Goal: Contribute content: Contribute content

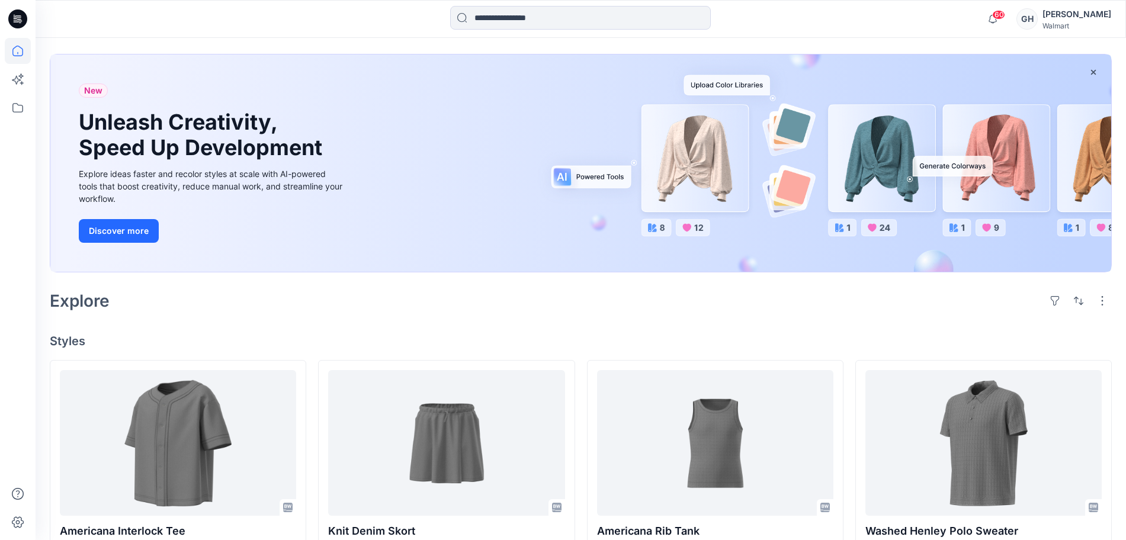
scroll to position [74, 0]
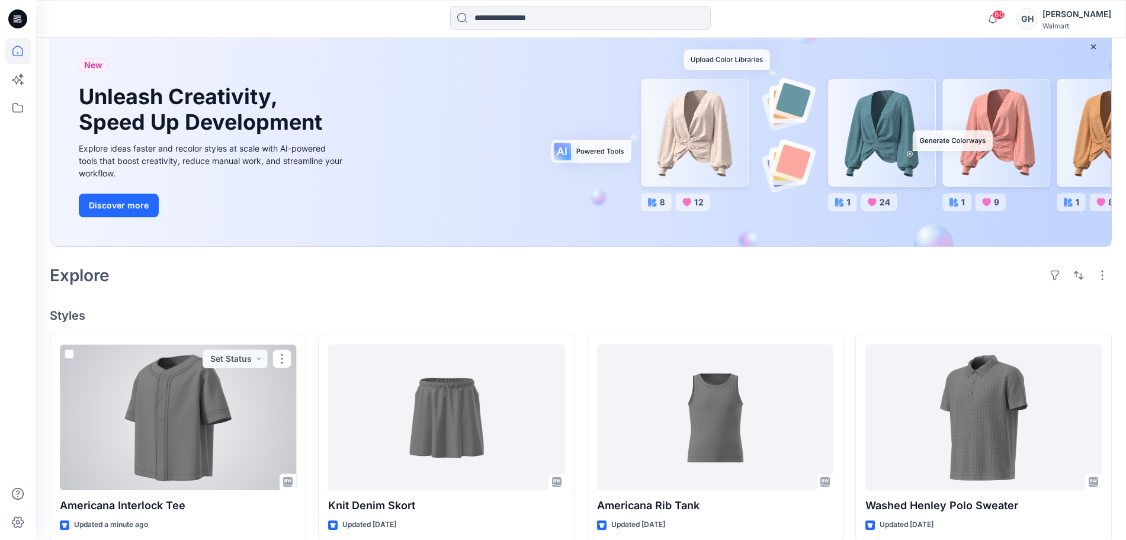
click at [199, 437] on div at bounding box center [178, 418] width 236 height 146
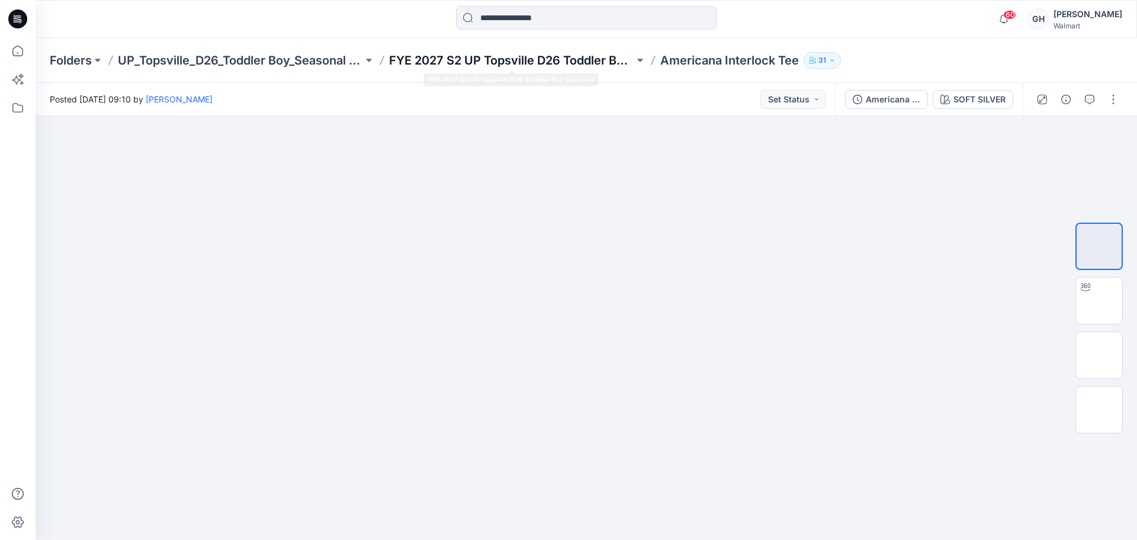
click at [538, 67] on p "FYE 2027 S2 UP Topsville D26 Toddler Boy Seasonal" at bounding box center [511, 60] width 245 height 17
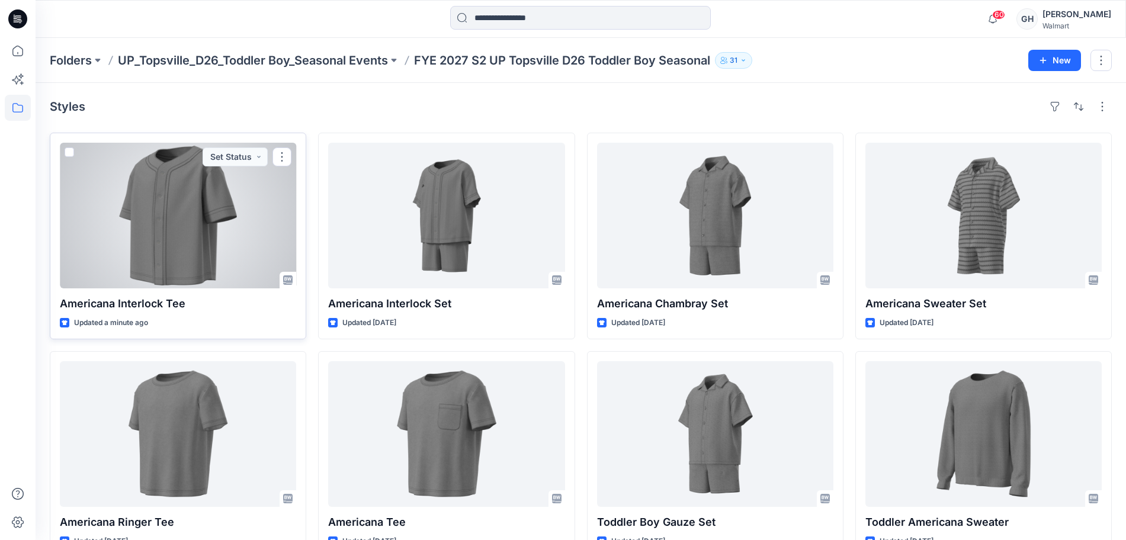
click at [215, 243] on div at bounding box center [178, 216] width 236 height 146
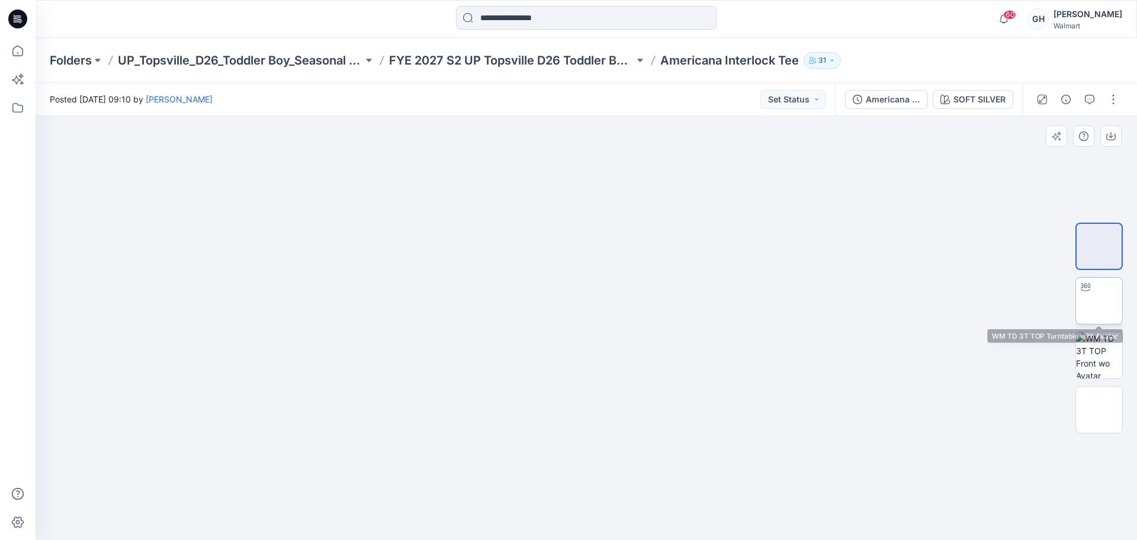
click at [1099, 301] on img at bounding box center [1099, 301] width 0 height 0
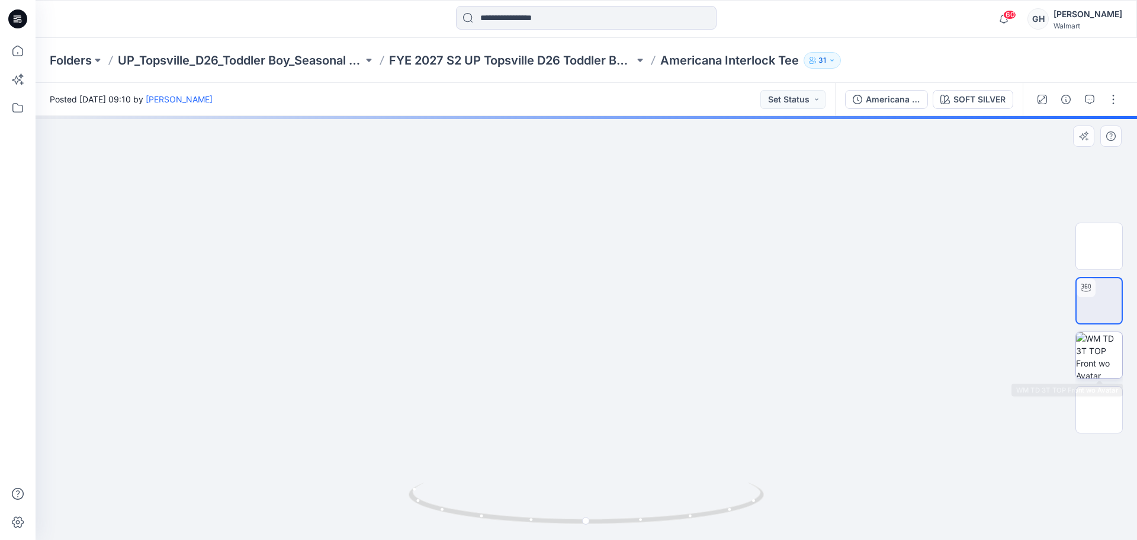
click at [1112, 368] on img at bounding box center [1099, 355] width 46 height 46
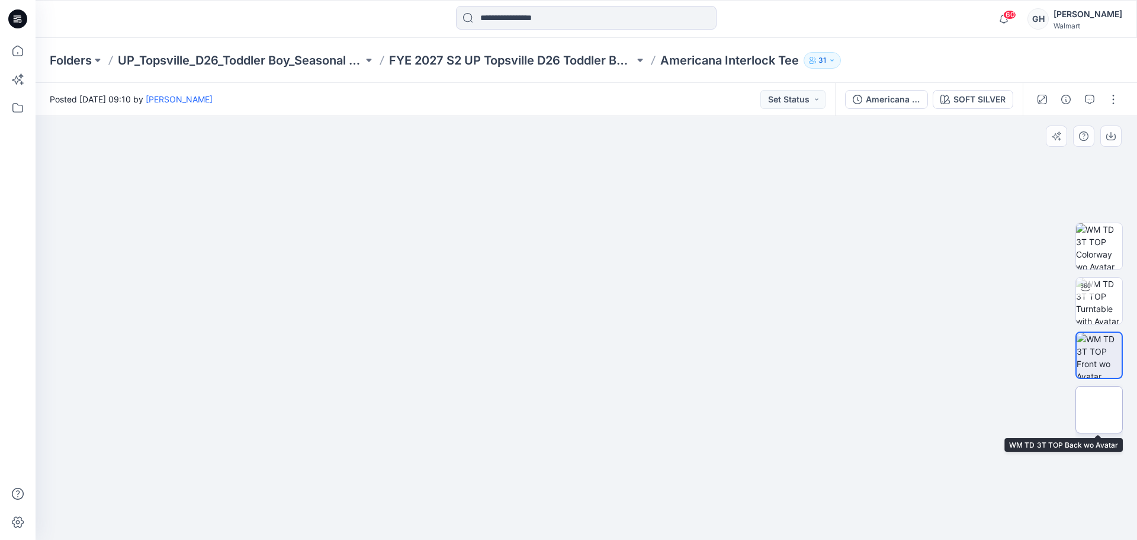
click at [1099, 410] on img at bounding box center [1099, 410] width 0 height 0
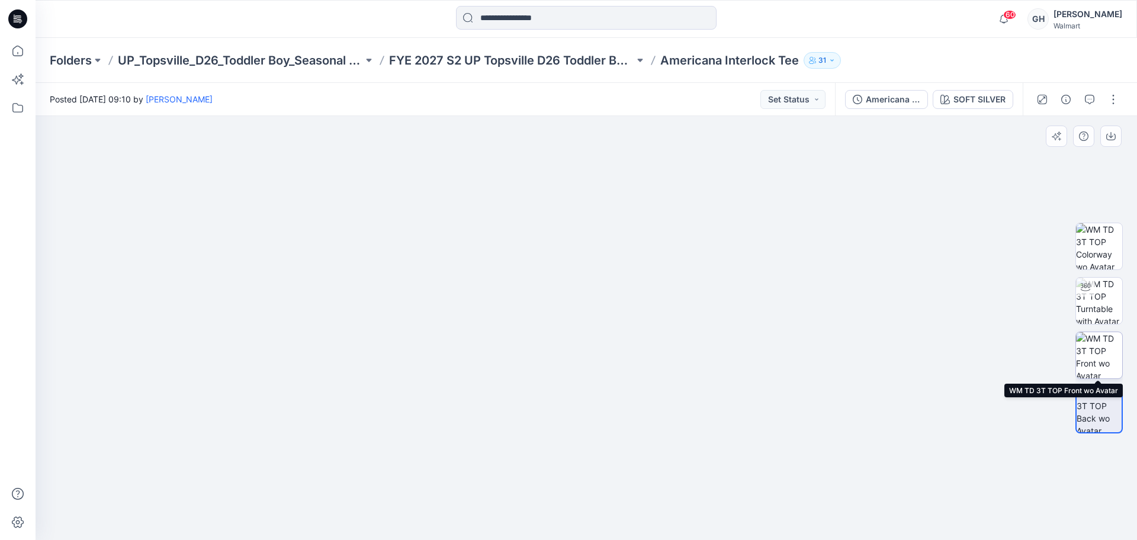
click at [1111, 346] on img at bounding box center [1099, 355] width 46 height 46
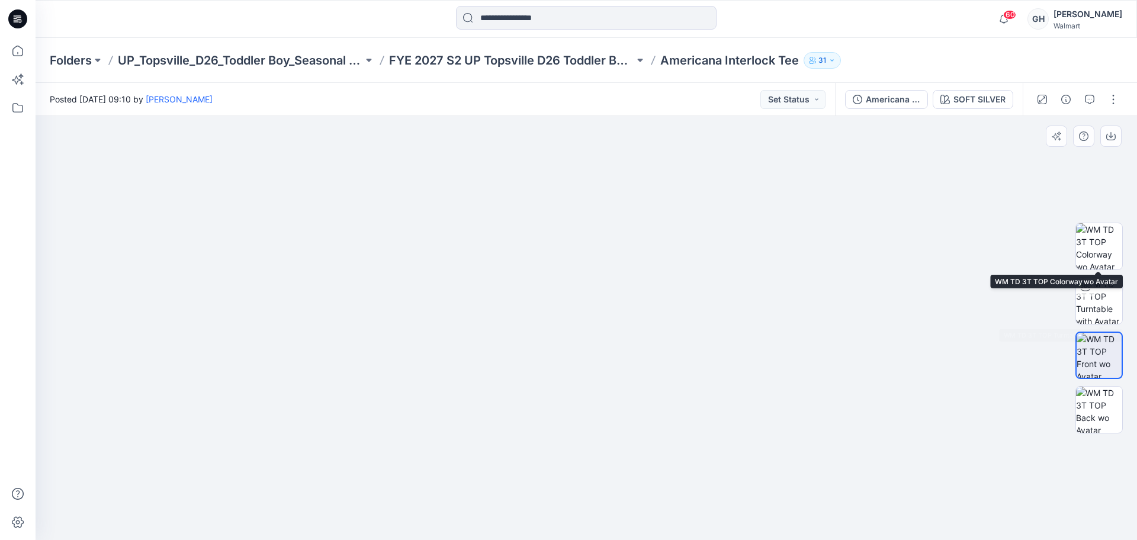
drag, startPoint x: 1102, startPoint y: 306, endPoint x: 1069, endPoint y: 309, distance: 32.8
click at [1102, 307] on img at bounding box center [1099, 301] width 46 height 46
drag, startPoint x: 587, startPoint y: 213, endPoint x: 578, endPoint y: 360, distance: 147.2
click at [578, 360] on img at bounding box center [586, 232] width 997 height 617
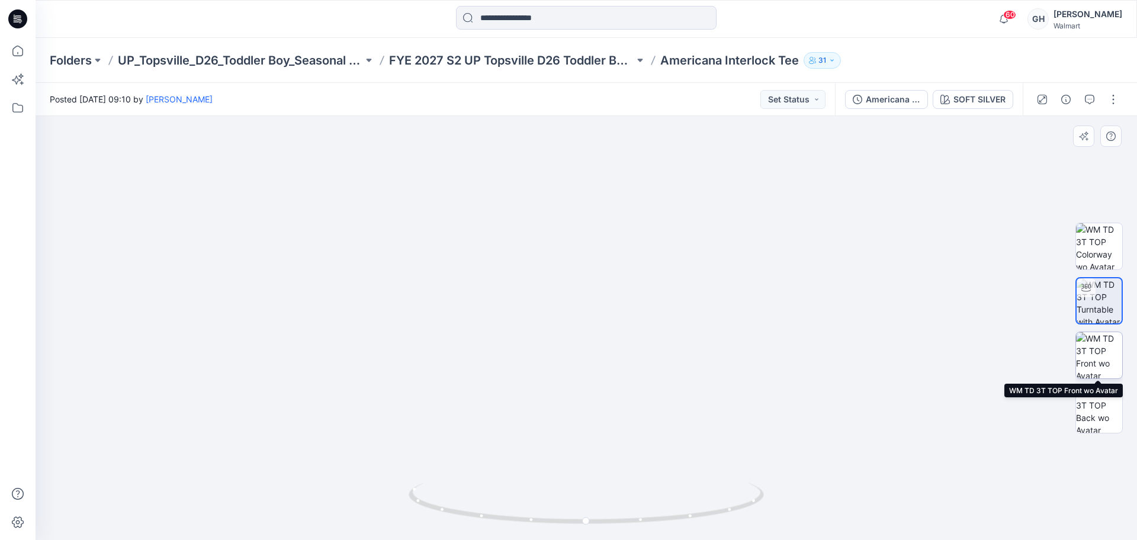
click at [1095, 360] on img at bounding box center [1099, 355] width 46 height 46
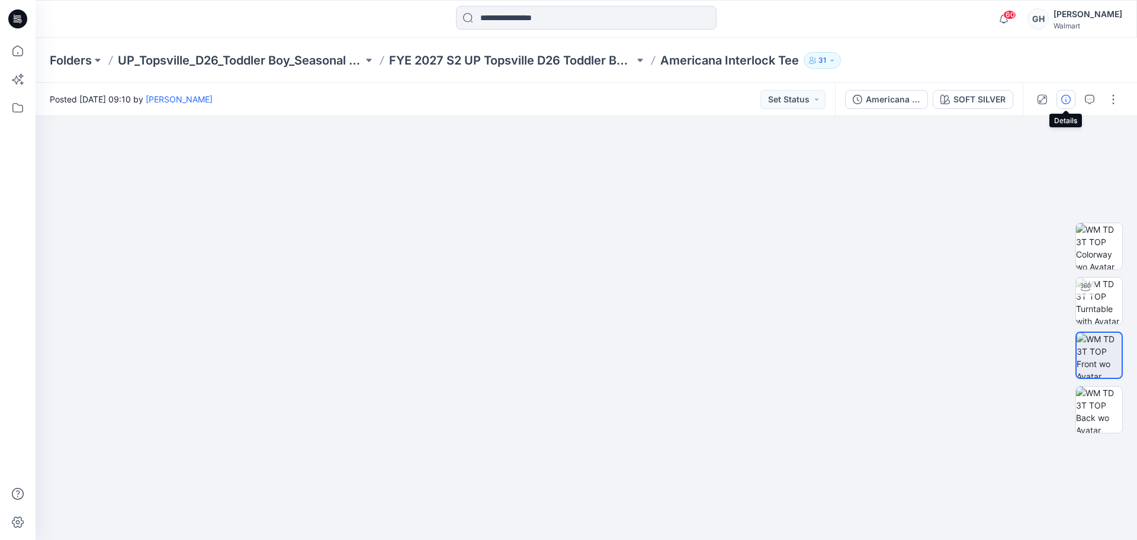
click at [1064, 99] on icon "button" at bounding box center [1065, 99] width 9 height 9
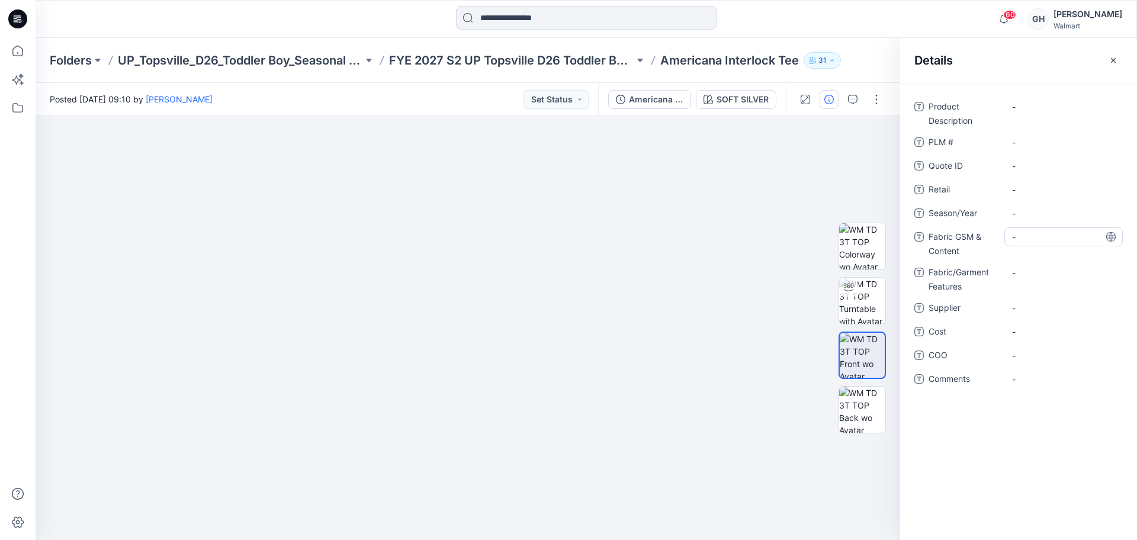
click at [1034, 242] on Content "-" at bounding box center [1063, 237] width 103 height 12
click at [1028, 215] on span "-" at bounding box center [1063, 213] width 103 height 12
type textarea "**********"
click at [1029, 307] on span "-" at bounding box center [1063, 308] width 103 height 12
type textarea "*********"
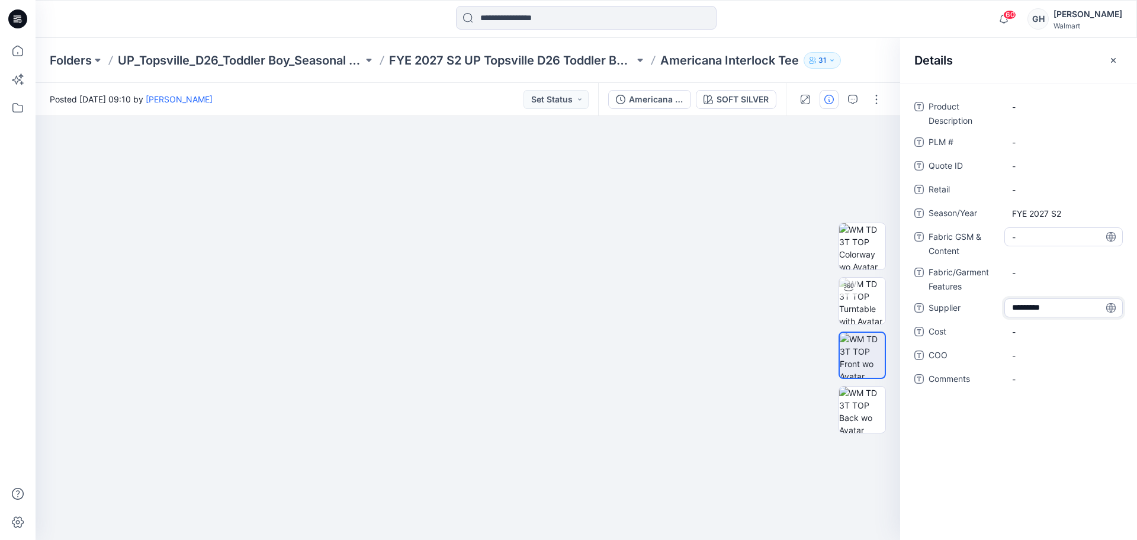
click at [1042, 242] on Content "-" at bounding box center [1063, 237] width 103 height 12
click at [1052, 236] on Content "-" at bounding box center [1063, 237] width 103 height 12
type textarea "**********"
click at [1037, 272] on div "-" at bounding box center [1064, 272] width 118 height 19
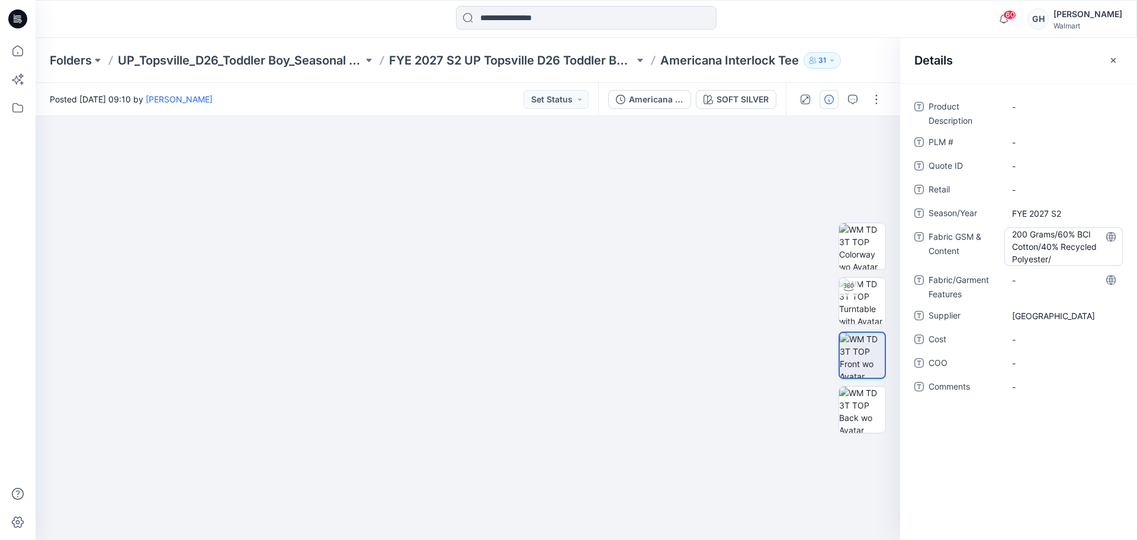
click at [1053, 251] on Content "200 Grams/60% BCI Cotton/40% Recycled Polyester/" at bounding box center [1063, 246] width 103 height 37
type textarea "**********"
click at [1040, 278] on Features "-" at bounding box center [1063, 279] width 103 height 12
click at [1112, 58] on icon "button" at bounding box center [1113, 59] width 5 height 5
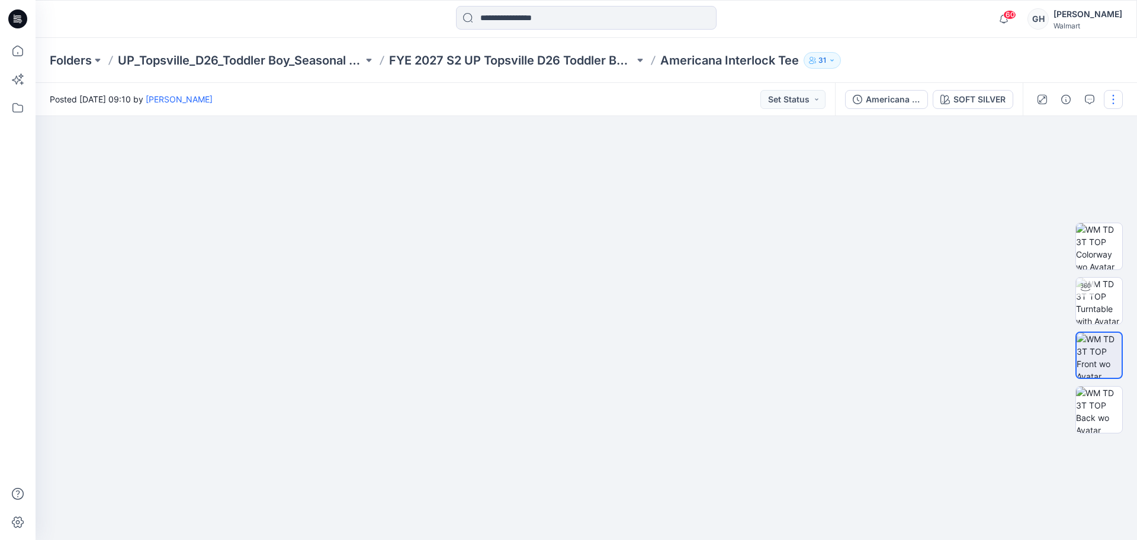
click at [1109, 107] on button "button" at bounding box center [1113, 99] width 19 height 19
click at [1053, 164] on button "Edit" at bounding box center [1063, 160] width 109 height 22
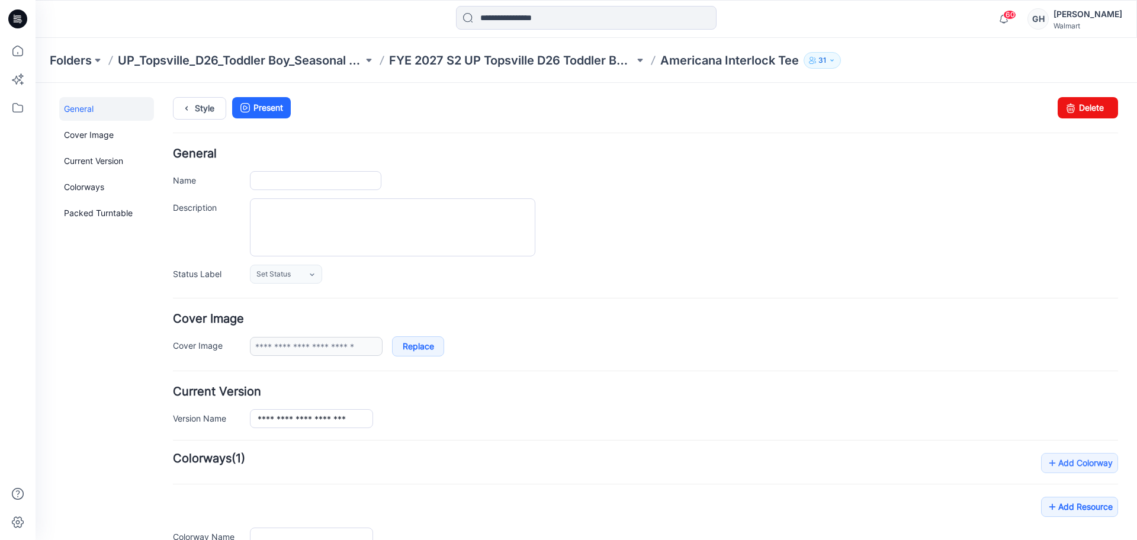
type input "**********"
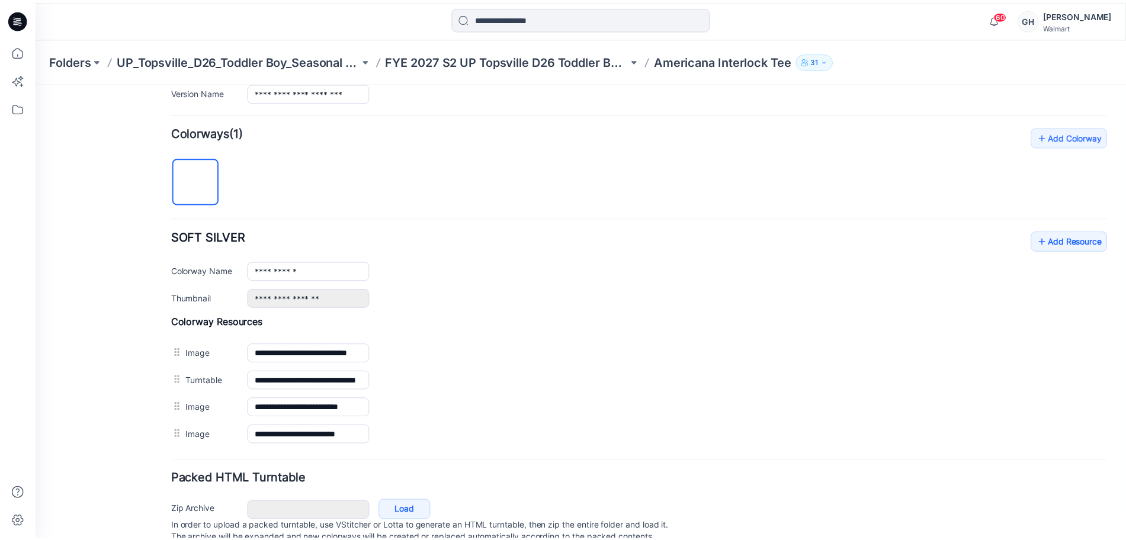
scroll to position [371, 0]
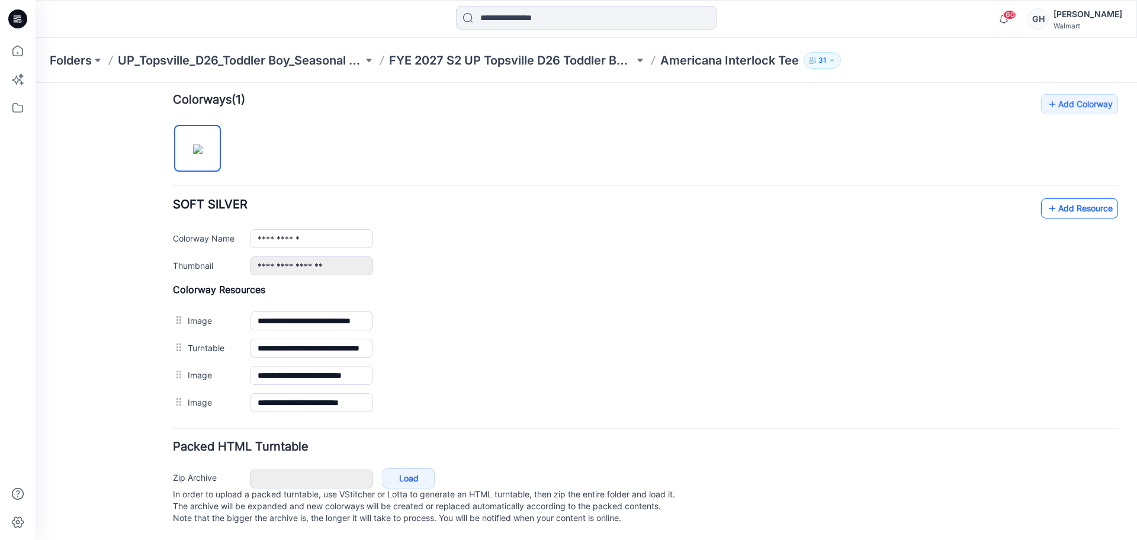
click at [1053, 203] on link "Add Resource" at bounding box center [1079, 208] width 77 height 20
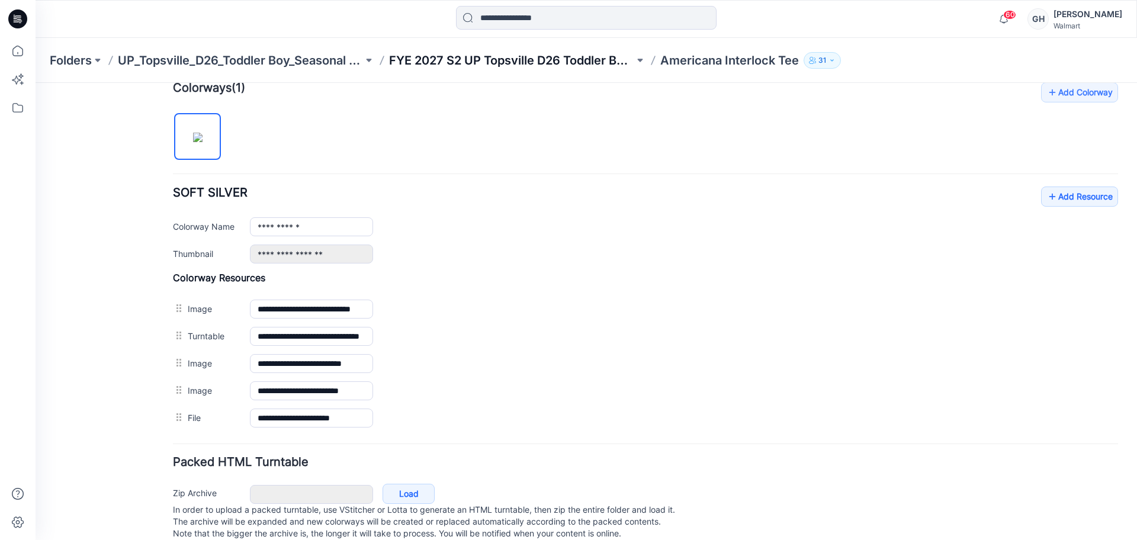
click at [573, 60] on p "FYE 2027 S2 UP Topsville D26 Toddler Boy Seasonal" at bounding box center [511, 60] width 245 height 17
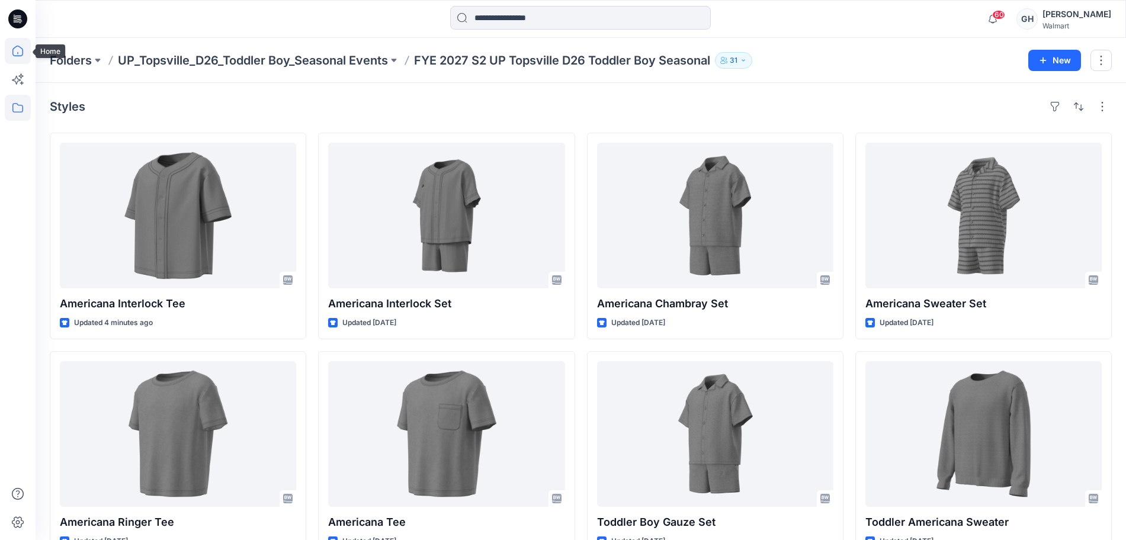
click at [20, 55] on icon at bounding box center [18, 51] width 26 height 26
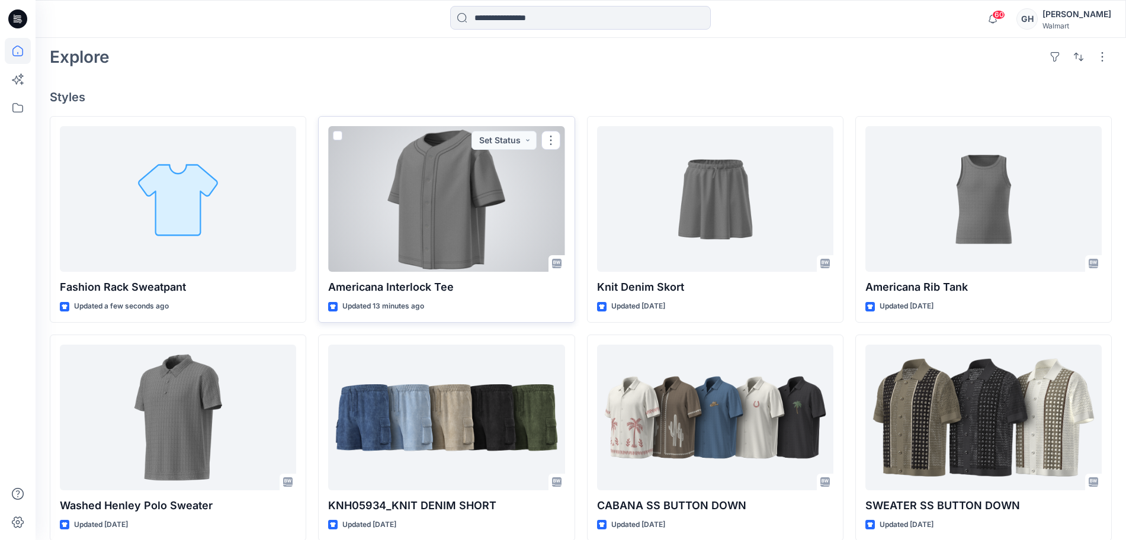
scroll to position [296, 0]
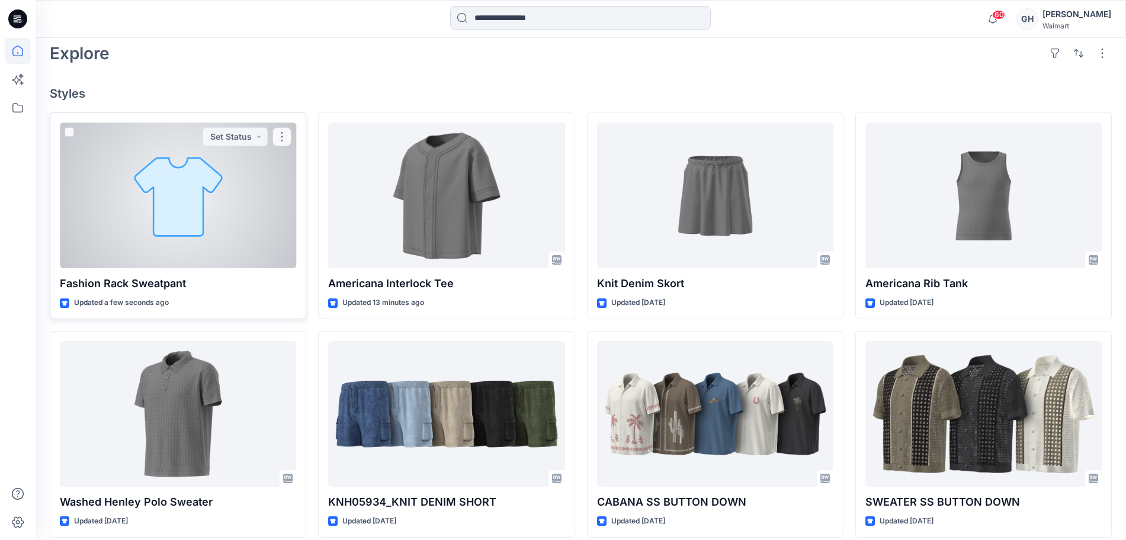
click at [129, 220] on div at bounding box center [178, 196] width 236 height 146
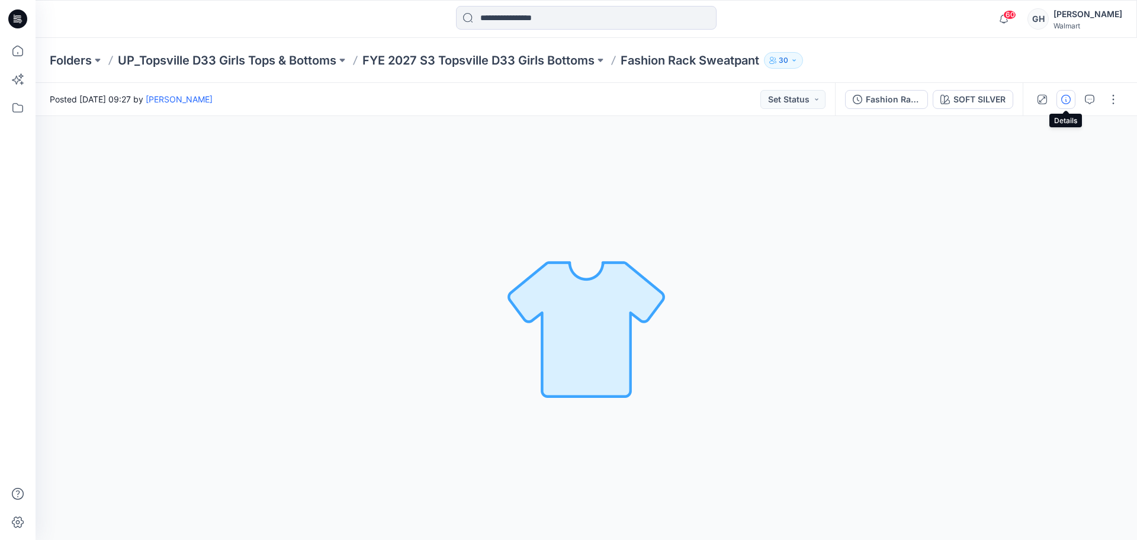
click at [1061, 98] on icon "button" at bounding box center [1065, 99] width 9 height 9
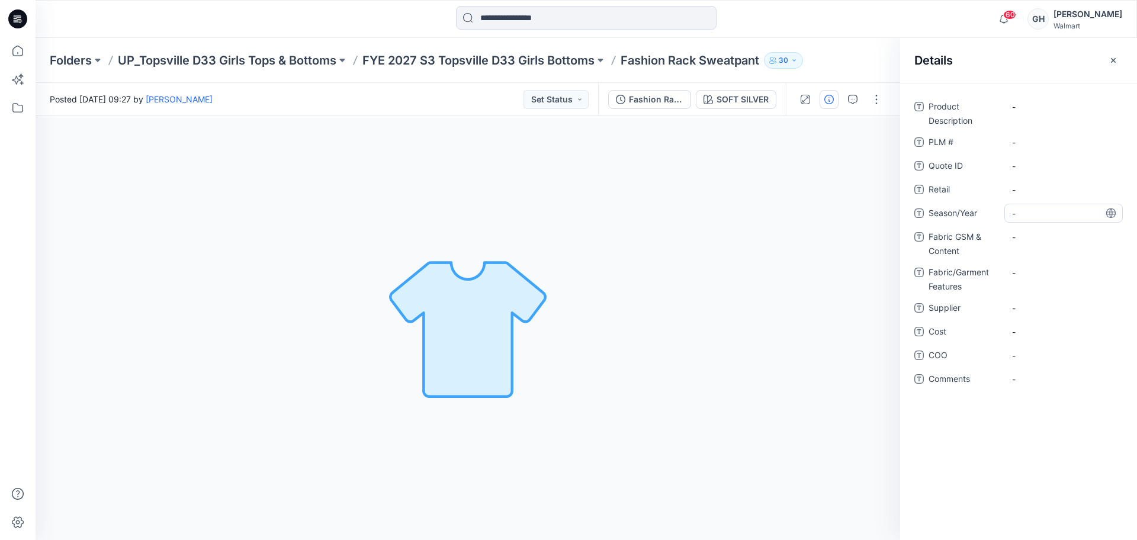
click at [1040, 211] on span "-" at bounding box center [1063, 213] width 103 height 12
type textarea "**********"
click at [1048, 307] on span "-" at bounding box center [1063, 308] width 103 height 12
type textarea "*********"
click at [1053, 234] on Content "-" at bounding box center [1063, 237] width 103 height 12
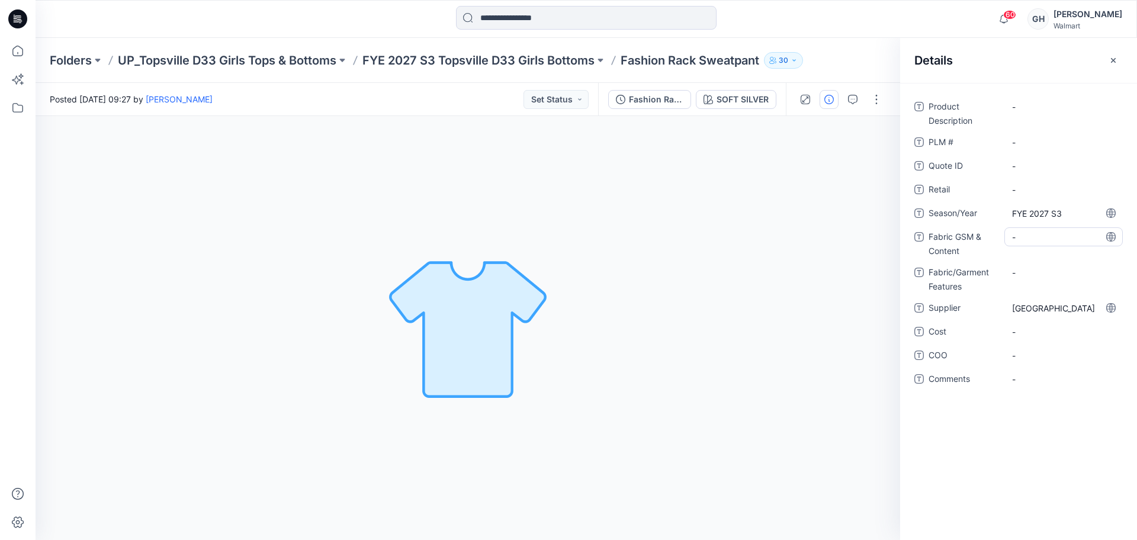
click at [1036, 238] on Content "-" at bounding box center [1063, 237] width 103 height 12
type textarea "**********"
click at [1042, 275] on Features "-" at bounding box center [1063, 280] width 103 height 12
click at [1083, 255] on Content "220 GM/M2/60% BCI Cotton/40% Recycled Polyester/" at bounding box center [1063, 246] width 103 height 37
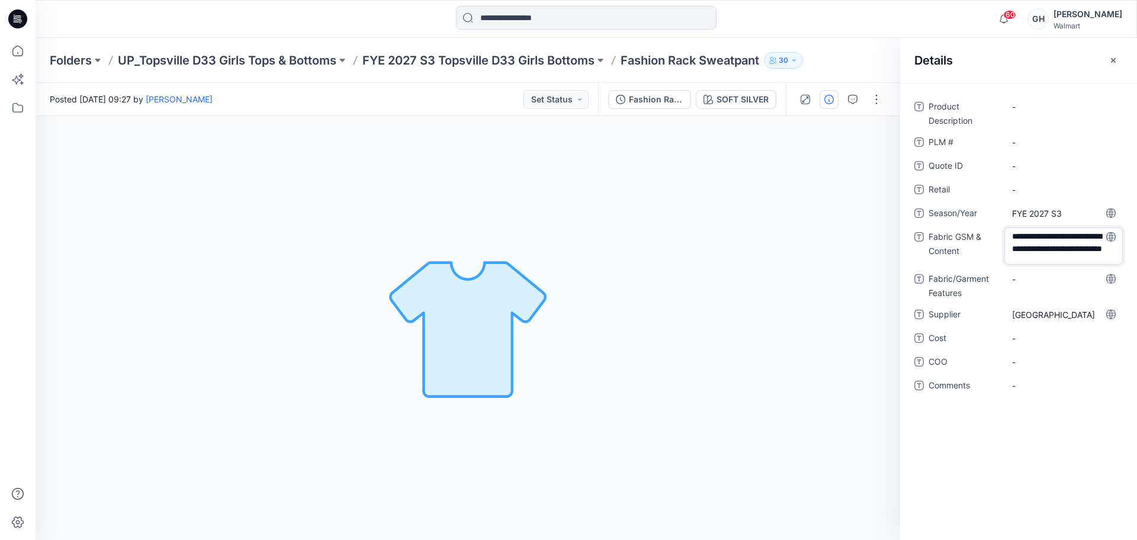
scroll to position [15, 0]
type textarea "**********"
click at [1055, 283] on Features "-" at bounding box center [1063, 279] width 103 height 12
click at [532, 64] on p "FYE 2027 S3 Topsville D33 Girls Bottoms" at bounding box center [478, 60] width 232 height 17
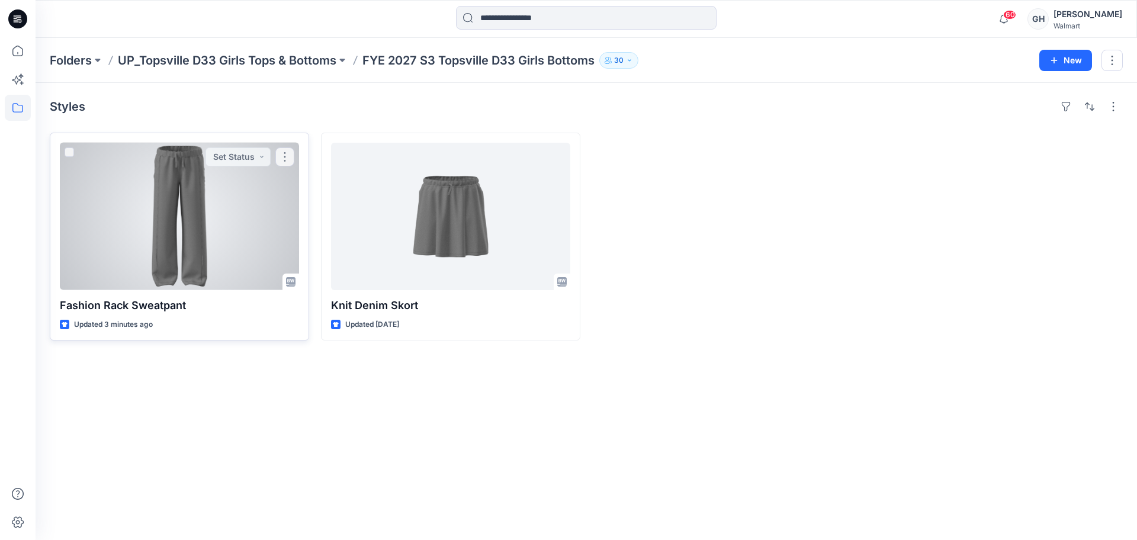
click at [174, 245] on div at bounding box center [179, 216] width 239 height 147
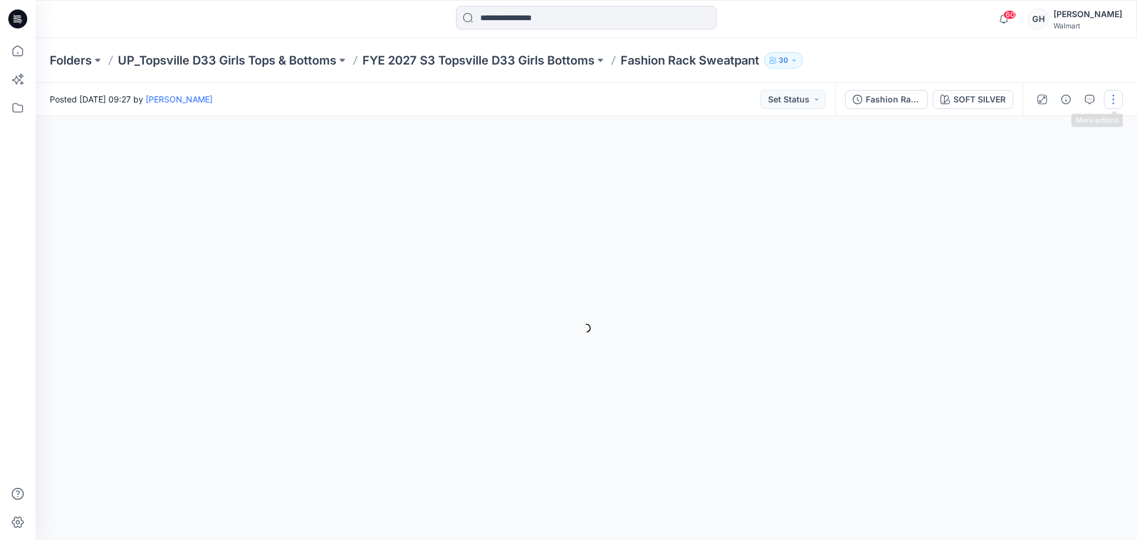
click at [1113, 104] on button "button" at bounding box center [1113, 99] width 19 height 19
click at [1039, 152] on button "Edit" at bounding box center [1063, 160] width 109 height 22
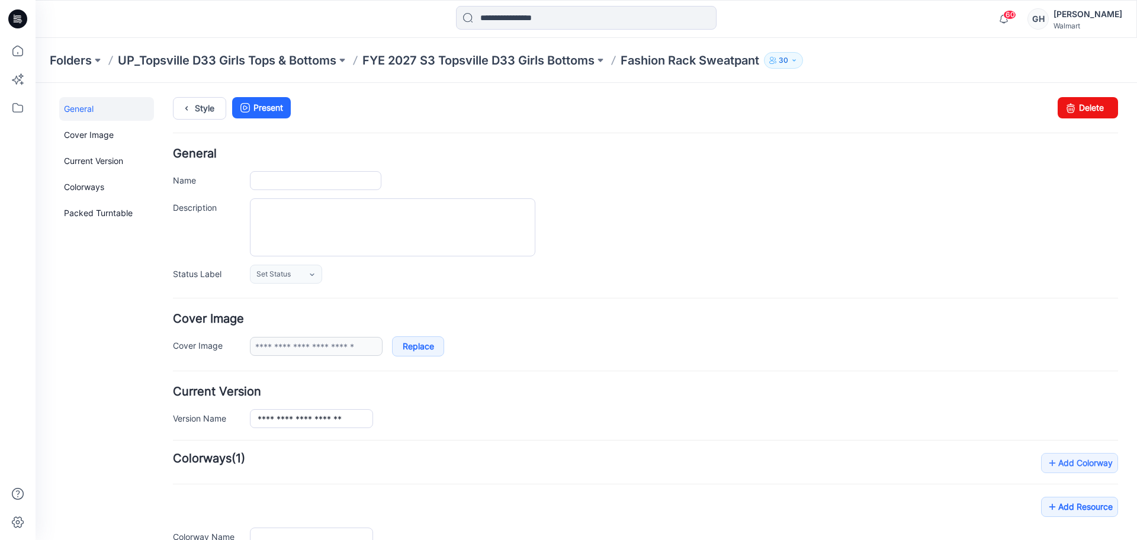
type input "**********"
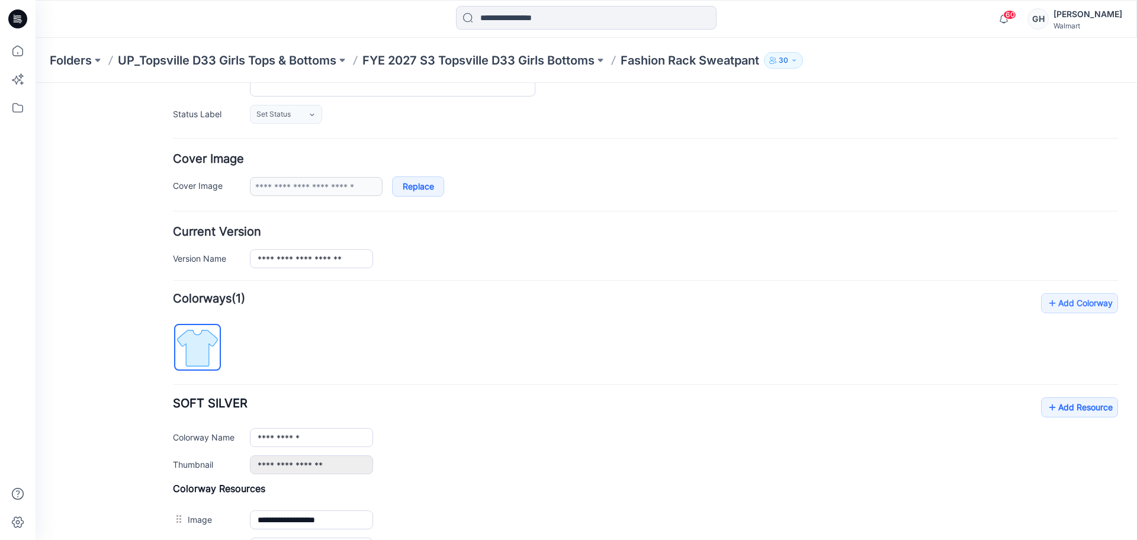
scroll to position [398, 0]
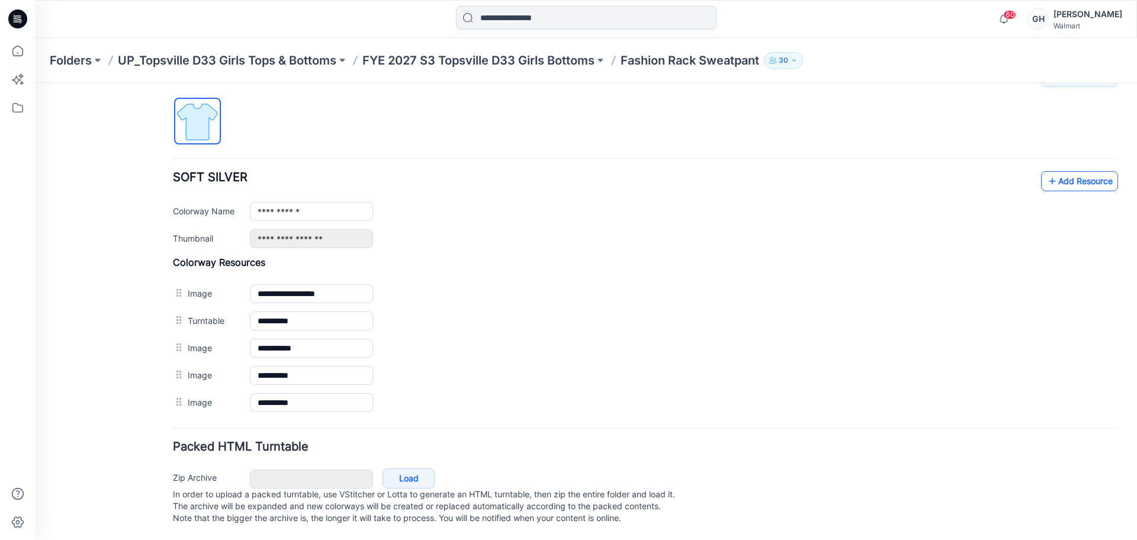
click at [1047, 172] on icon at bounding box center [1053, 181] width 12 height 19
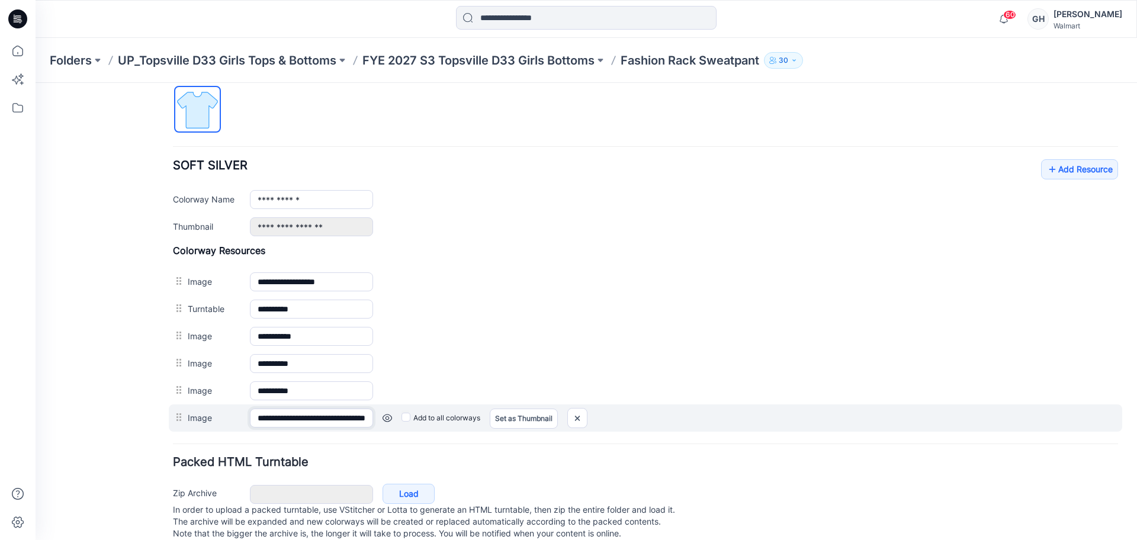
click at [330, 415] on input "**********" at bounding box center [311, 418] width 123 height 19
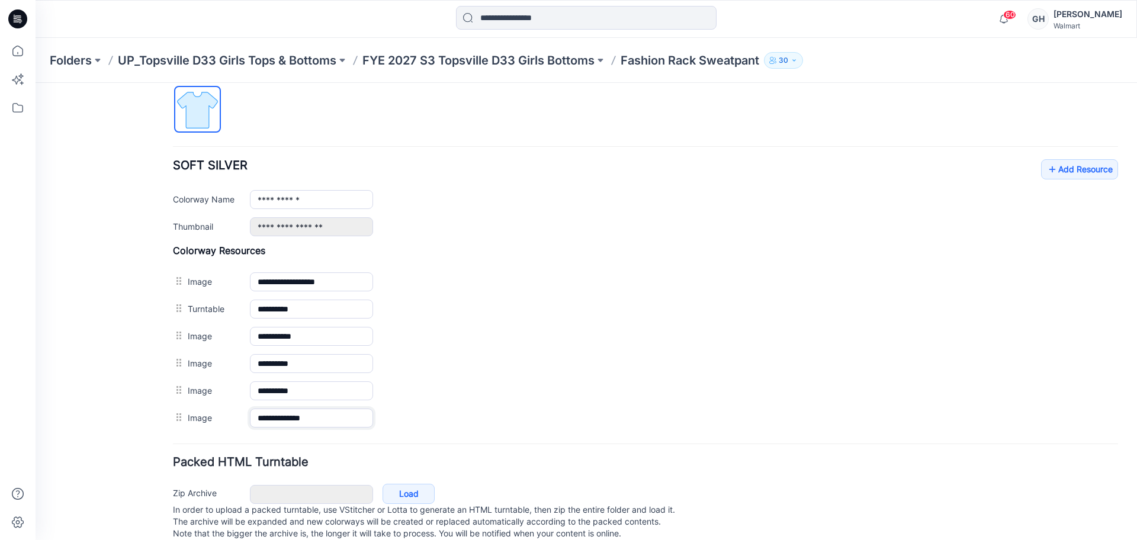
type input "**********"
click at [443, 448] on form "**********" at bounding box center [645, 147] width 945 height 794
click at [534, 65] on p "FYE 2027 S3 Topsville D33 Girls Bottoms" at bounding box center [478, 60] width 232 height 17
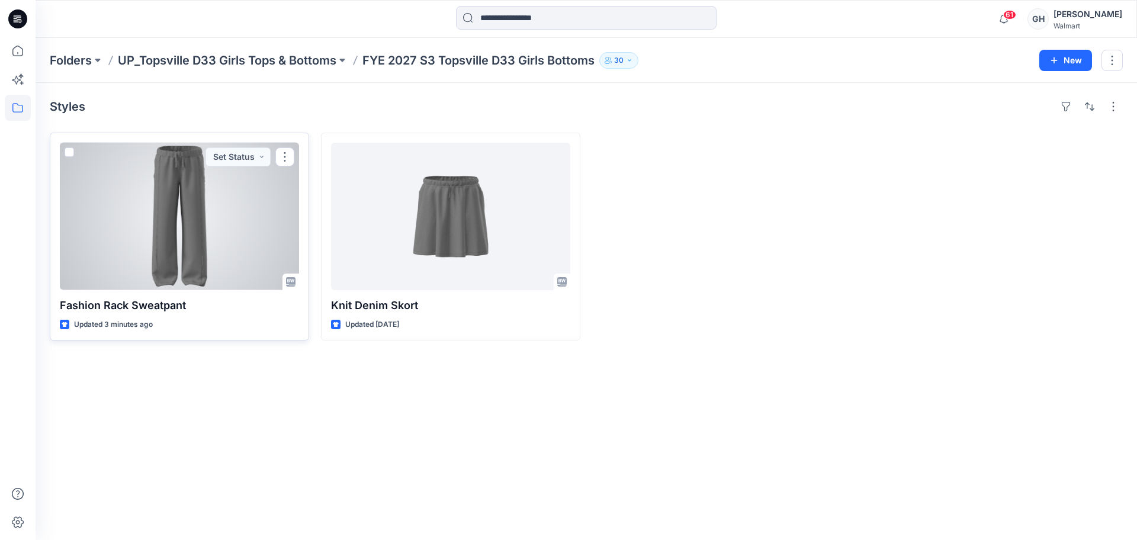
click at [186, 219] on div at bounding box center [179, 216] width 239 height 147
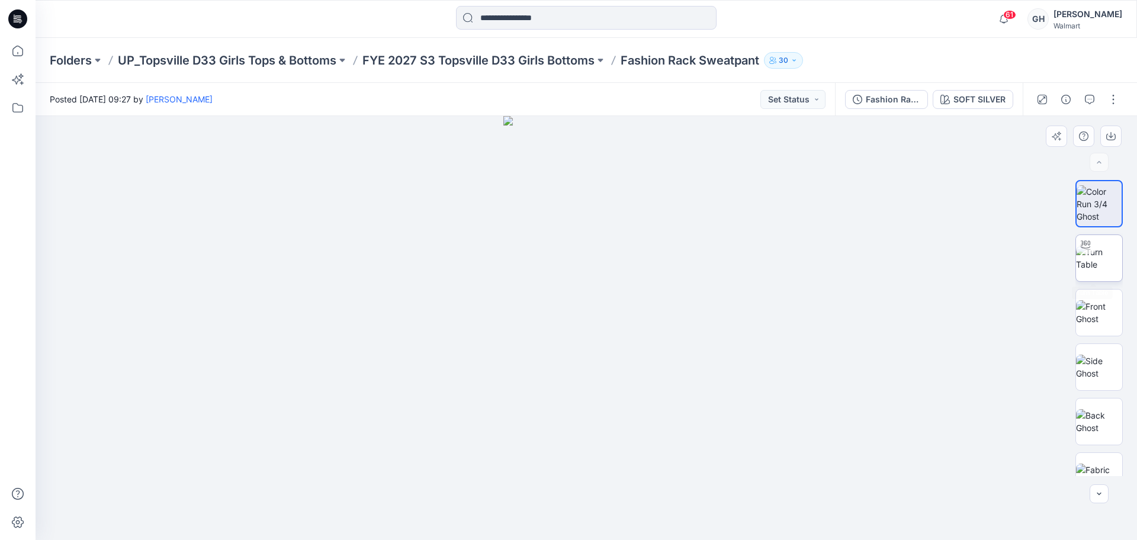
click at [1082, 252] on div at bounding box center [1085, 244] width 19 height 19
drag, startPoint x: 582, startPoint y: 522, endPoint x: 278, endPoint y: 494, distance: 305.7
click at [278, 494] on div at bounding box center [587, 328] width 1102 height 424
click at [1105, 313] on img at bounding box center [1099, 312] width 46 height 25
click at [1092, 372] on img at bounding box center [1099, 367] width 46 height 25
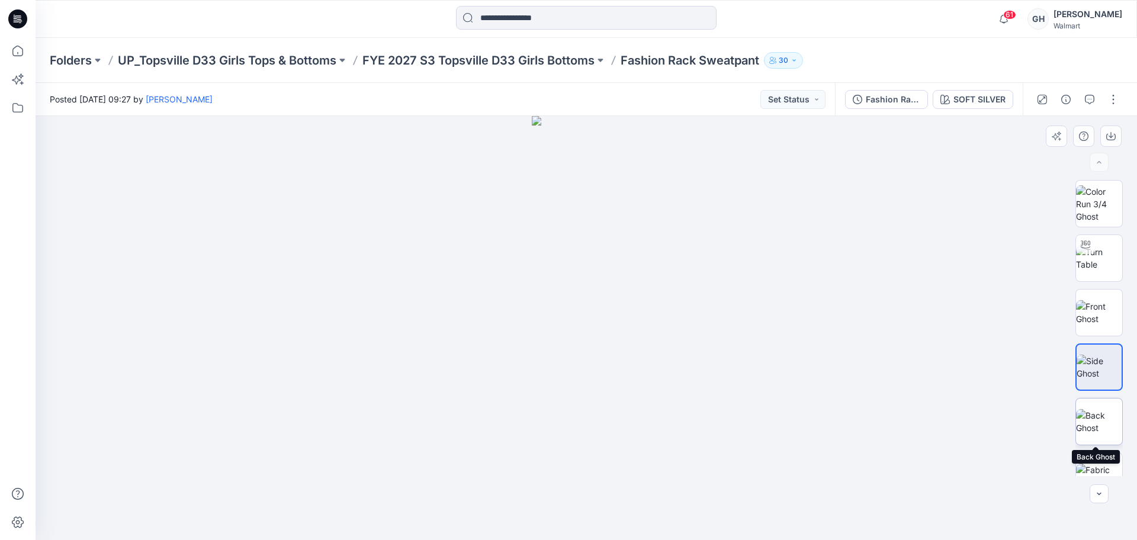
click at [1092, 409] on img at bounding box center [1099, 421] width 46 height 25
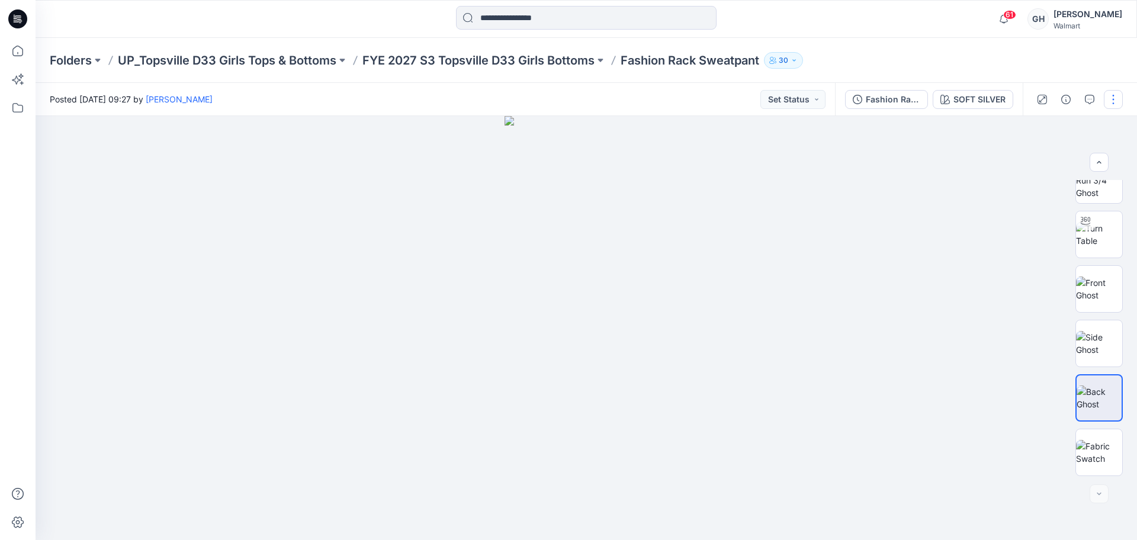
click at [1116, 105] on button "button" at bounding box center [1113, 99] width 19 height 19
click at [1037, 158] on p "Edit" at bounding box center [1038, 160] width 15 height 12
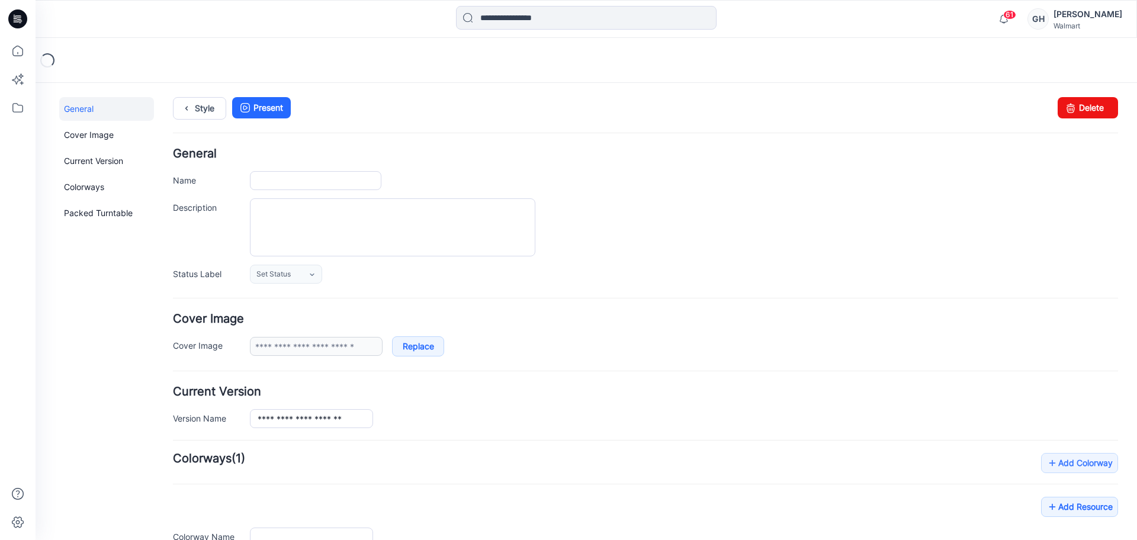
type input "**********"
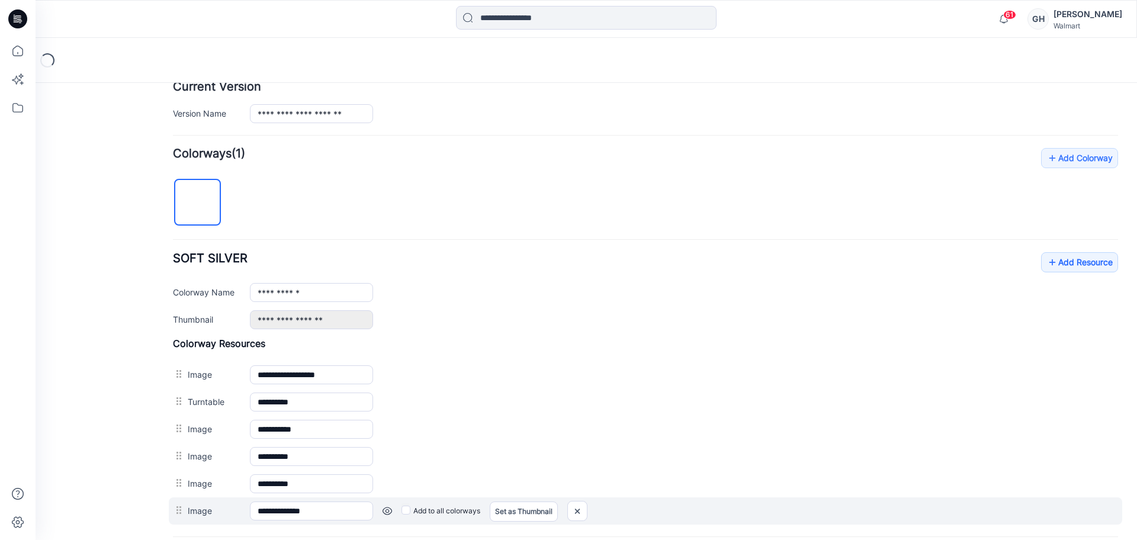
scroll to position [425, 0]
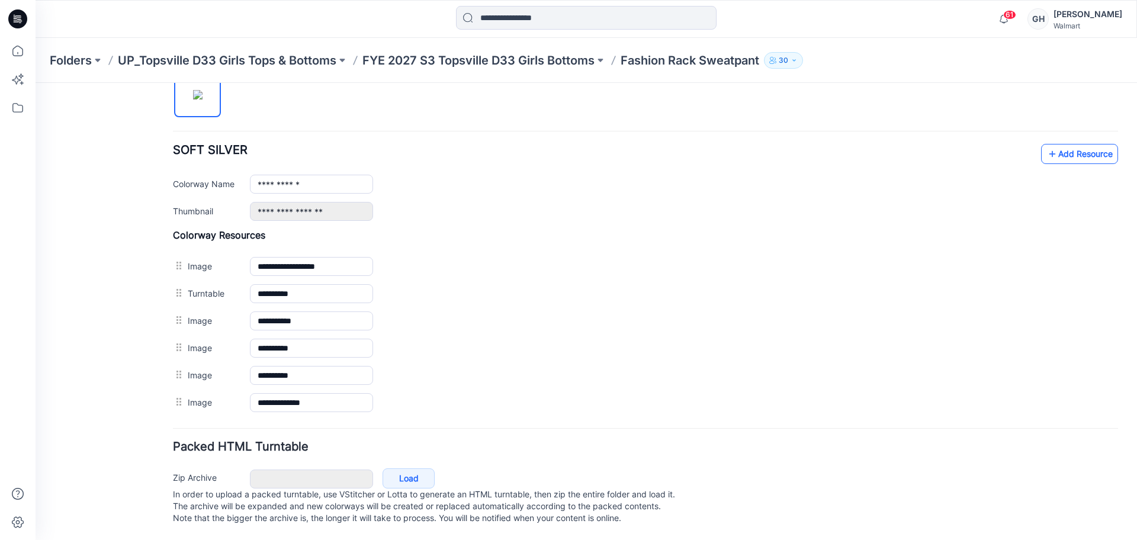
click at [1047, 149] on icon at bounding box center [1053, 154] width 12 height 19
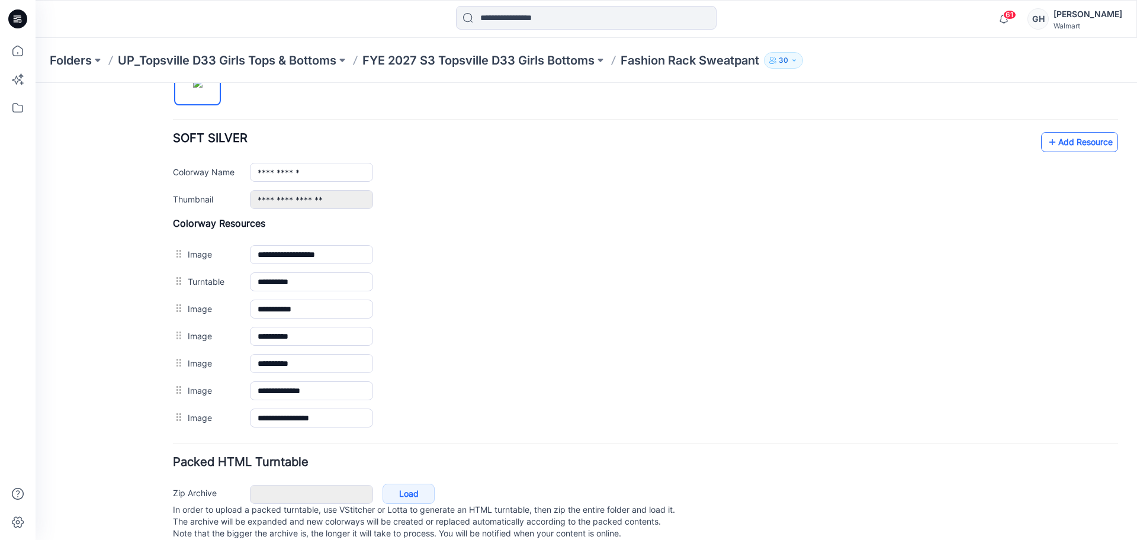
click at [1047, 136] on icon at bounding box center [1053, 142] width 12 height 19
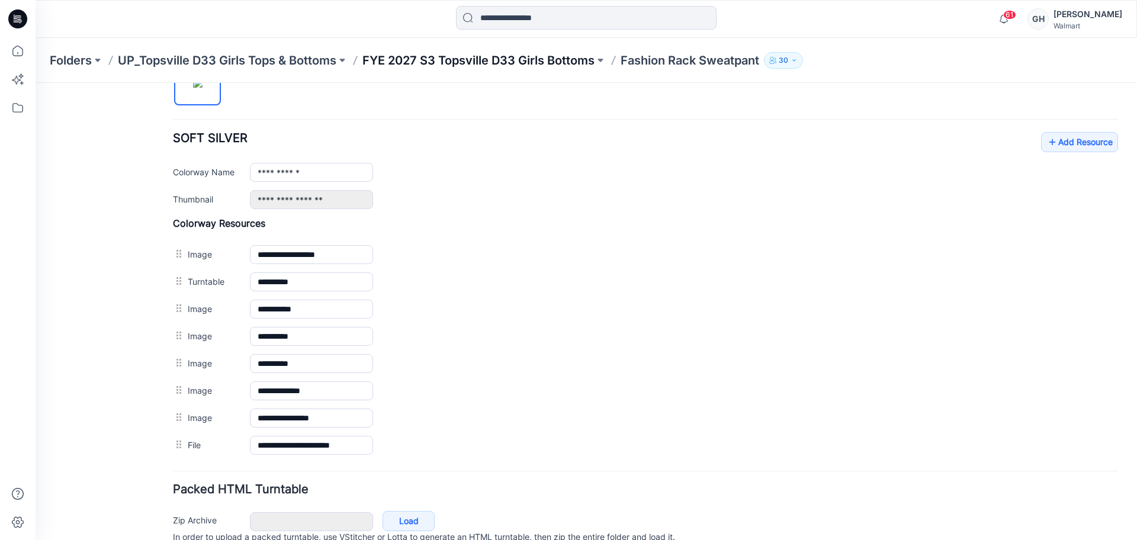
click at [530, 57] on p "FYE 2027 S3 Topsville D33 Girls Bottoms" at bounding box center [478, 60] width 232 height 17
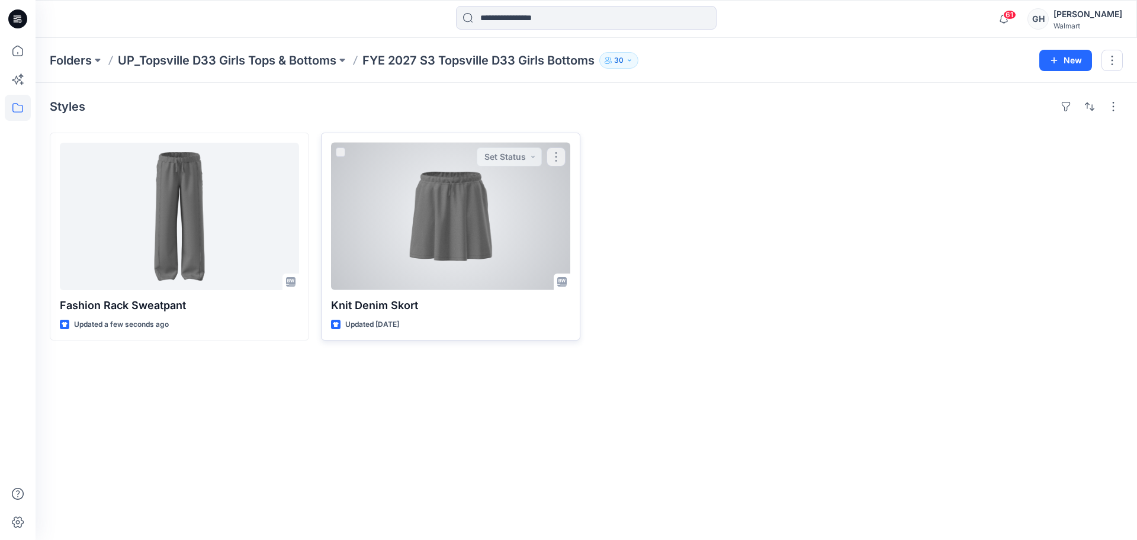
click at [547, 234] on div at bounding box center [450, 216] width 239 height 147
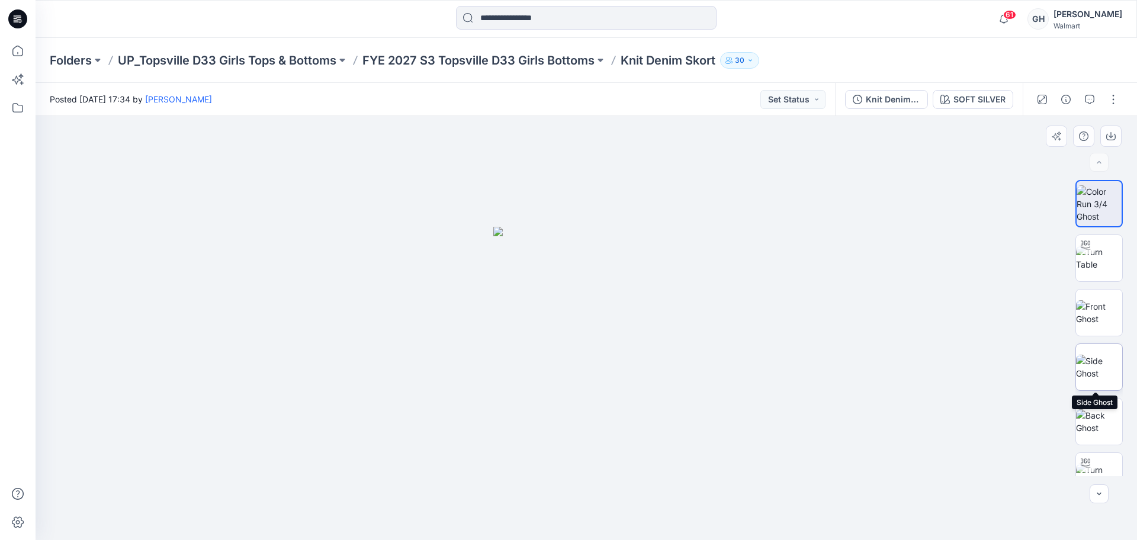
click at [1099, 355] on img at bounding box center [1099, 367] width 46 height 25
click at [469, 70] on div "Folders UP_Topsville D33 Girls Tops & Bottoms FYE 2027 S3 Topsville D33 Girls B…" at bounding box center [587, 60] width 1102 height 45
click at [1113, 97] on button "button" at bounding box center [1113, 99] width 19 height 19
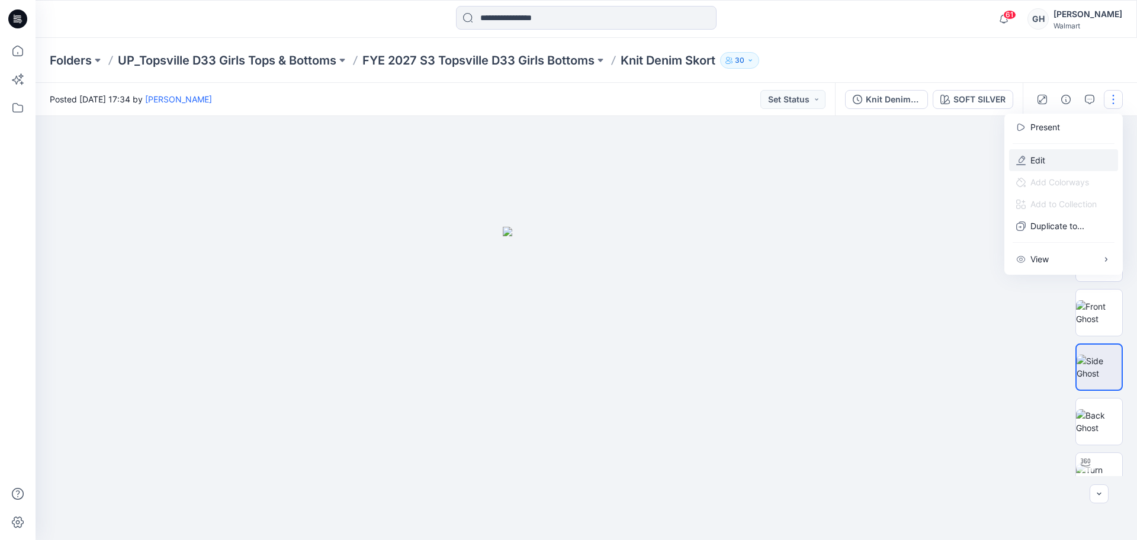
click at [1071, 165] on button "Edit" at bounding box center [1063, 160] width 109 height 22
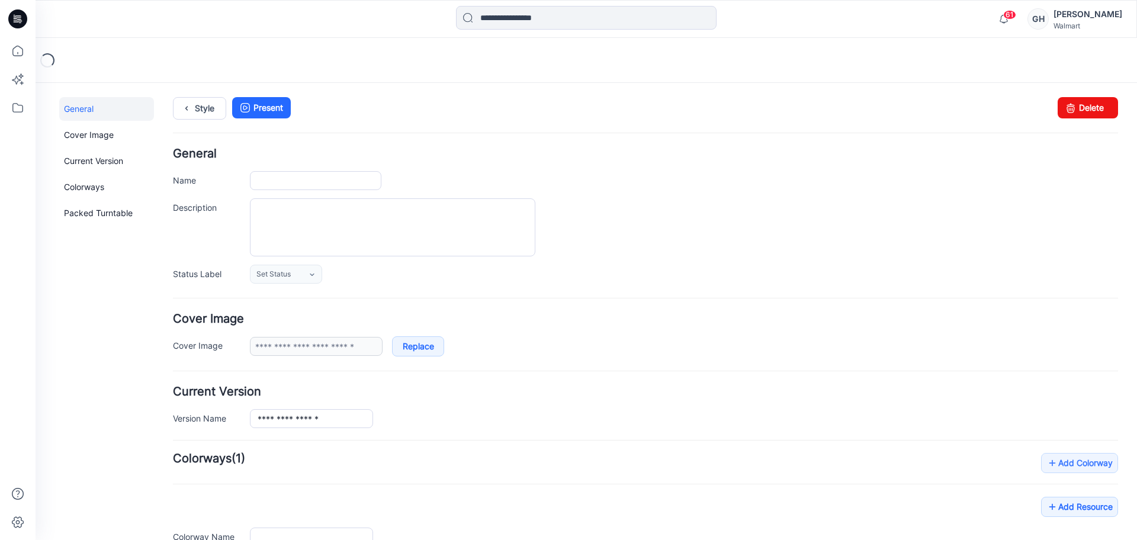
type input "**********"
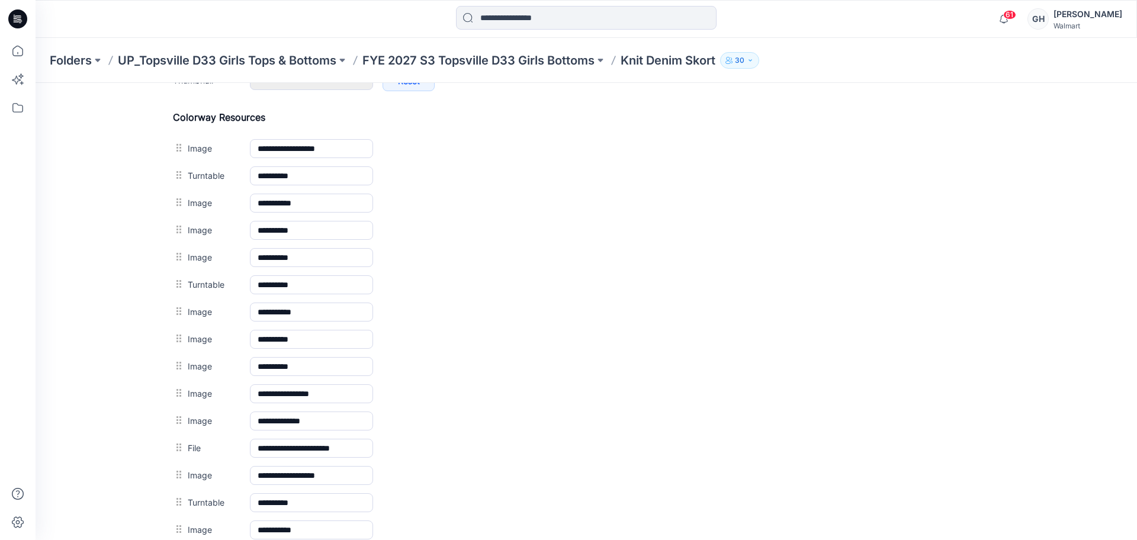
scroll to position [518, 0]
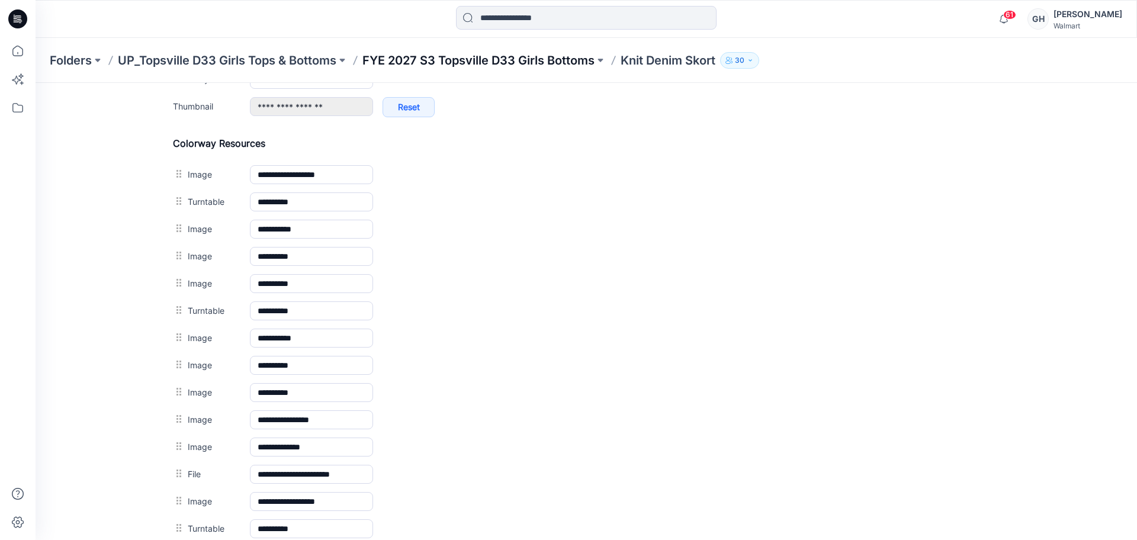
click at [516, 64] on p "FYE 2027 S3 Topsville D33 Girls Bottoms" at bounding box center [478, 60] width 232 height 17
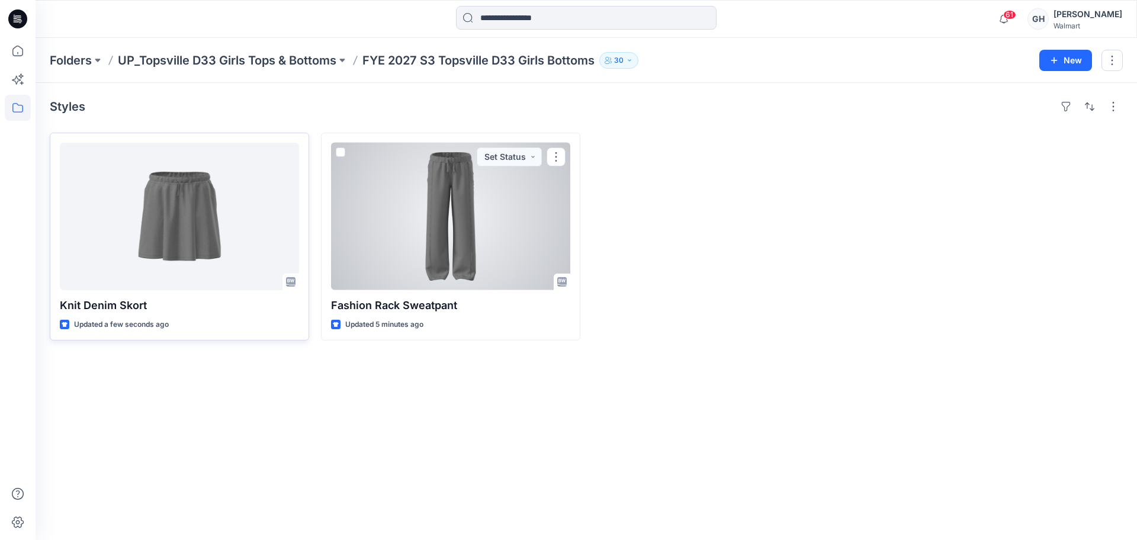
click at [231, 265] on div at bounding box center [179, 216] width 239 height 147
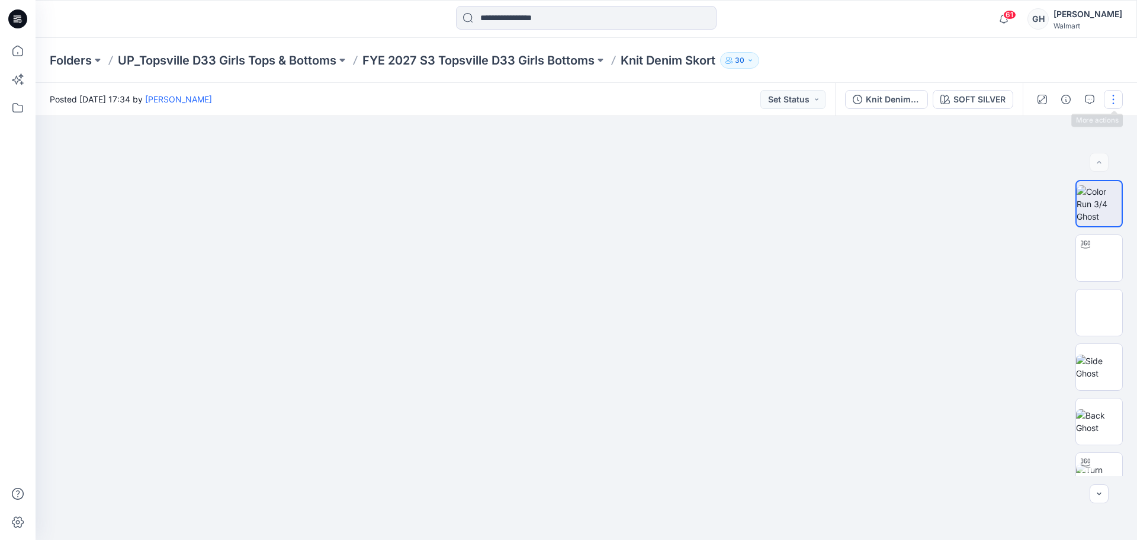
click at [1109, 92] on button "button" at bounding box center [1113, 99] width 19 height 19
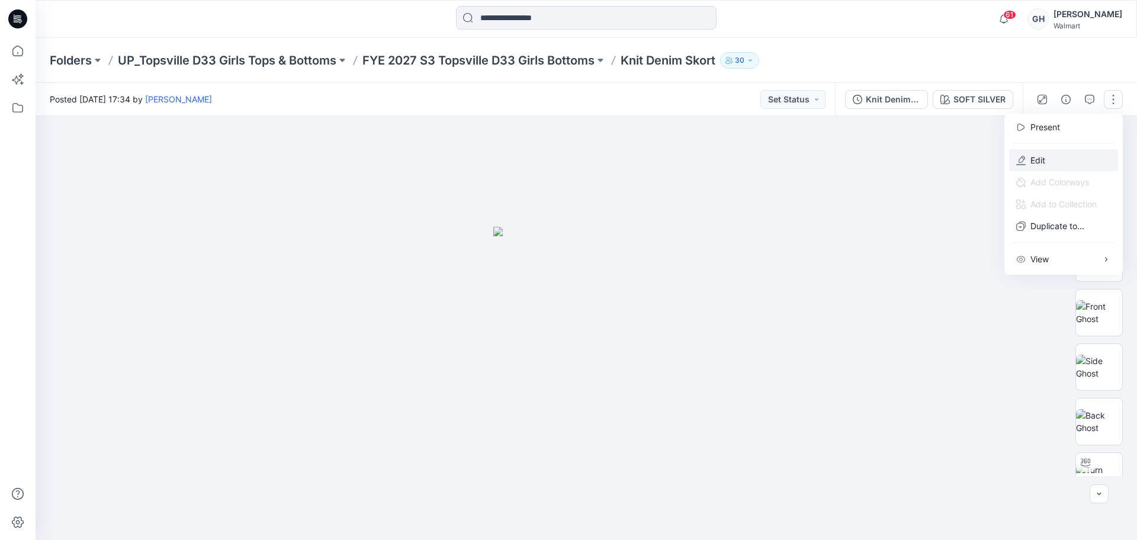
click at [1038, 156] on p "Edit" at bounding box center [1038, 160] width 15 height 12
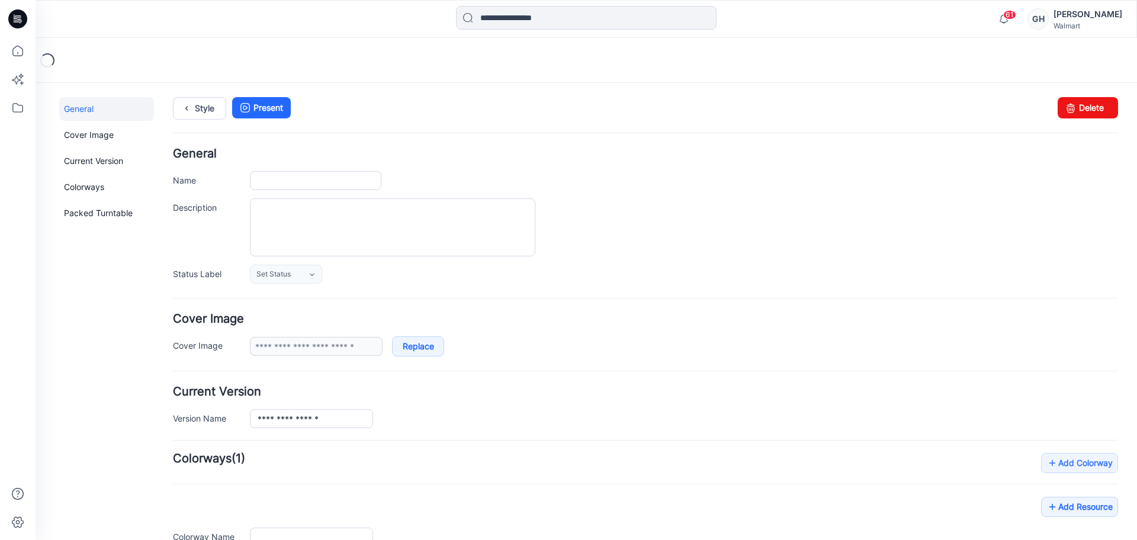
type input "**********"
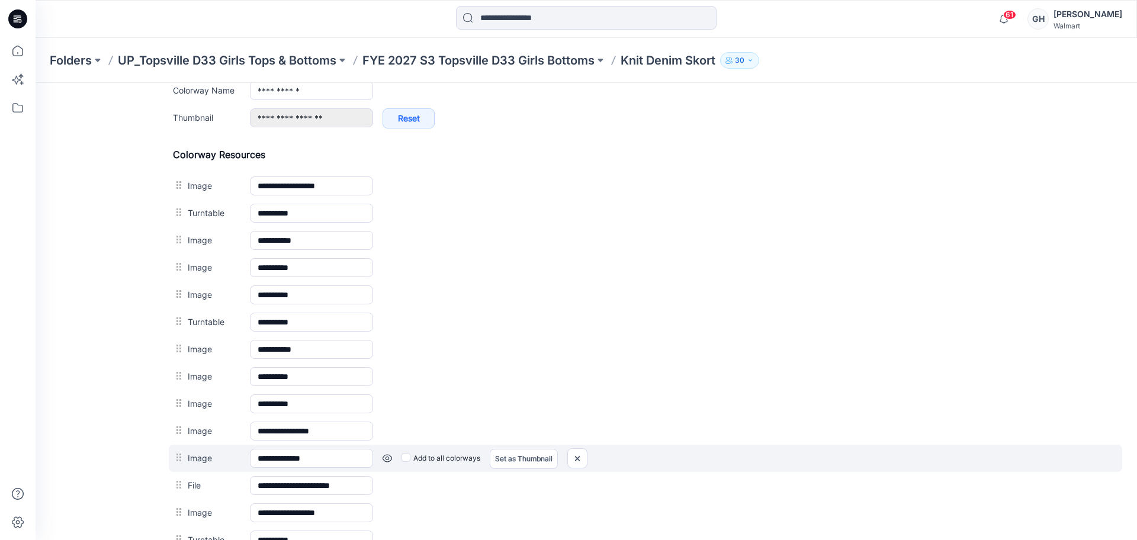
scroll to position [518, 0]
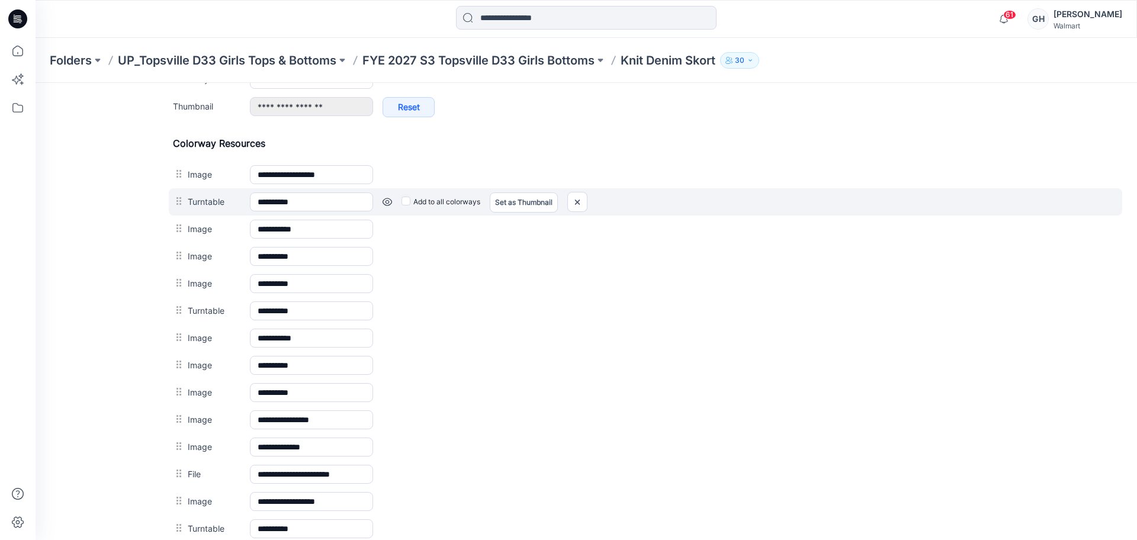
click at [389, 200] on link at bounding box center [387, 201] width 9 height 9
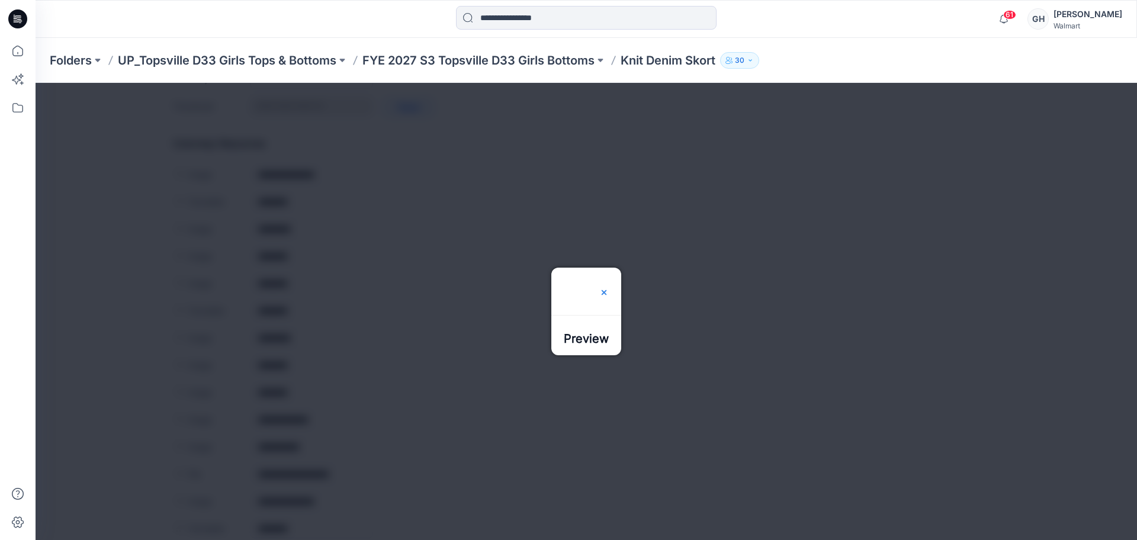
click at [609, 288] on img at bounding box center [603, 292] width 9 height 9
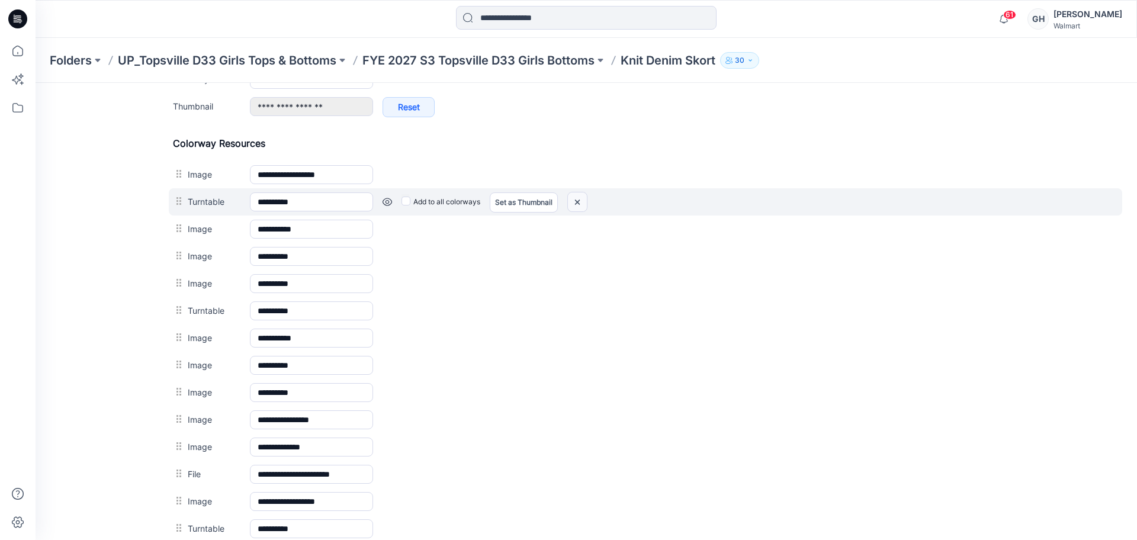
drag, startPoint x: 579, startPoint y: 203, endPoint x: 668, endPoint y: 161, distance: 97.5
click at [579, 203] on img at bounding box center [577, 202] width 19 height 20
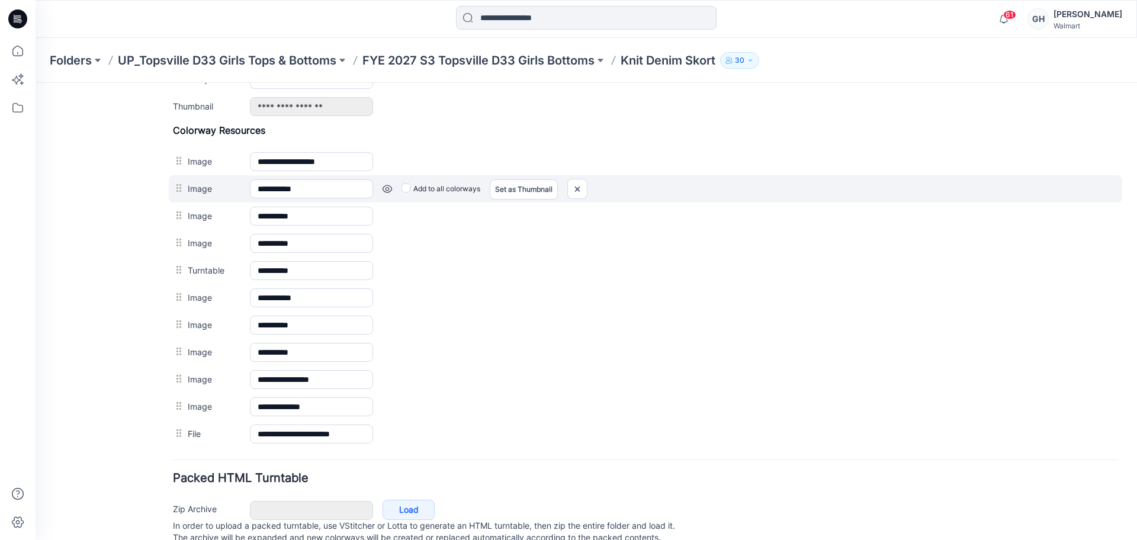
click at [384, 190] on link at bounding box center [387, 188] width 9 height 9
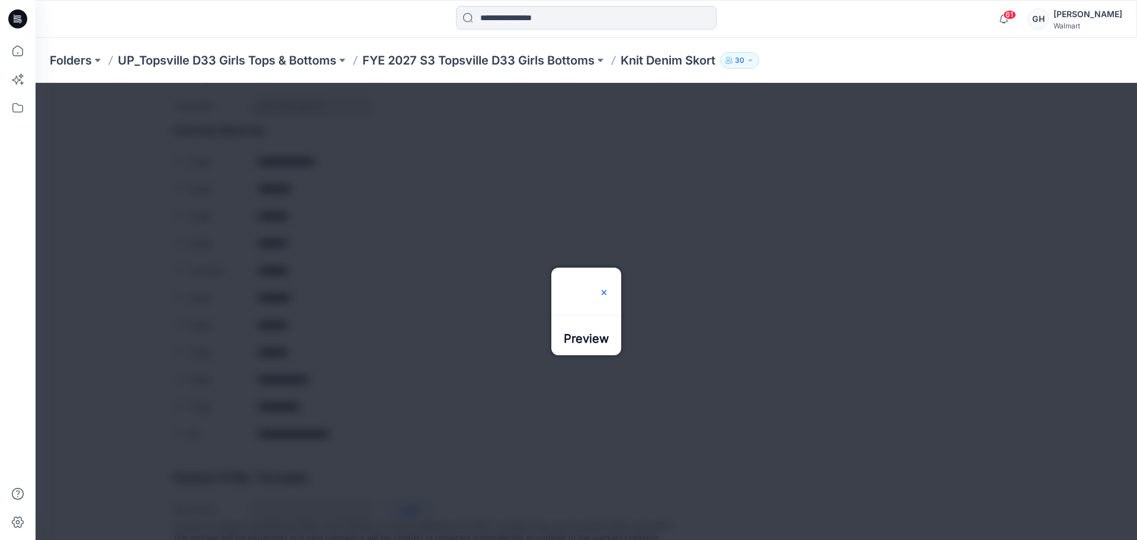
click at [609, 268] on div at bounding box center [603, 291] width 9 height 47
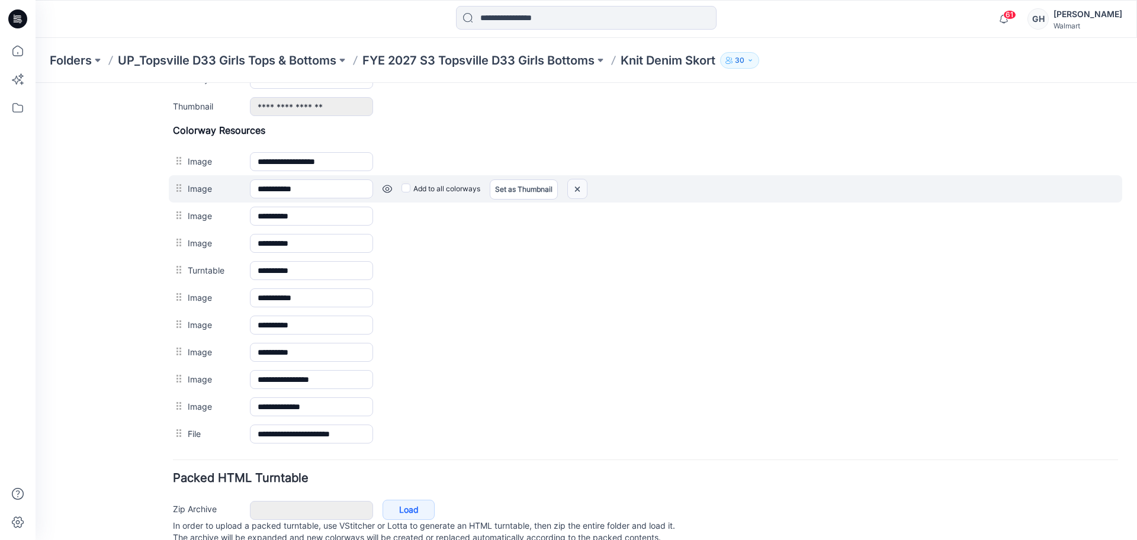
click at [580, 190] on img at bounding box center [577, 189] width 19 height 20
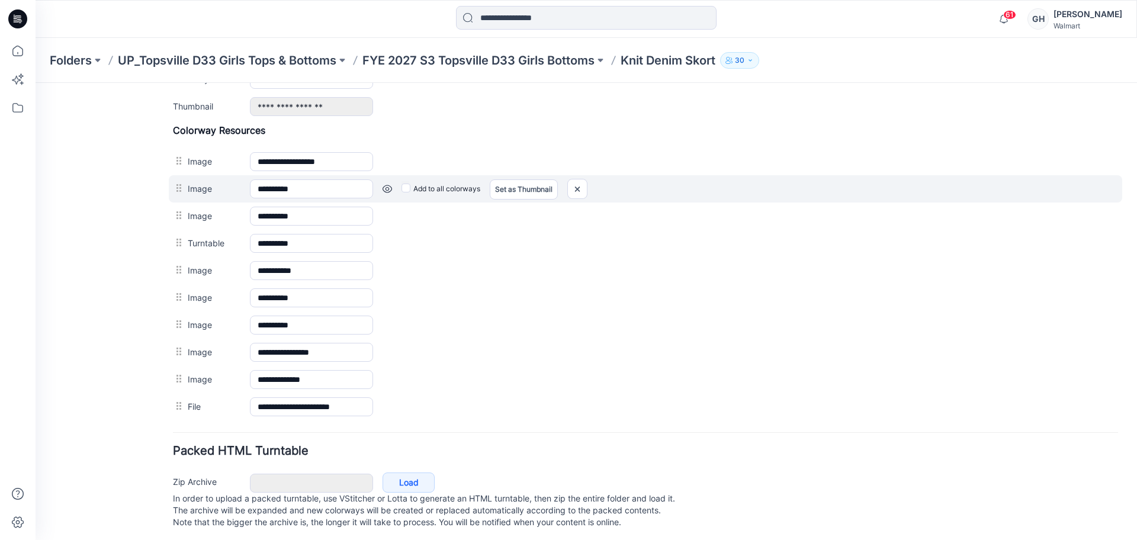
click at [383, 189] on link at bounding box center [387, 188] width 9 height 9
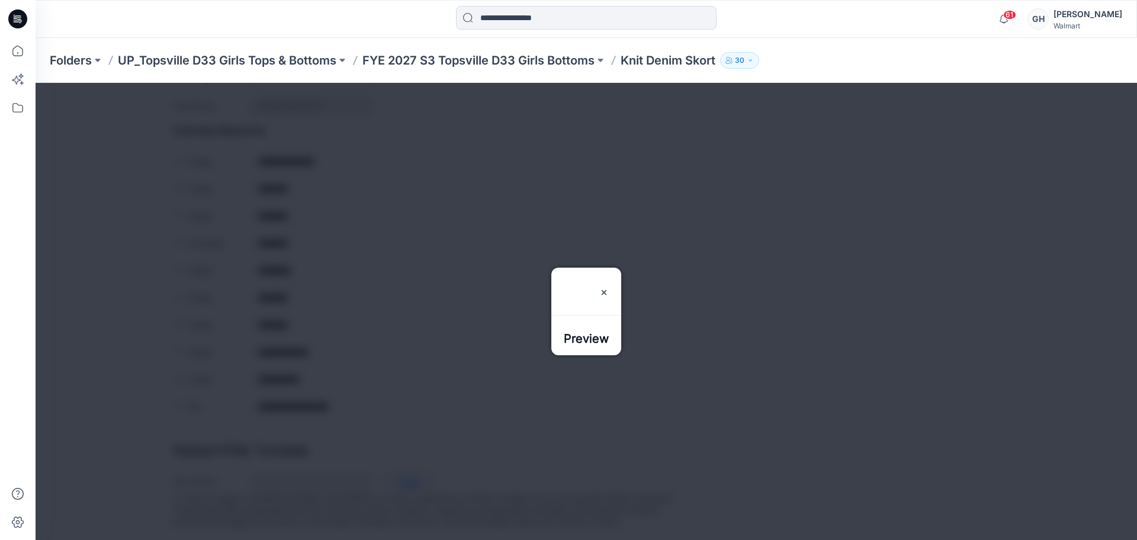
click at [609, 268] on h3 "Preview" at bounding box center [586, 291] width 45 height 47
click at [609, 288] on img at bounding box center [603, 292] width 9 height 9
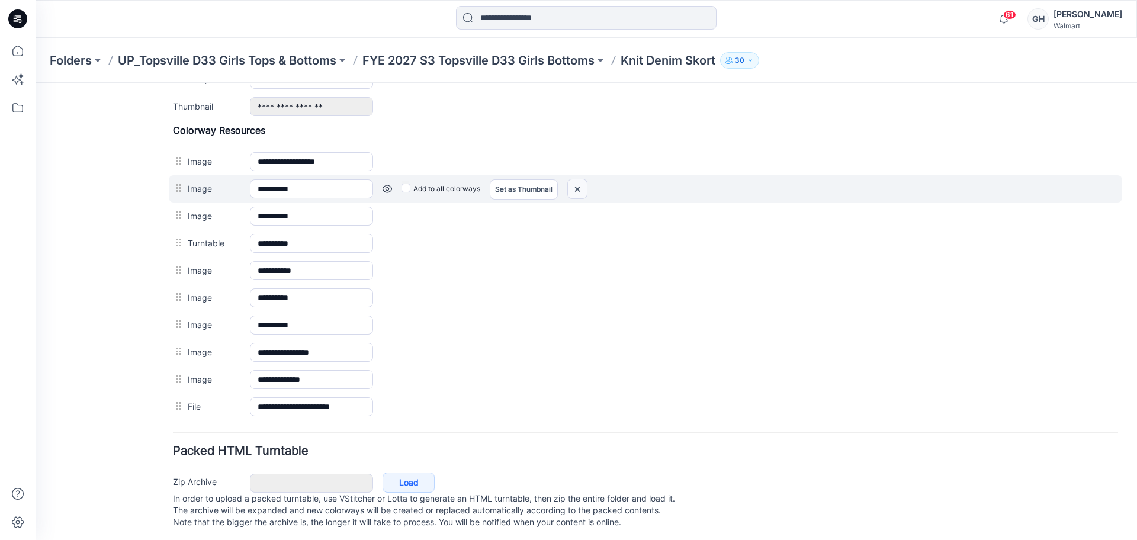
click at [576, 190] on img at bounding box center [577, 189] width 19 height 20
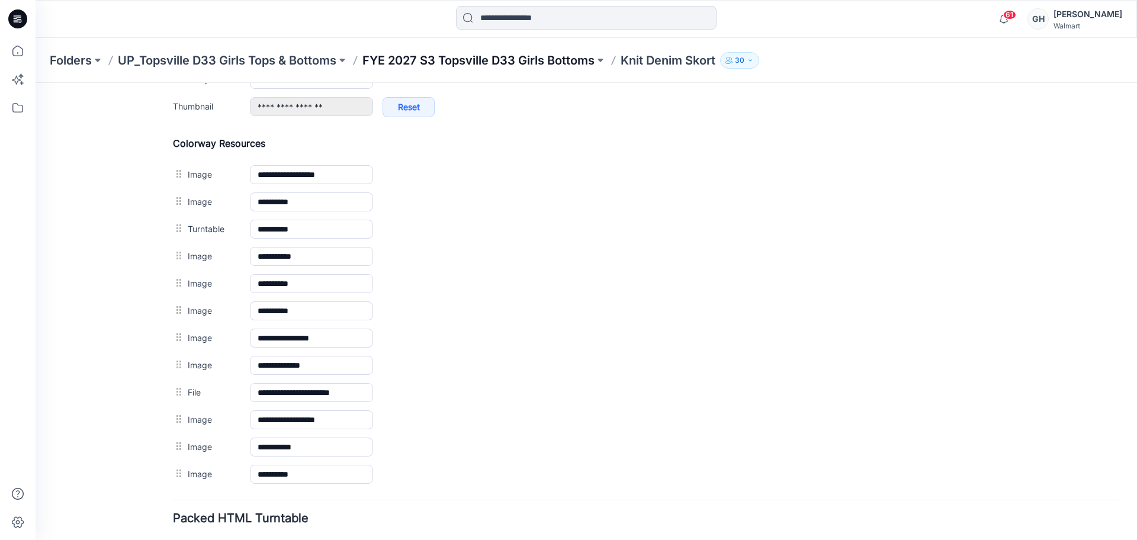
click at [568, 56] on p "FYE 2027 S3 Topsville D33 Girls Bottoms" at bounding box center [478, 60] width 232 height 17
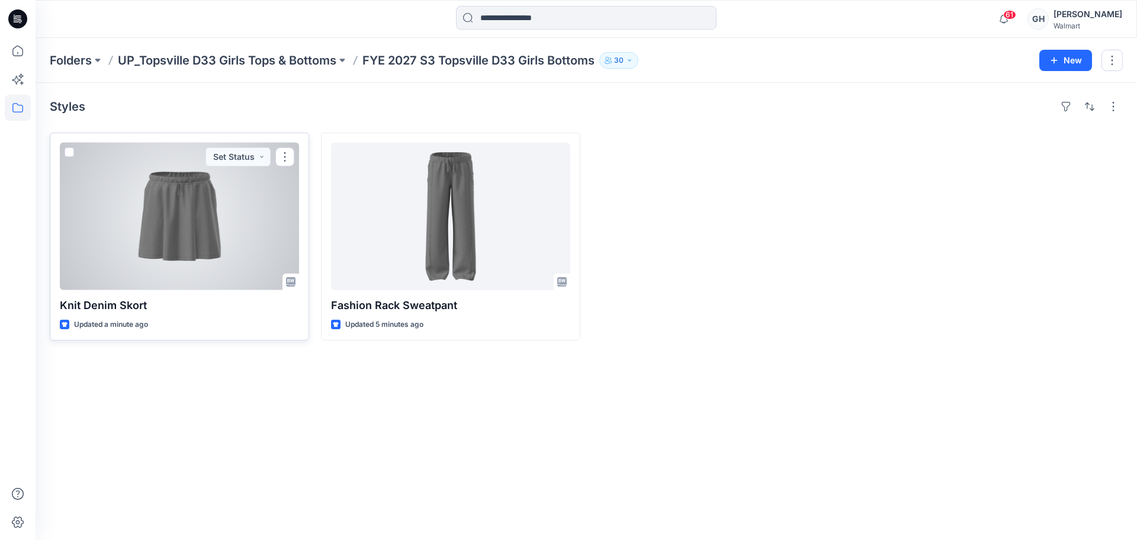
click at [234, 266] on div at bounding box center [179, 216] width 239 height 147
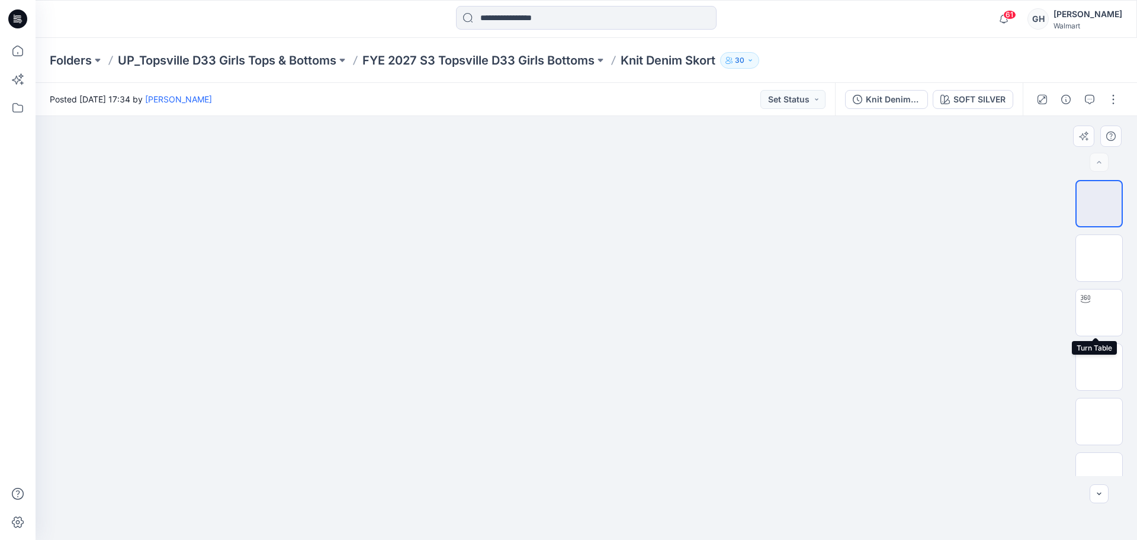
scroll to position [351, 0]
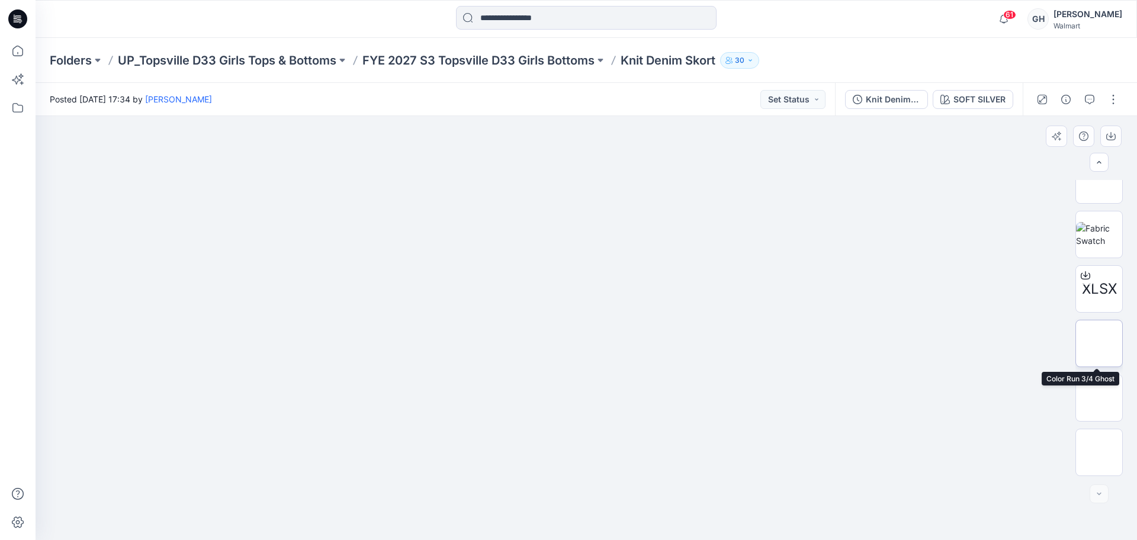
click at [1099, 344] on img at bounding box center [1099, 344] width 0 height 0
click at [1099, 398] on img at bounding box center [1099, 398] width 0 height 0
click at [1099, 453] on img at bounding box center [1099, 453] width 0 height 0
click at [1108, 94] on button "button" at bounding box center [1113, 99] width 19 height 19
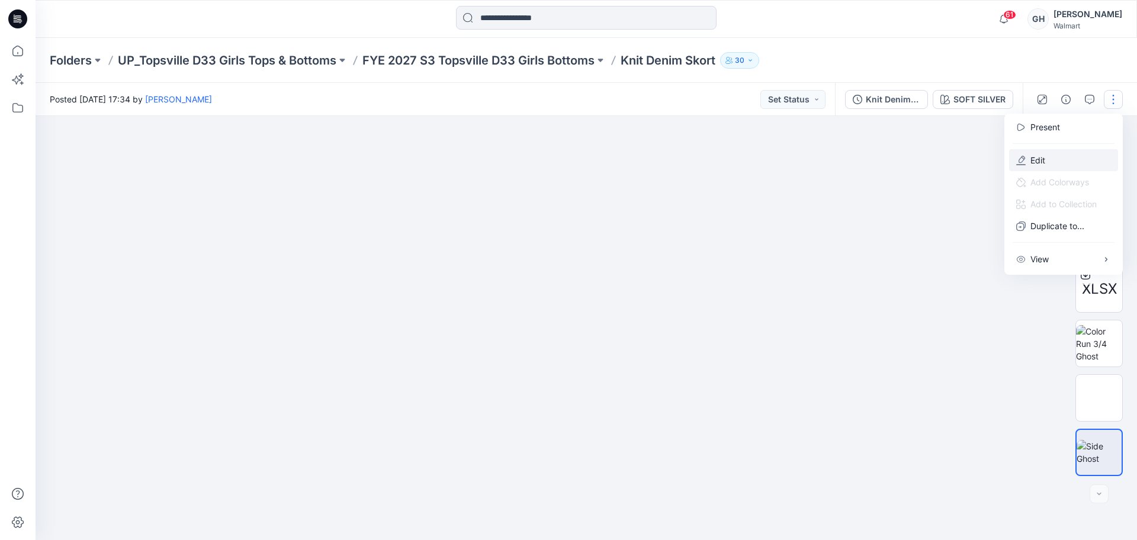
click at [1039, 154] on p "Edit" at bounding box center [1038, 160] width 15 height 12
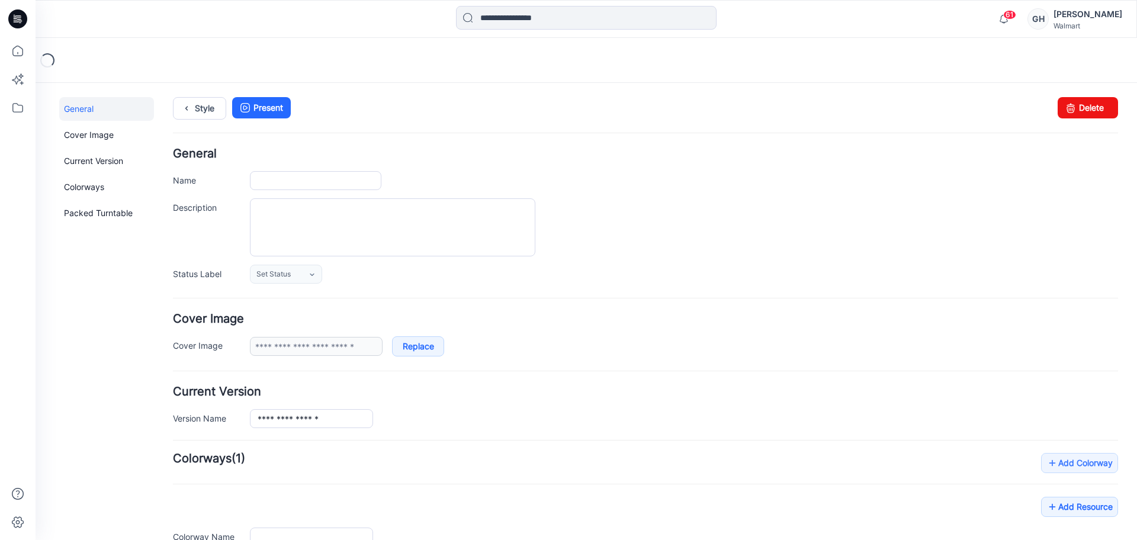
type input "**********"
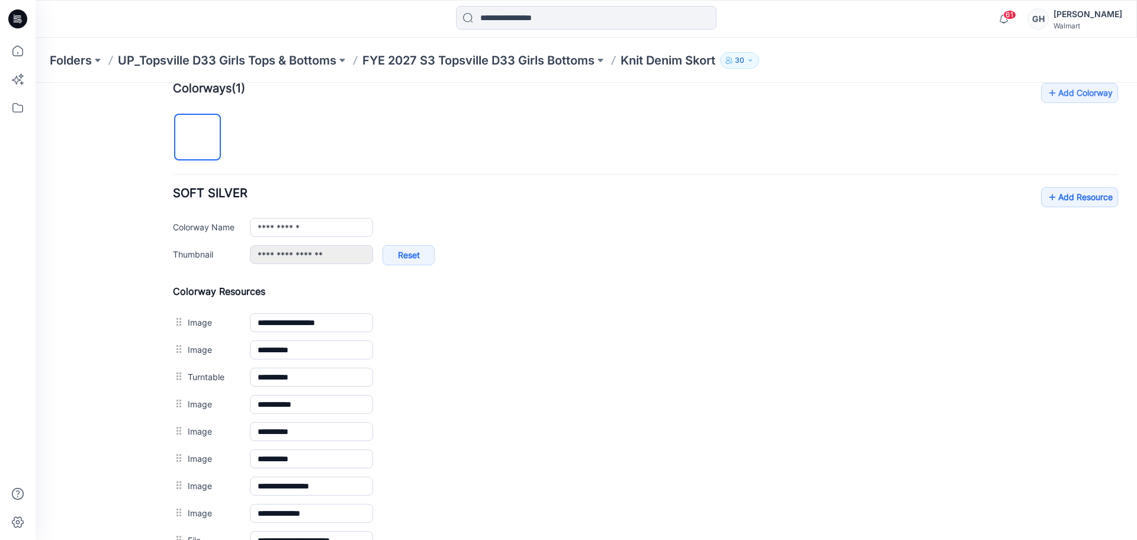
scroll to position [592, 0]
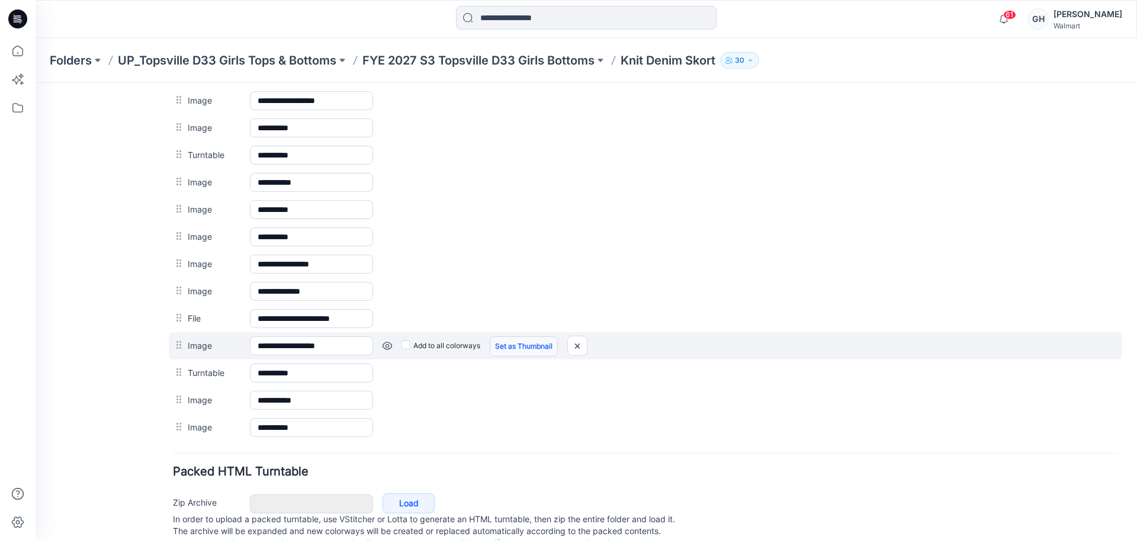
click at [515, 351] on link "Set as Thumbnail" at bounding box center [524, 346] width 68 height 20
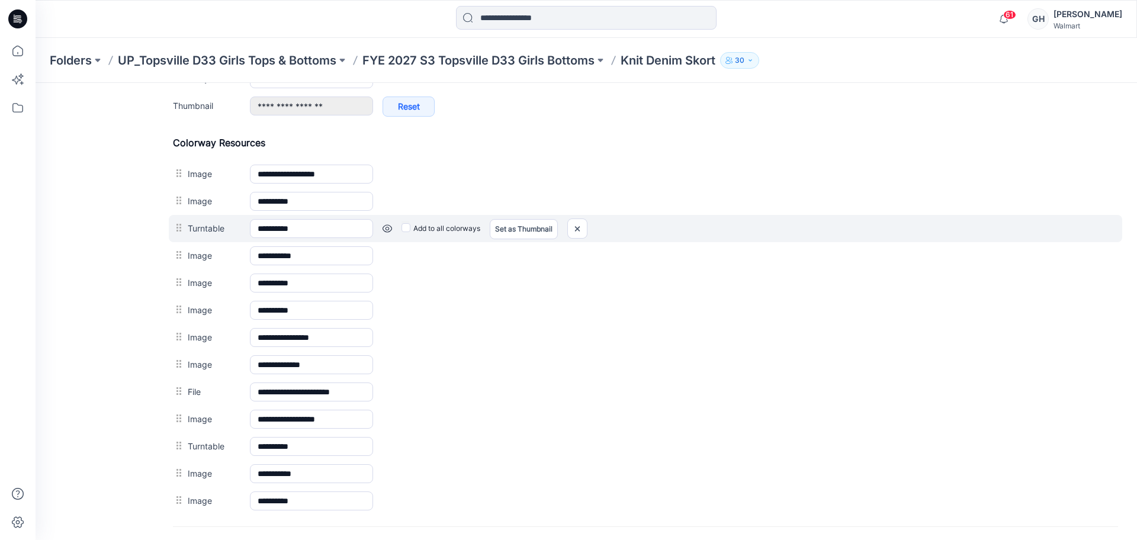
scroll to position [518, 0]
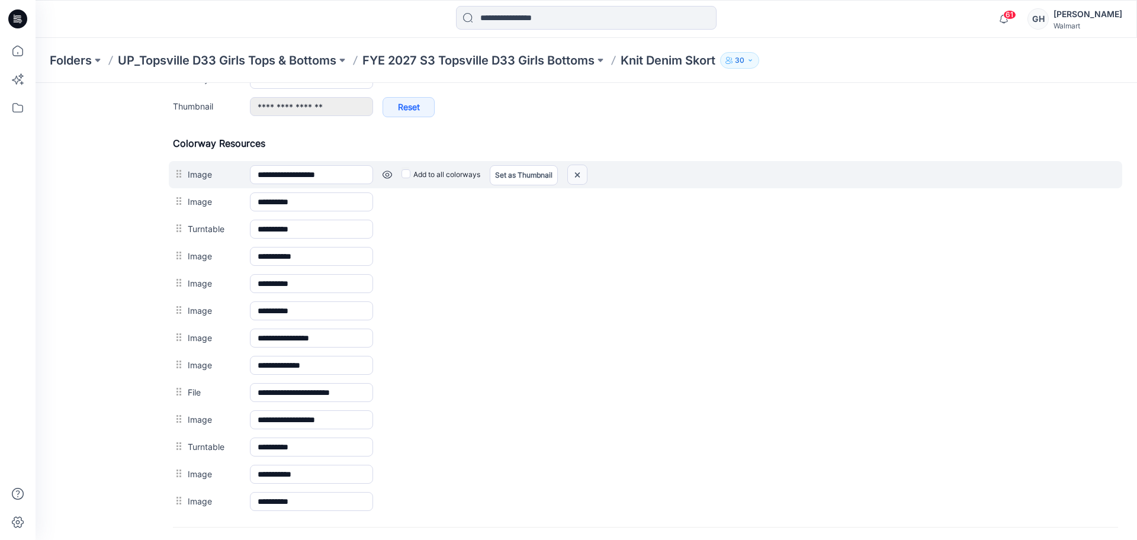
click at [573, 174] on img at bounding box center [577, 175] width 19 height 20
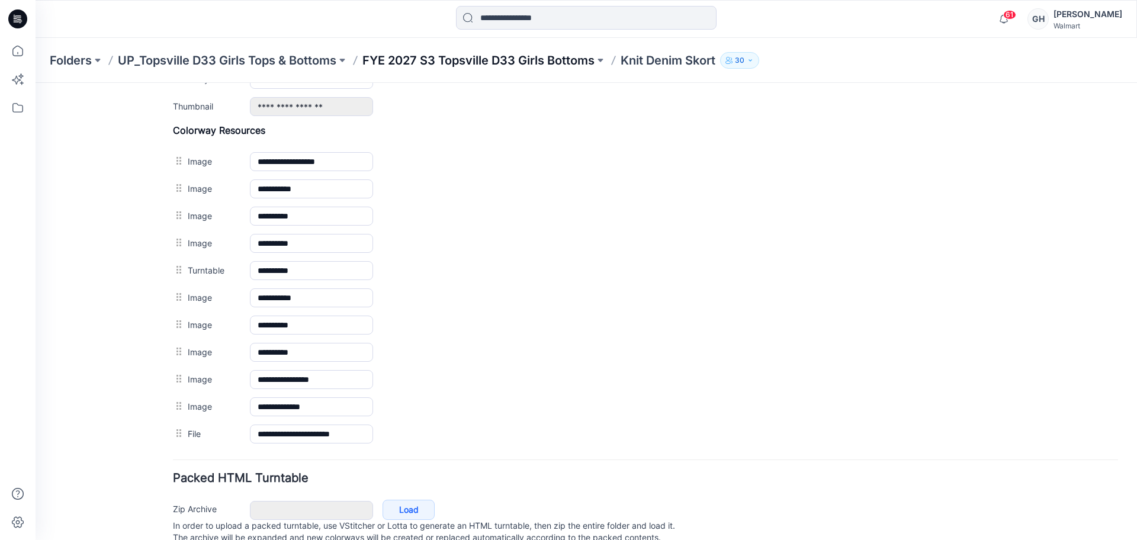
click at [528, 66] on p "FYE 2027 S3 Topsville D33 Girls Bottoms" at bounding box center [478, 60] width 232 height 17
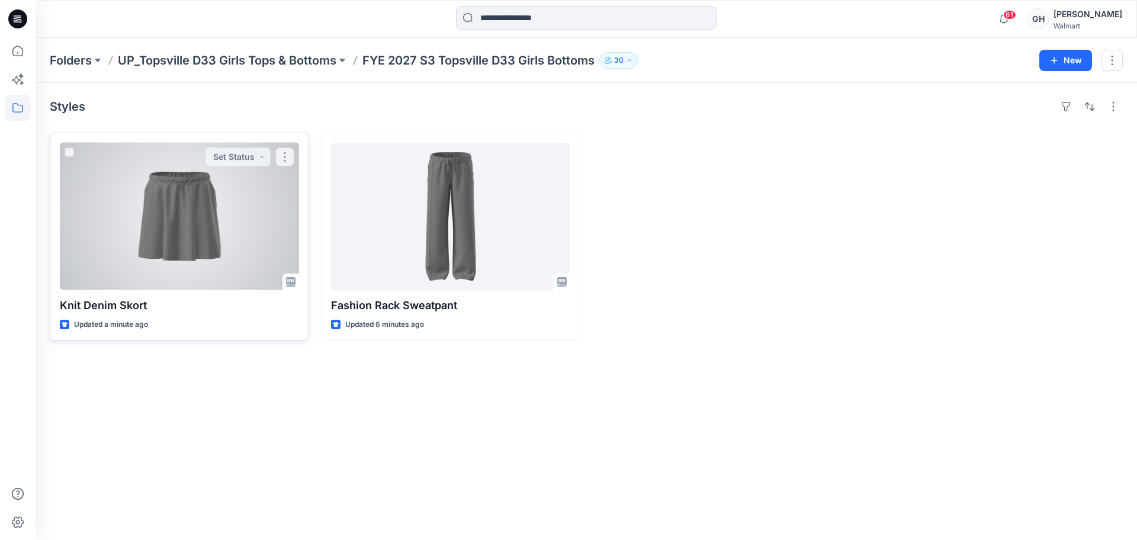
click at [182, 261] on div at bounding box center [179, 216] width 239 height 147
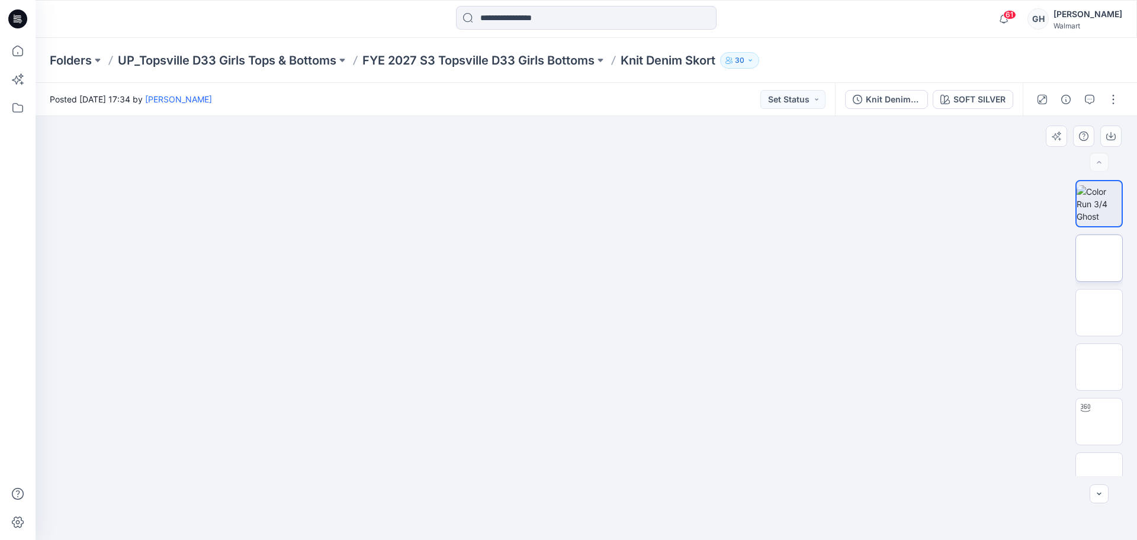
click at [1099, 258] on img at bounding box center [1099, 258] width 0 height 0
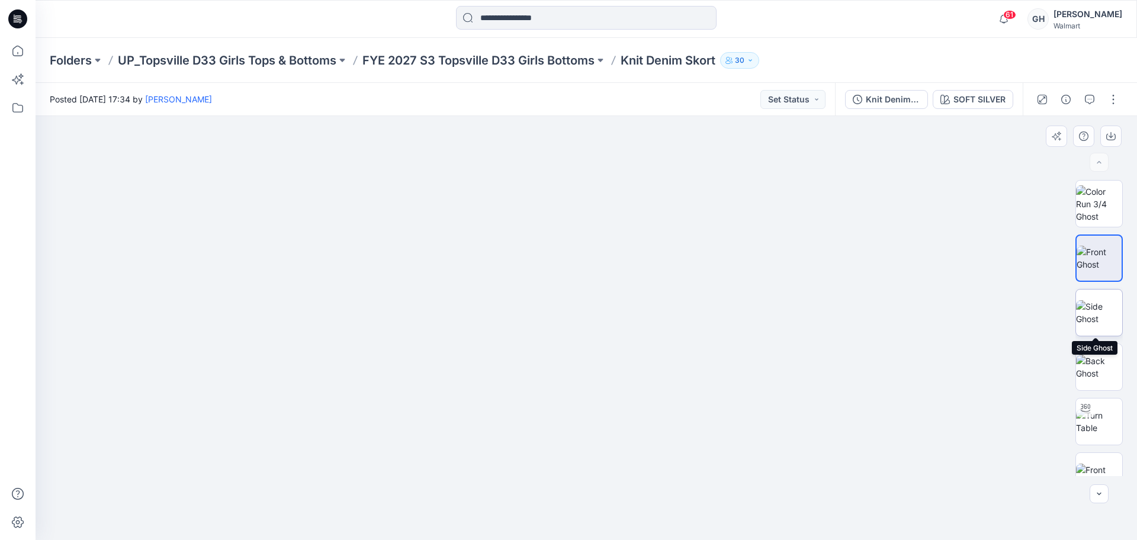
click at [1096, 306] on img at bounding box center [1099, 312] width 46 height 25
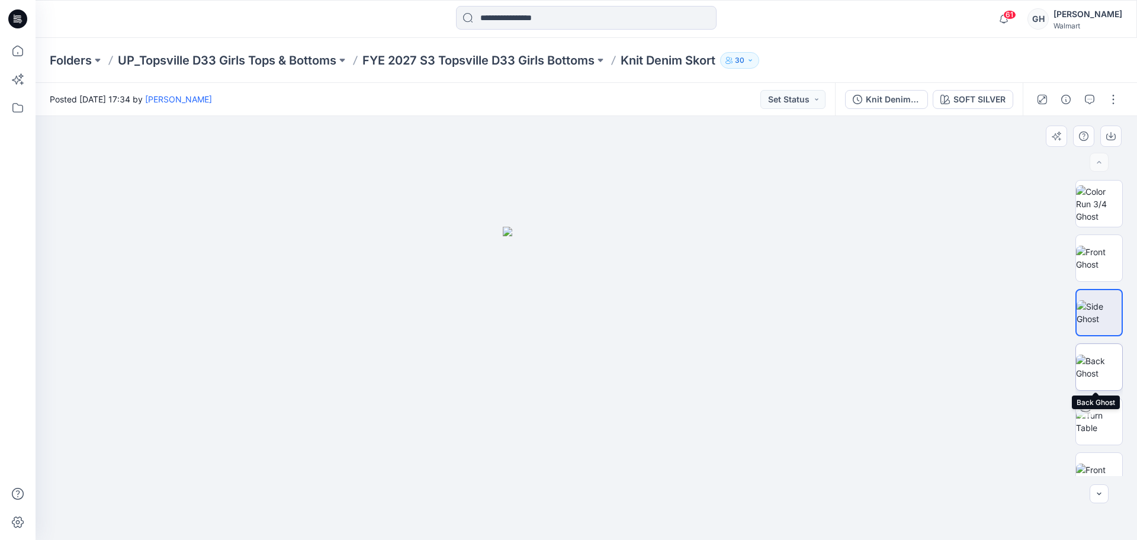
click at [1083, 360] on img at bounding box center [1099, 367] width 46 height 25
click at [514, 57] on p "FYE 2027 S3 Topsville D33 Girls Bottoms" at bounding box center [478, 60] width 232 height 17
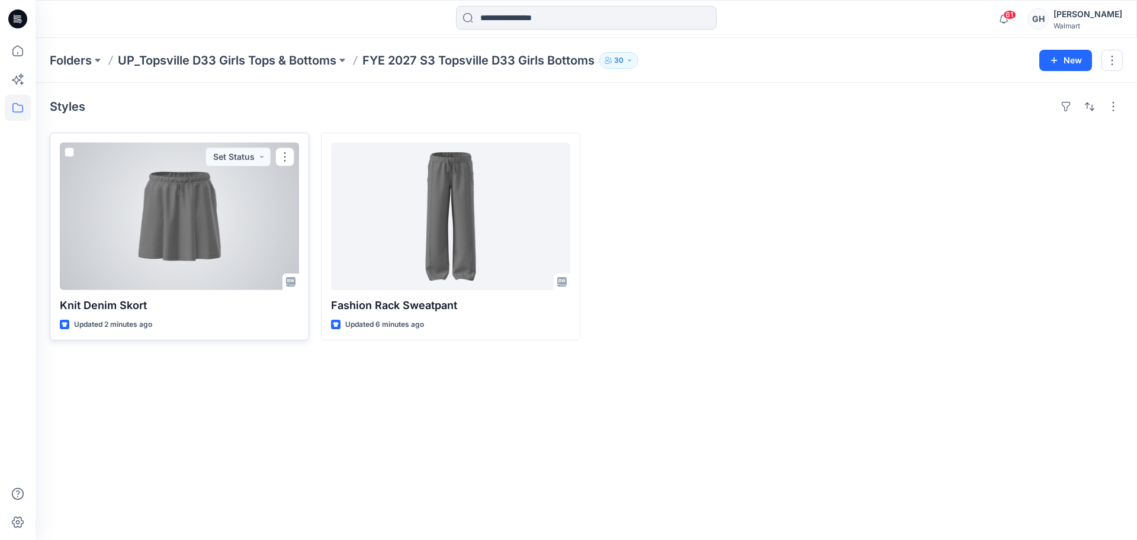
click at [213, 233] on div at bounding box center [179, 216] width 239 height 147
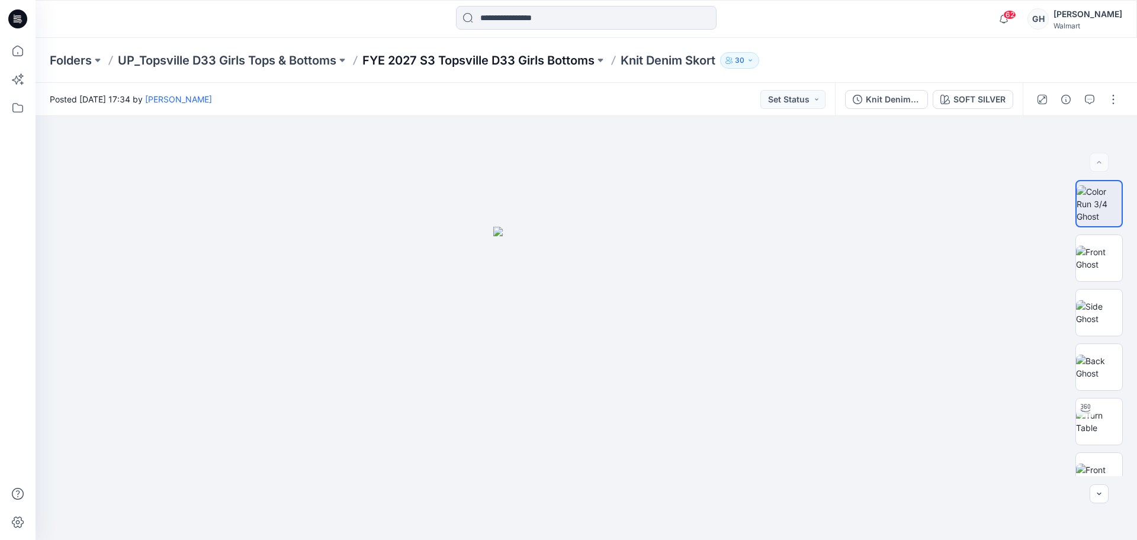
click at [505, 55] on p "FYE 2027 S3 Topsville D33 Girls Bottoms" at bounding box center [478, 60] width 232 height 17
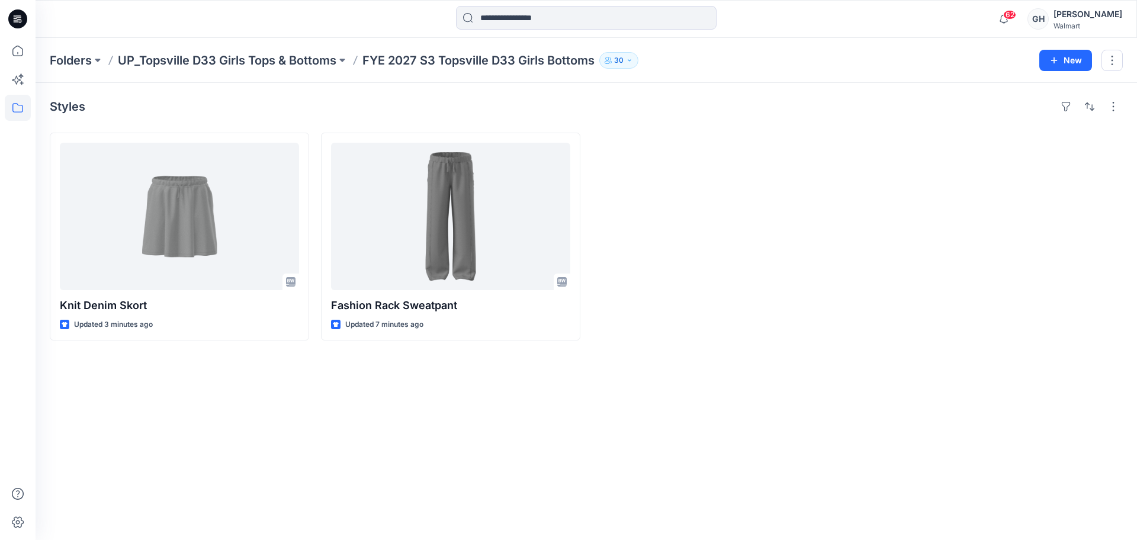
click at [506, 60] on p "FYE 2027 S3 Topsville D33 Girls Bottoms" at bounding box center [478, 60] width 232 height 17
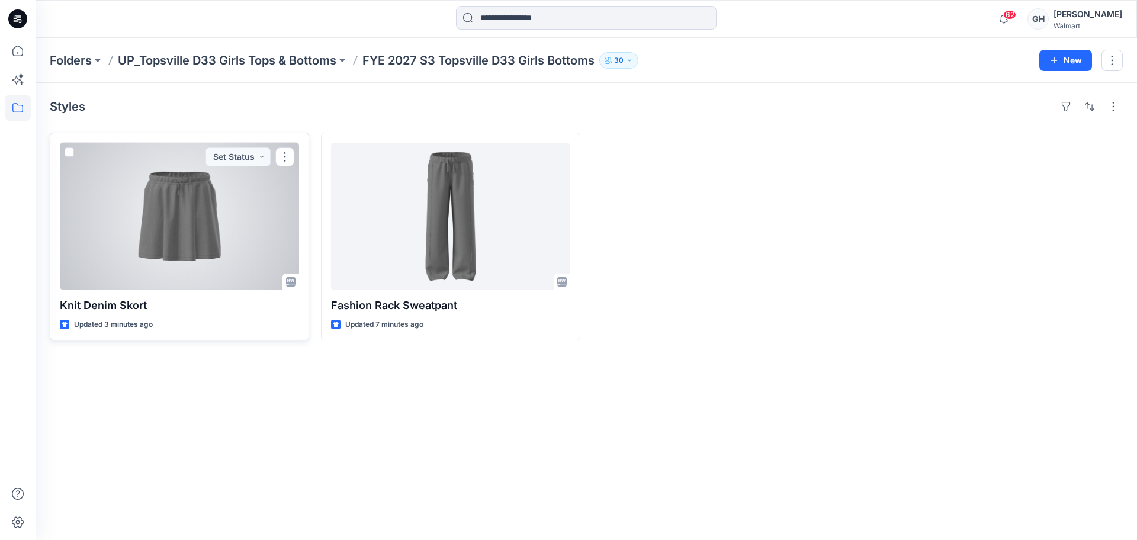
click at [205, 226] on div at bounding box center [179, 216] width 239 height 147
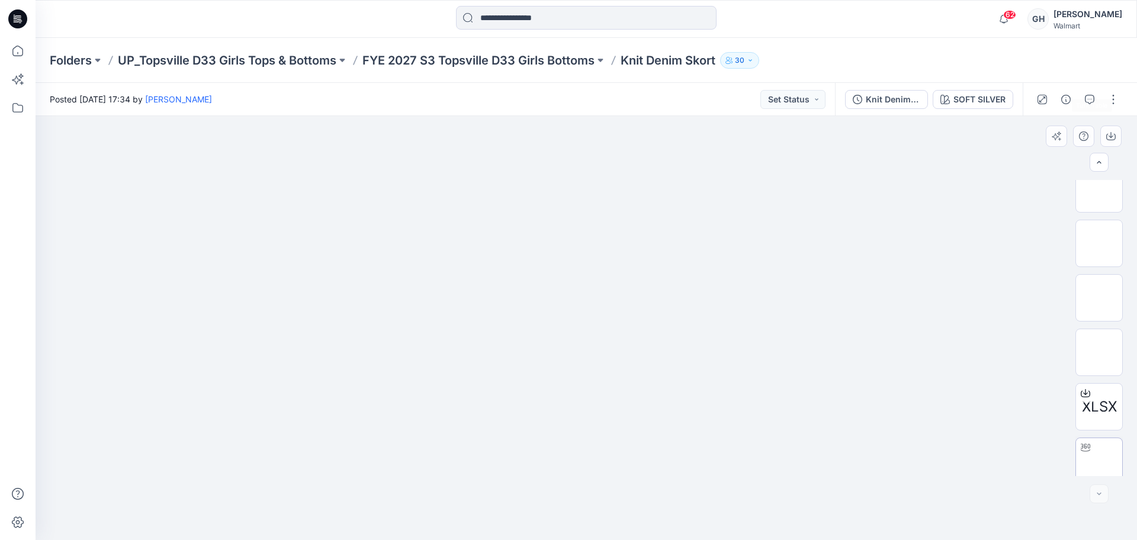
scroll to position [351, 0]
click at [1094, 450] on img at bounding box center [1099, 452] width 46 height 25
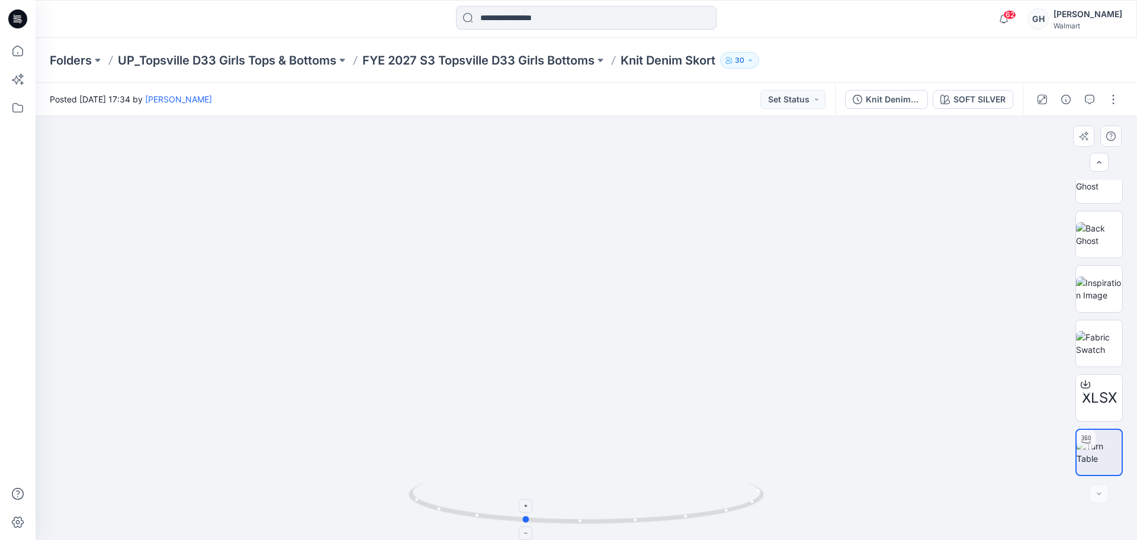
drag, startPoint x: 581, startPoint y: 524, endPoint x: 736, endPoint y: 351, distance: 232.4
click at [519, 519] on icon at bounding box center [588, 505] width 358 height 44
click at [1114, 95] on button "button" at bounding box center [1113, 99] width 19 height 19
click at [1054, 164] on button "Edit" at bounding box center [1063, 160] width 109 height 22
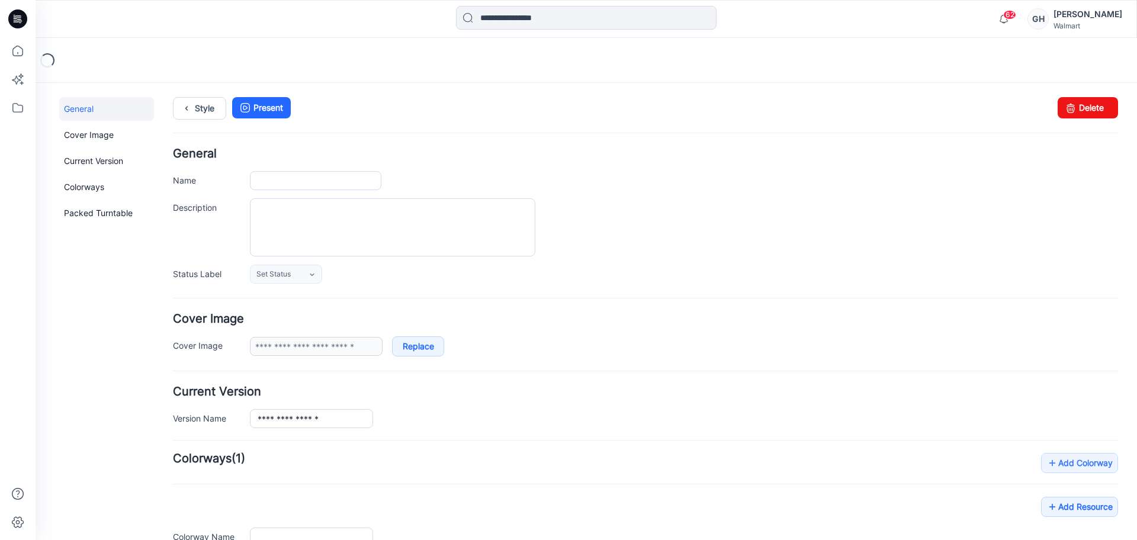
type input "**********"
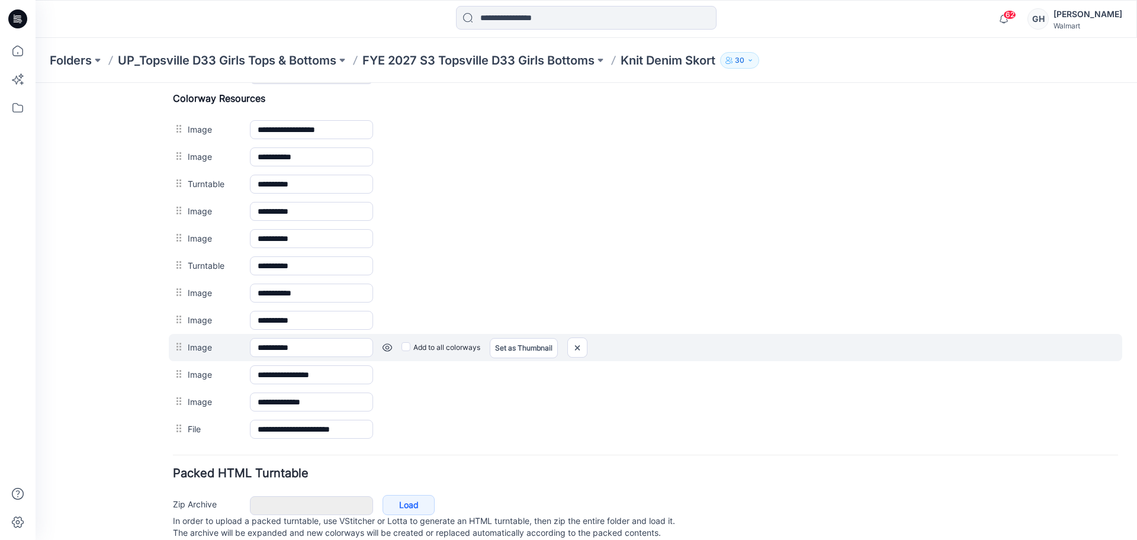
scroll to position [515, 0]
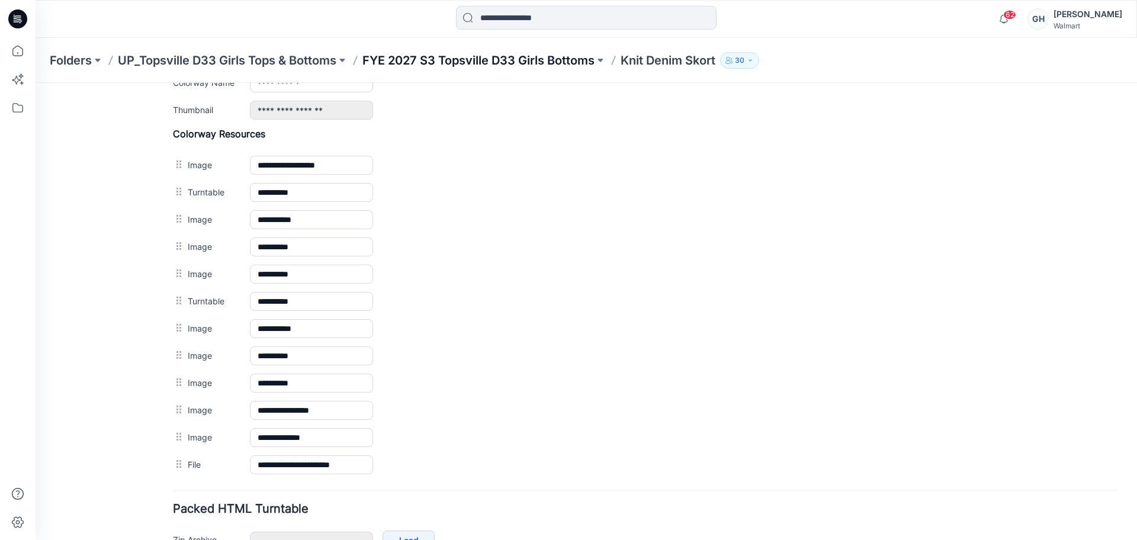
click at [556, 60] on p "FYE 2027 S3 Topsville D33 Girls Bottoms" at bounding box center [478, 60] width 232 height 17
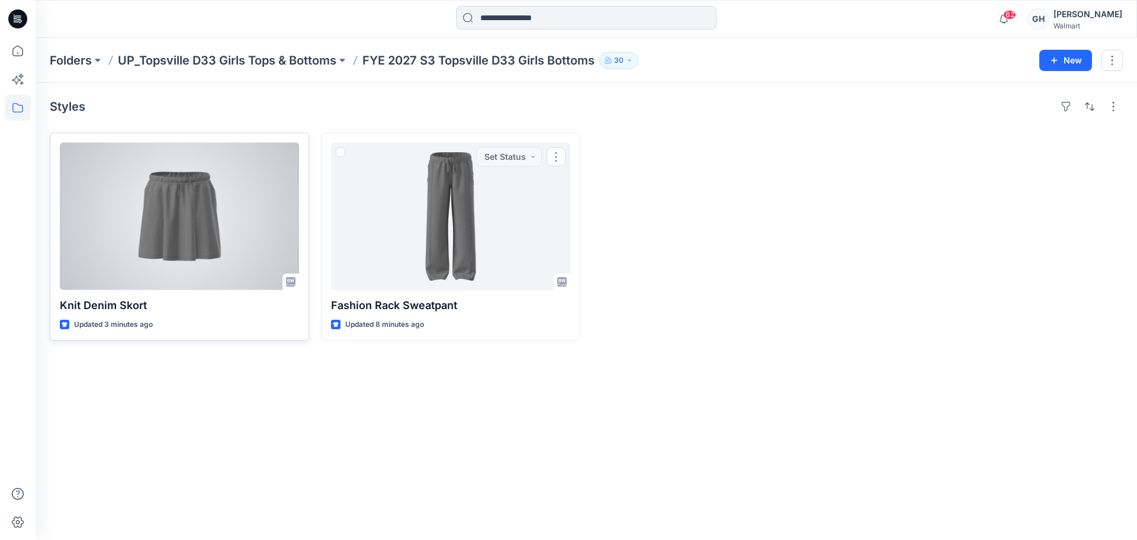
click at [220, 244] on div at bounding box center [179, 216] width 239 height 147
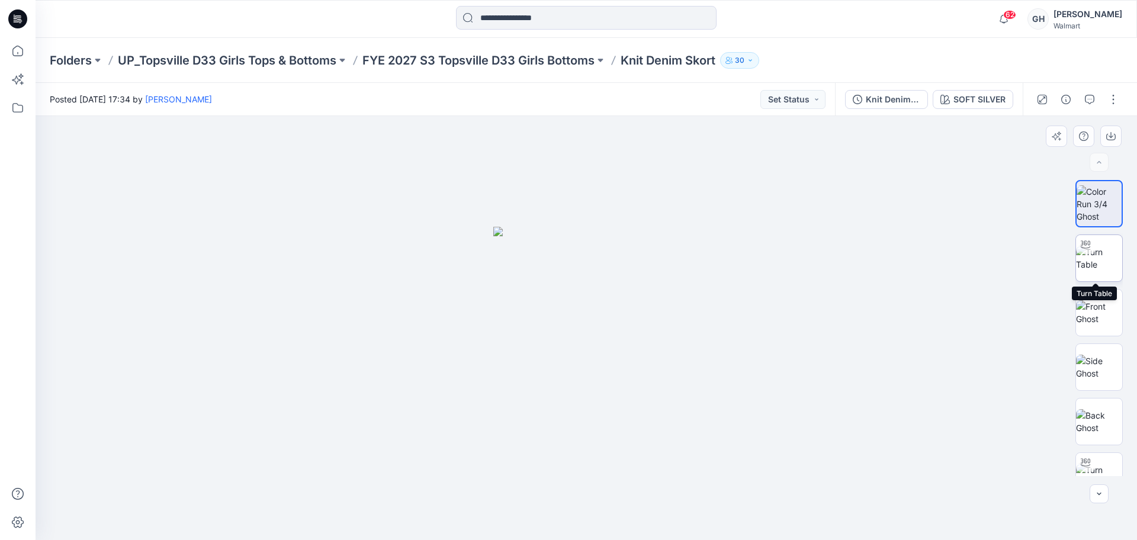
click at [1109, 260] on img at bounding box center [1099, 258] width 46 height 25
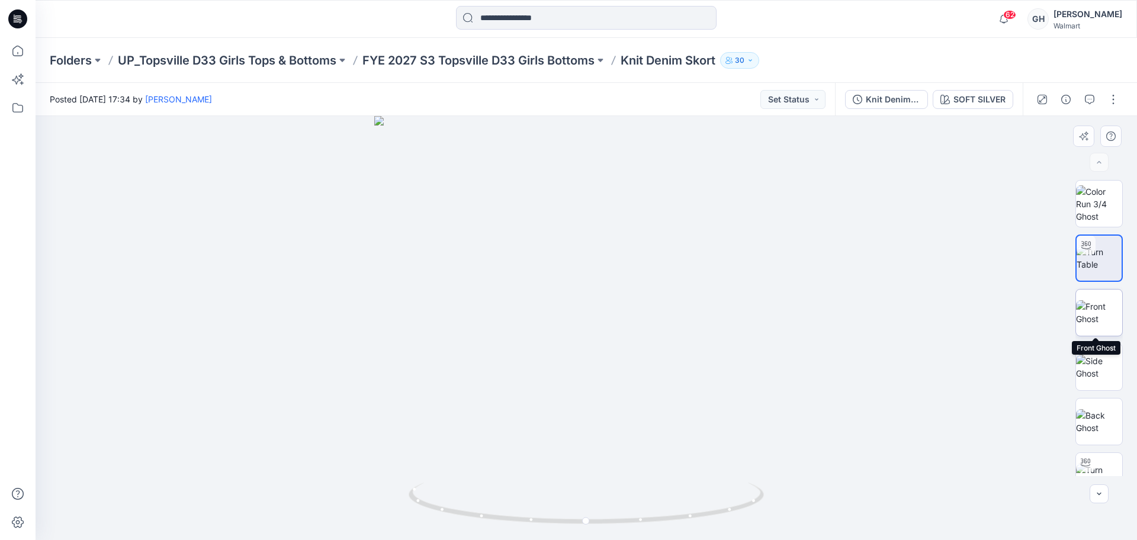
click at [1102, 325] on img at bounding box center [1099, 312] width 46 height 25
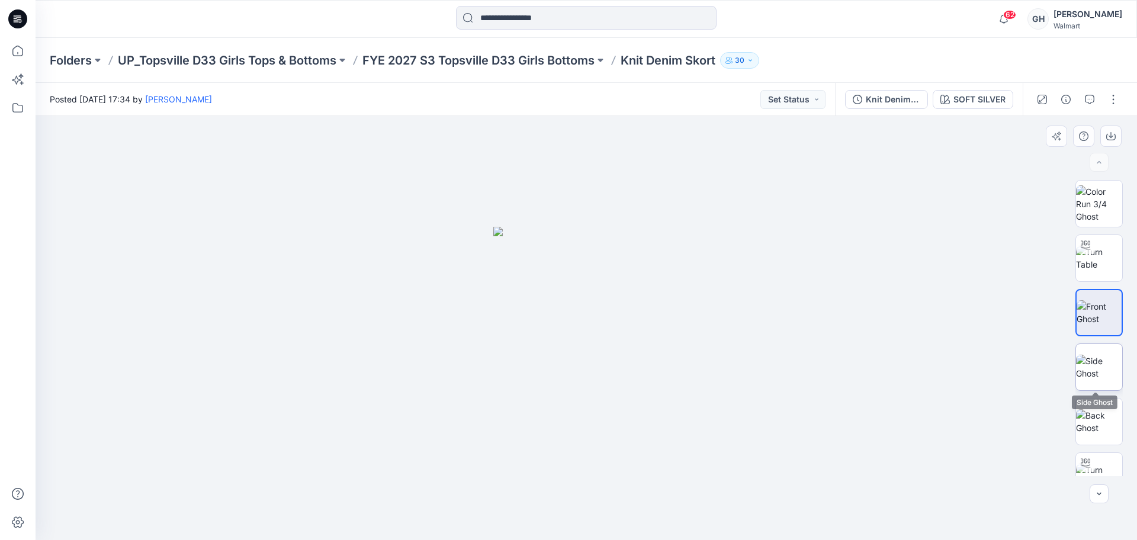
click at [1106, 358] on img at bounding box center [1099, 367] width 46 height 25
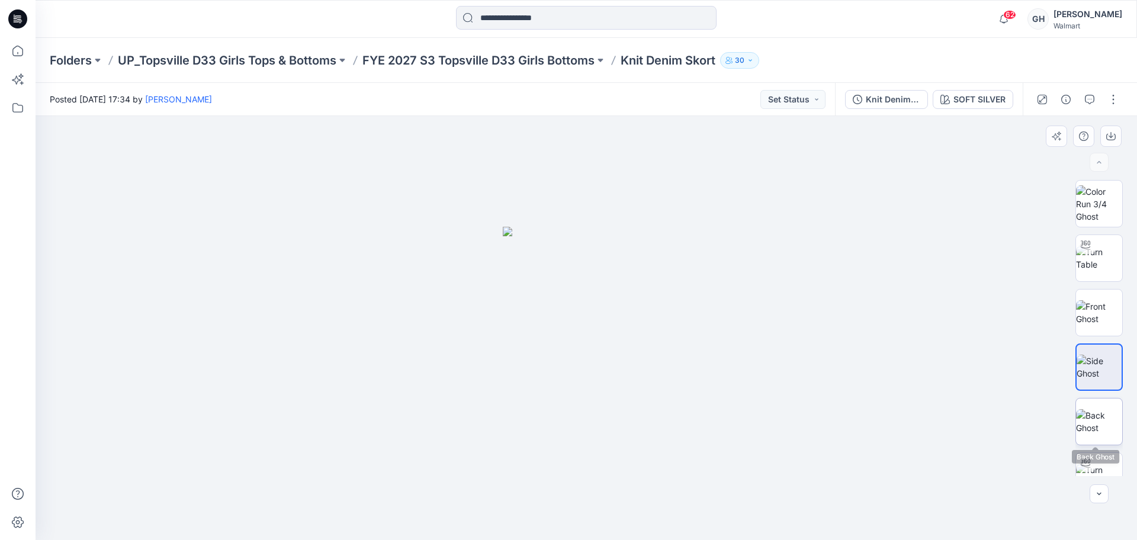
click at [1099, 409] on img at bounding box center [1099, 421] width 46 height 25
click at [408, 49] on div "Folders UP_Topsville D33 Girls Tops & Bottoms FYE 2027 S3 Topsville D33 Girls B…" at bounding box center [587, 60] width 1102 height 45
click at [436, 72] on div "Folders UP_Topsville D33 Girls Tops & Bottoms FYE 2027 S3 Topsville D33 Girls B…" at bounding box center [587, 60] width 1102 height 45
click at [451, 60] on p "FYE 2027 S3 Topsville D33 Girls Bottoms" at bounding box center [478, 60] width 232 height 17
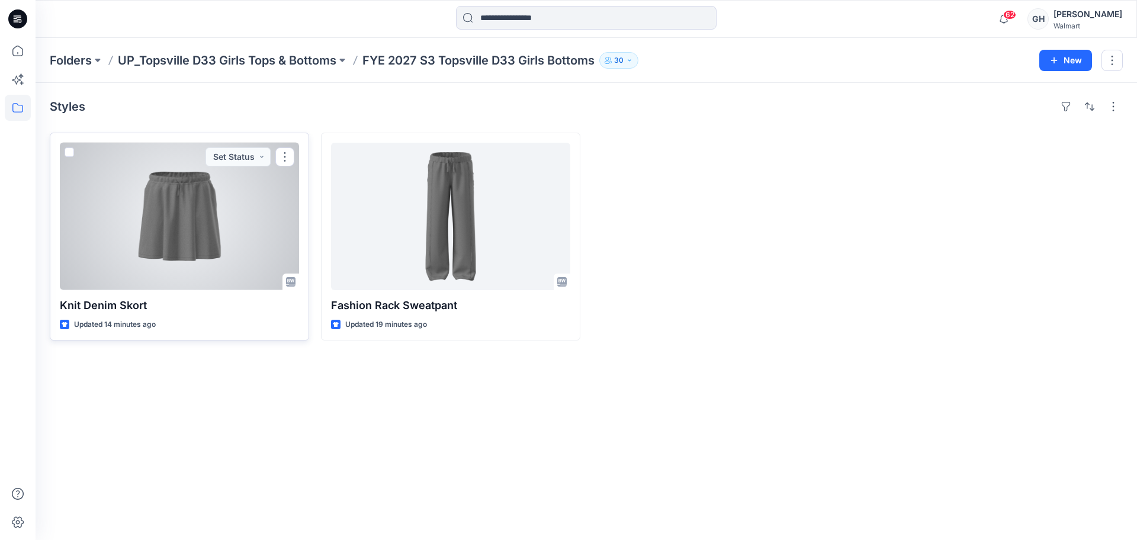
click at [194, 214] on div at bounding box center [179, 216] width 239 height 147
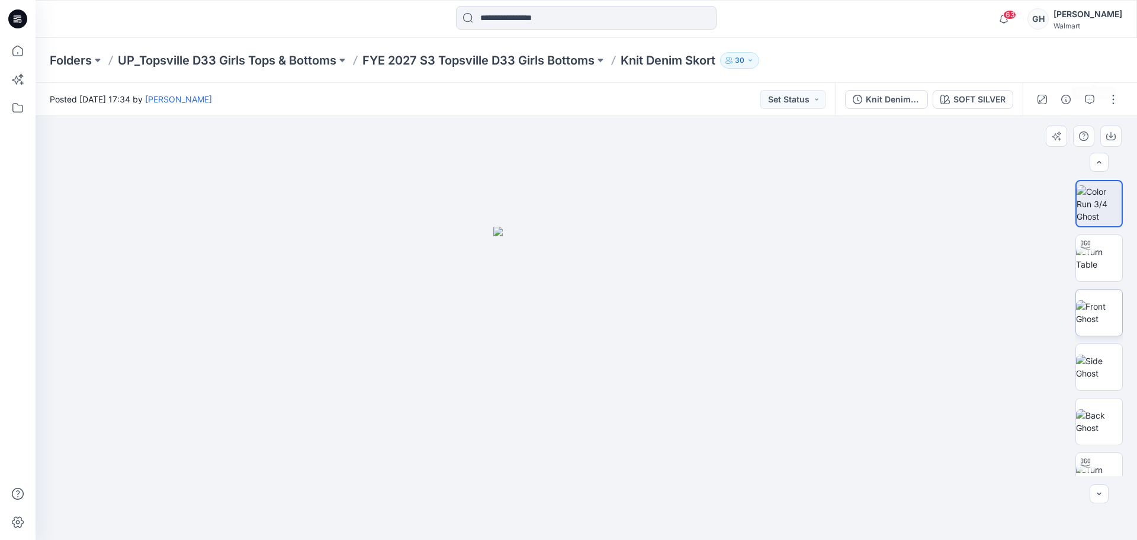
scroll to position [569, 0]
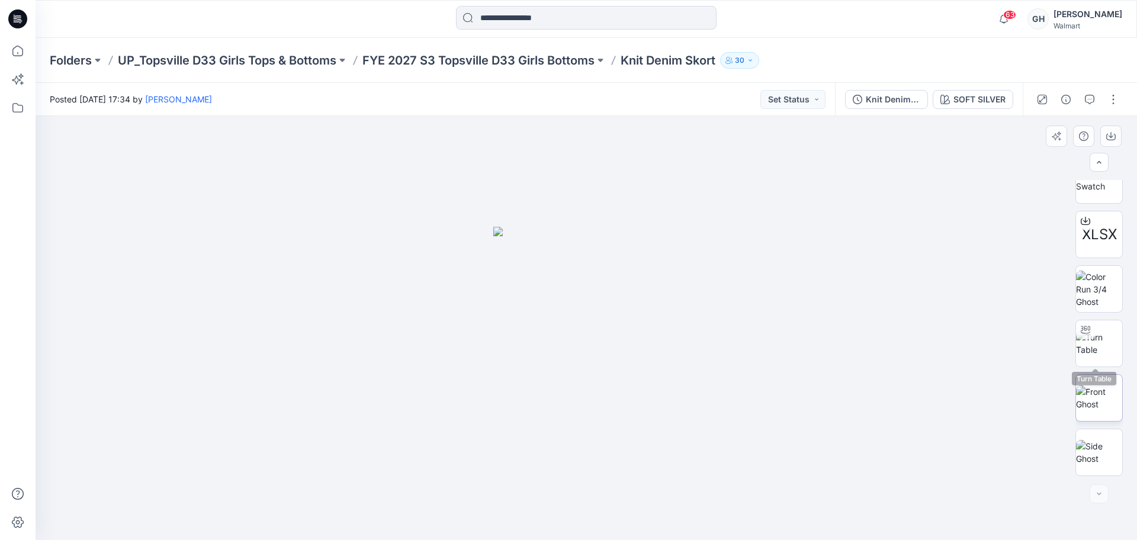
drag, startPoint x: 1101, startPoint y: 342, endPoint x: 1103, endPoint y: 396, distance: 54.5
click at [1101, 342] on img at bounding box center [1099, 343] width 46 height 25
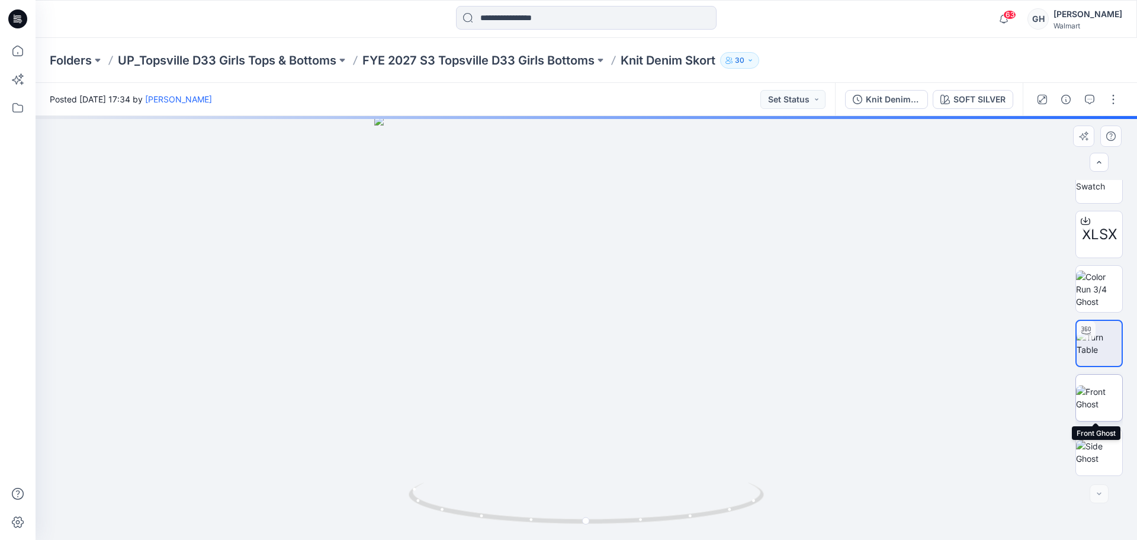
click at [1102, 409] on img at bounding box center [1099, 398] width 46 height 25
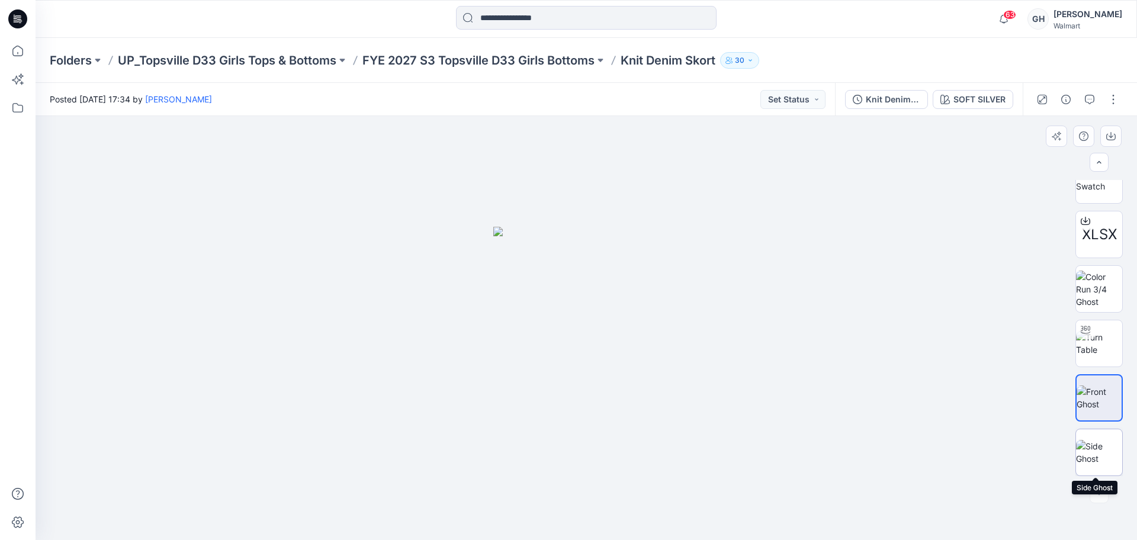
click at [1101, 457] on img at bounding box center [1099, 452] width 46 height 25
click at [1112, 92] on button "button" at bounding box center [1113, 99] width 19 height 19
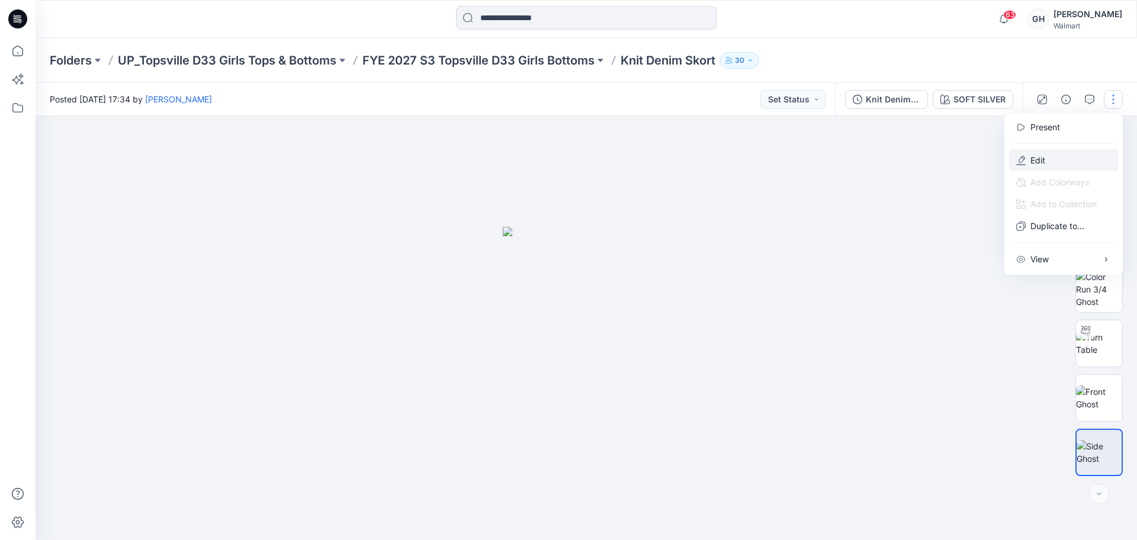
click at [1057, 156] on button "Edit" at bounding box center [1063, 160] width 109 height 22
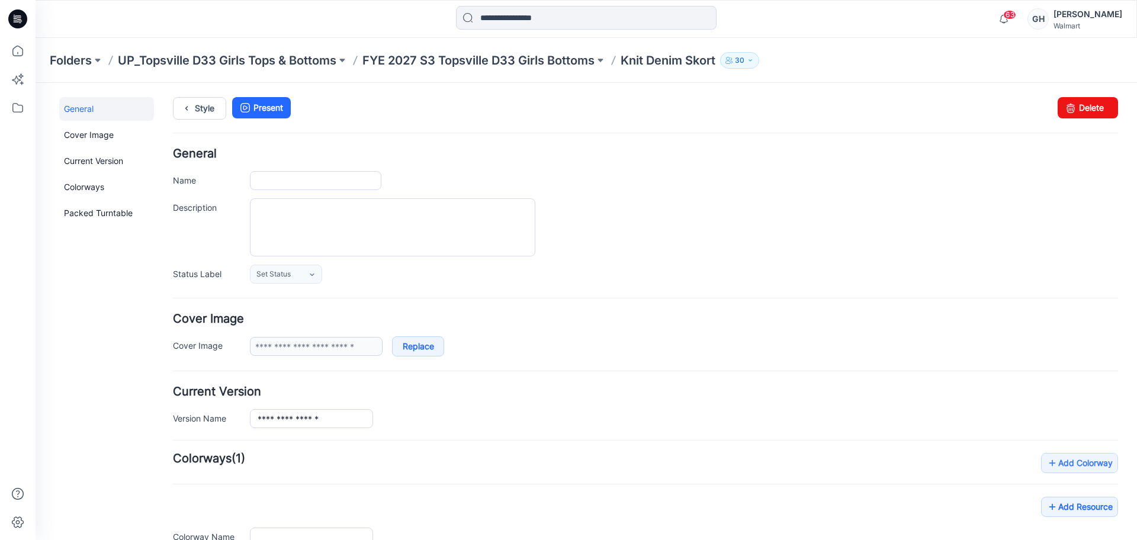
type input "**********"
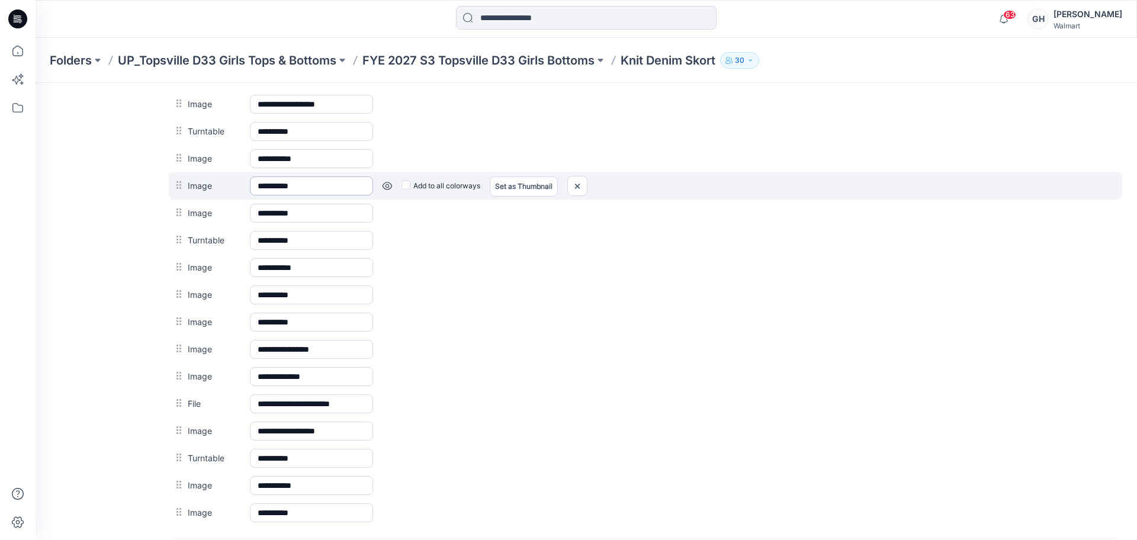
scroll to position [563, 0]
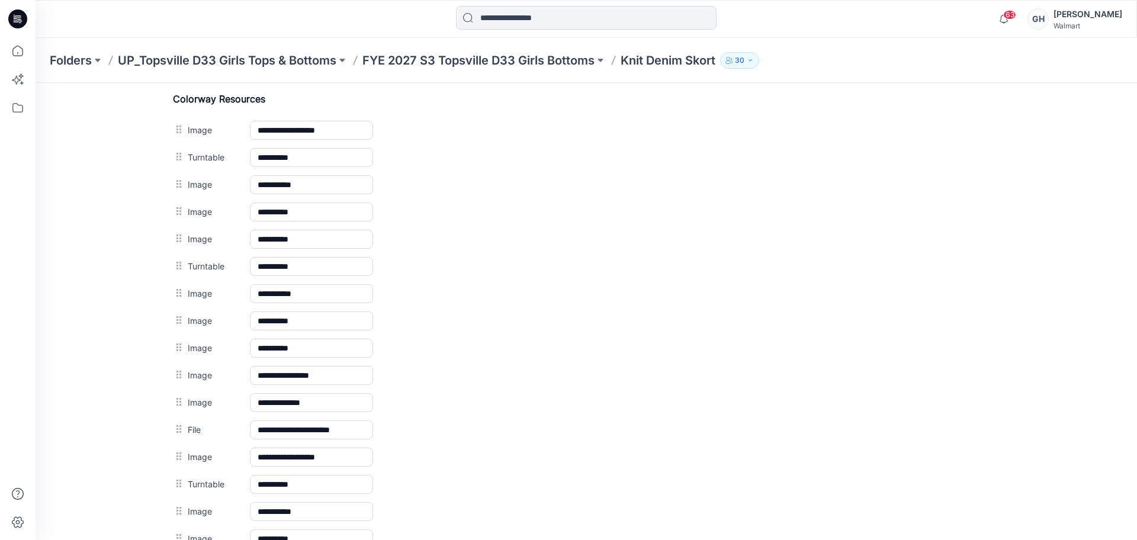
drag, startPoint x: 570, startPoint y: 155, endPoint x: 631, endPoint y: 87, distance: 91.4
click at [36, 83] on img at bounding box center [36, 83] width 0 height 0
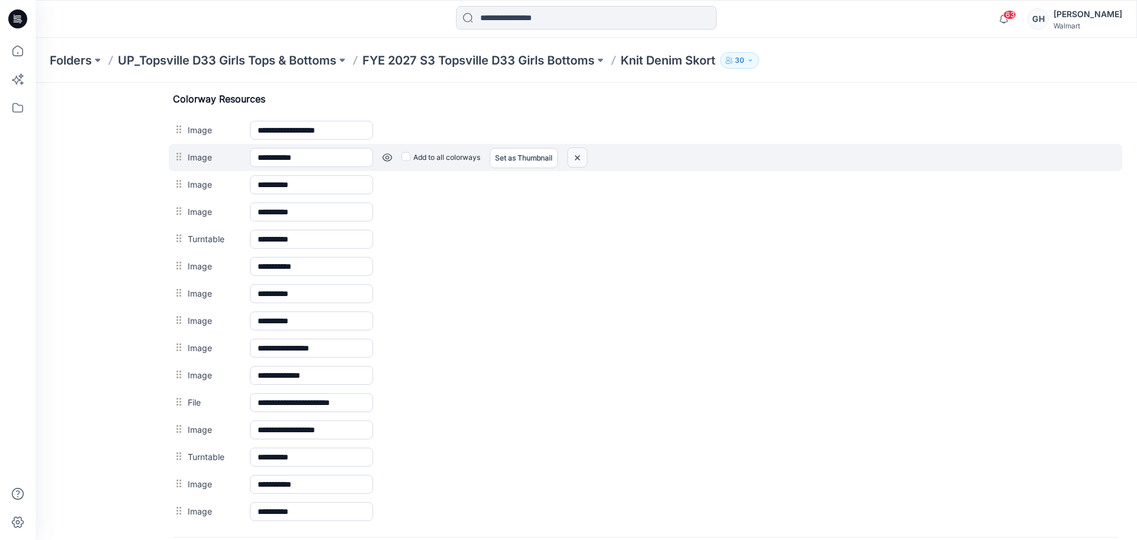
drag, startPoint x: 580, startPoint y: 155, endPoint x: 659, endPoint y: 159, distance: 78.9
click at [581, 155] on img at bounding box center [577, 158] width 19 height 20
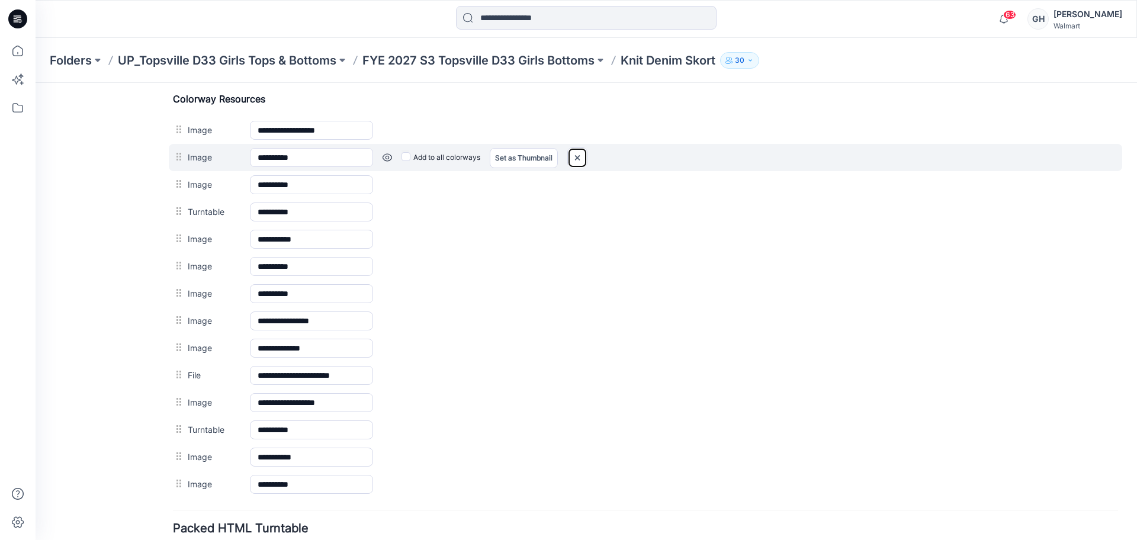
drag, startPoint x: 569, startPoint y: 156, endPoint x: 660, endPoint y: 158, distance: 91.8
click at [569, 156] on img at bounding box center [577, 158] width 19 height 20
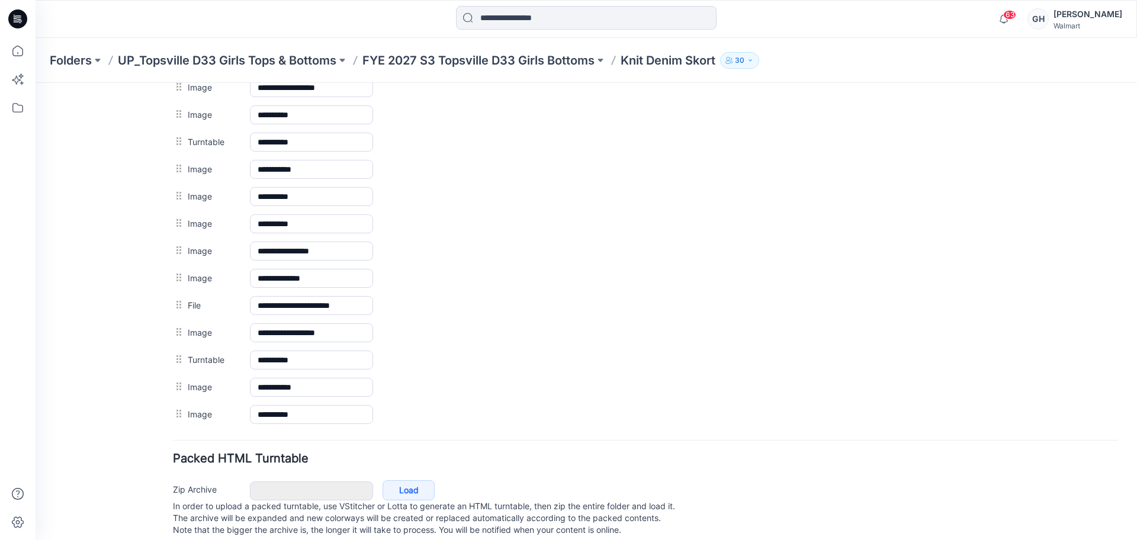
scroll to position [629, 0]
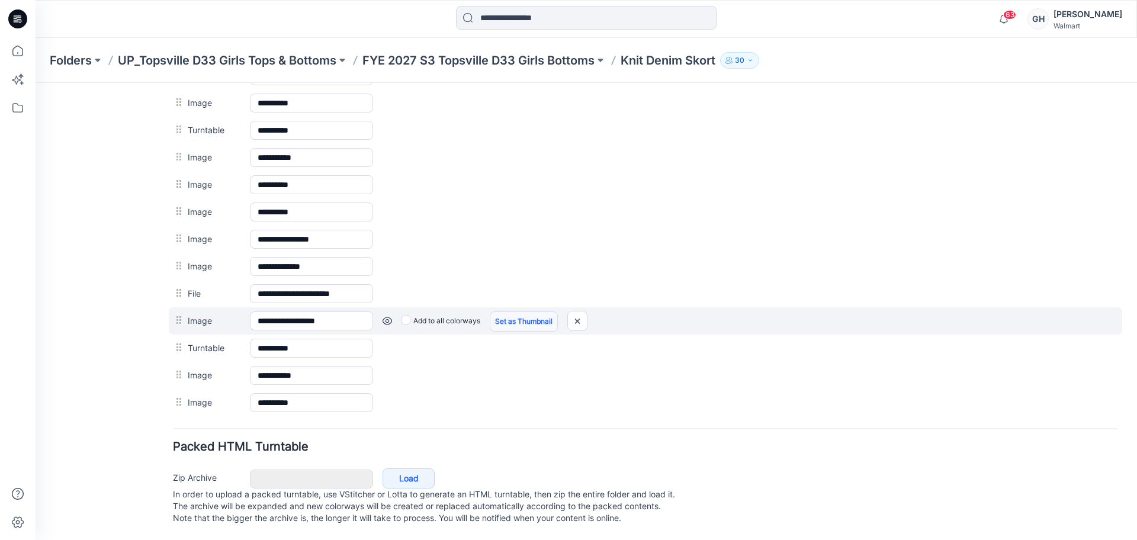
click at [495, 312] on link "Set as Thumbnail" at bounding box center [524, 322] width 68 height 20
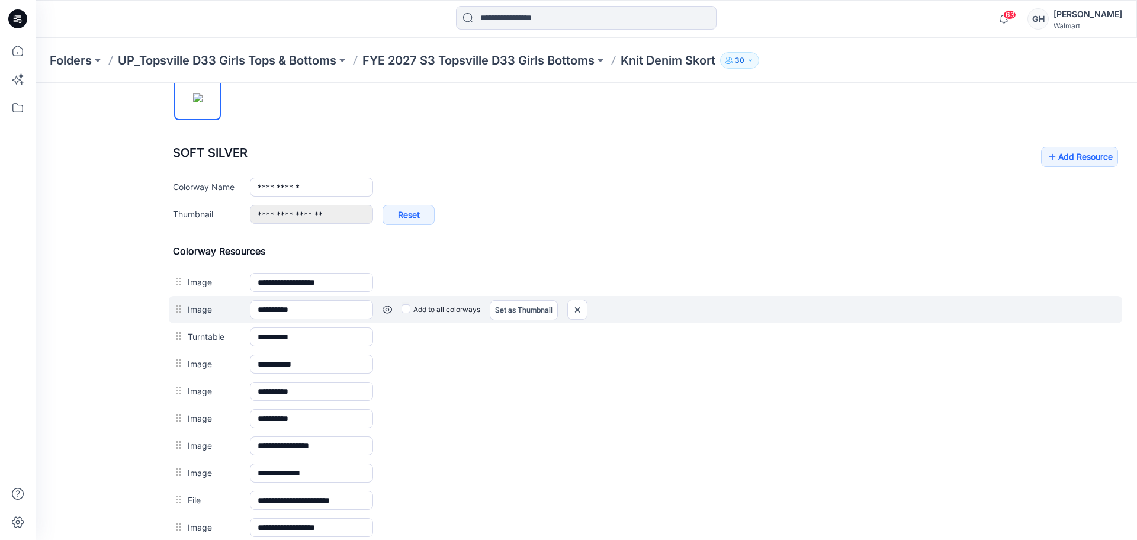
scroll to position [407, 0]
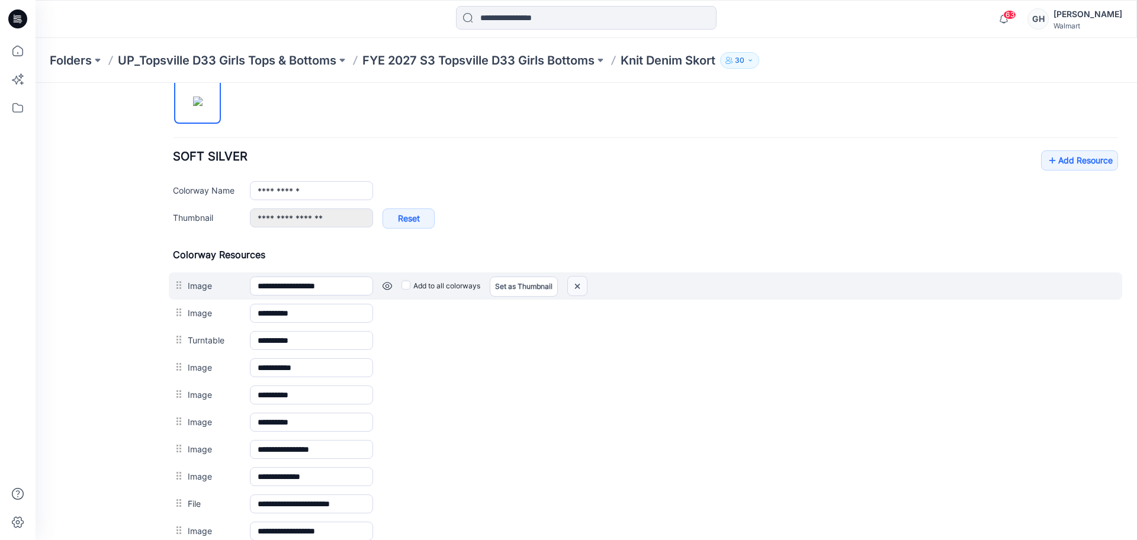
click at [575, 283] on img at bounding box center [577, 287] width 19 height 20
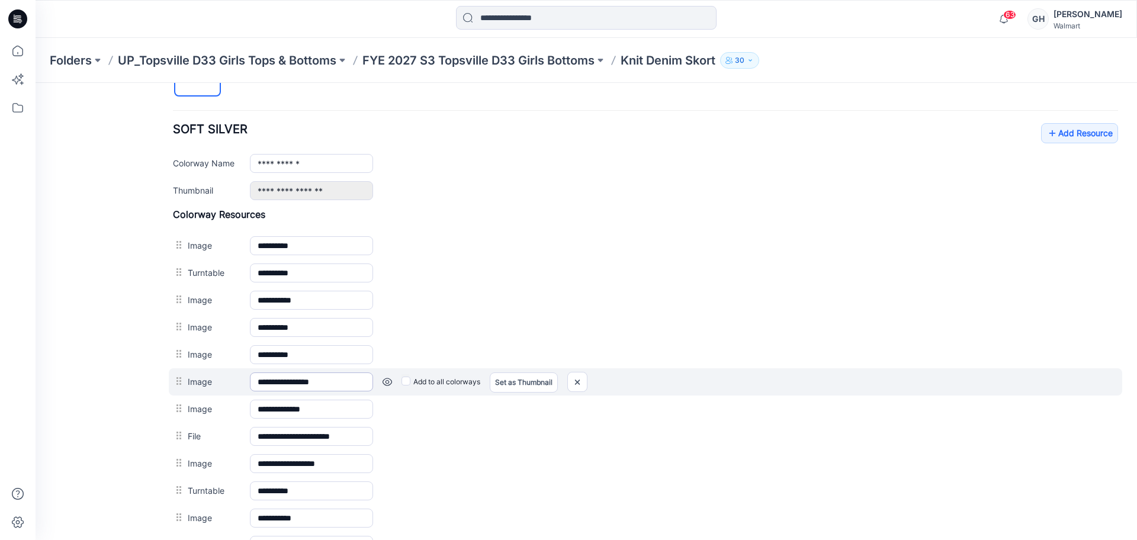
scroll to position [481, 0]
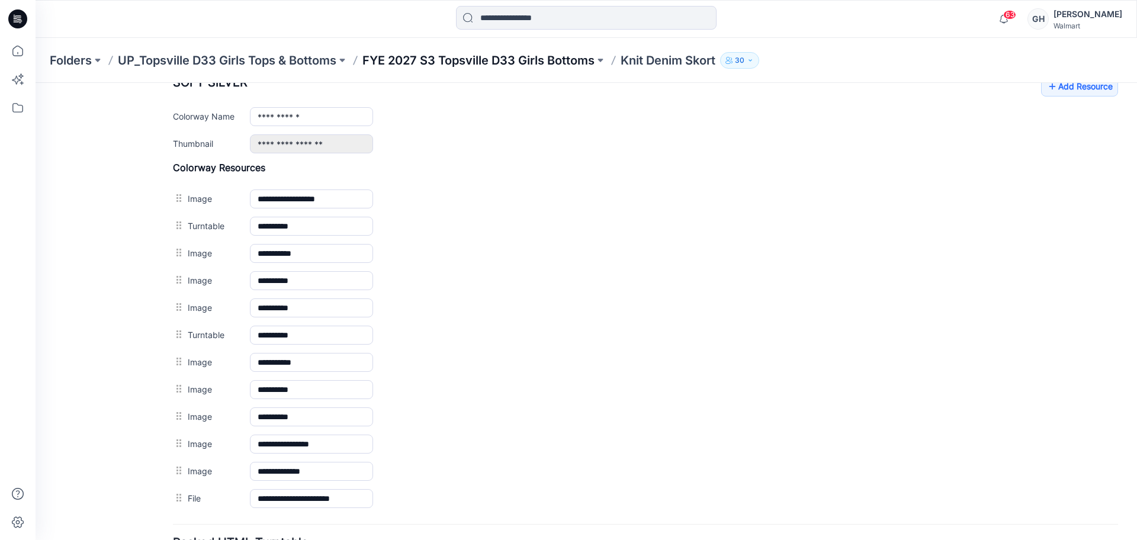
click at [522, 60] on p "FYE 2027 S3 Topsville D33 Girls Bottoms" at bounding box center [478, 60] width 232 height 17
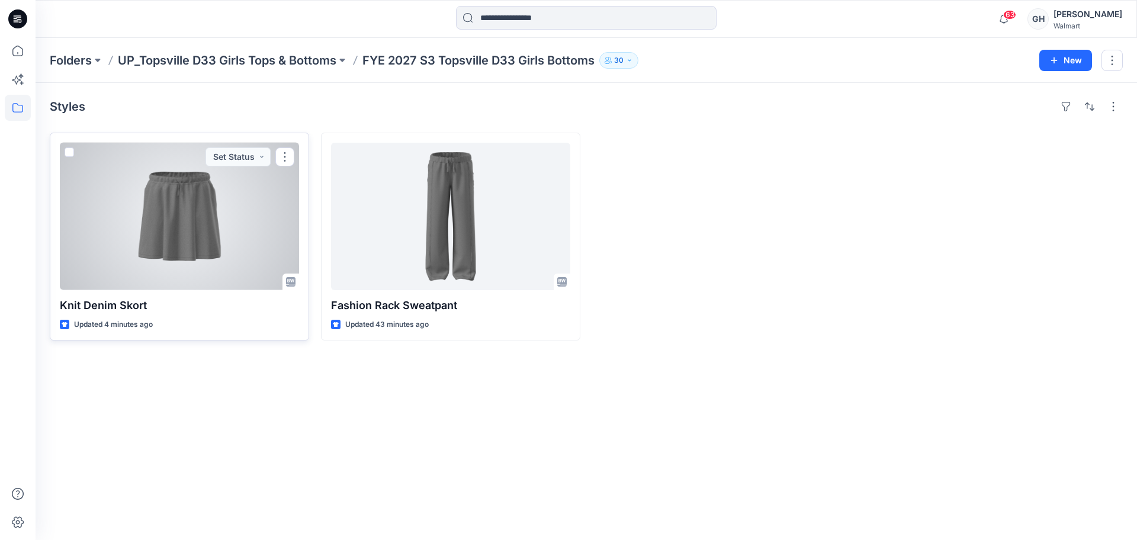
click at [198, 239] on div at bounding box center [179, 216] width 239 height 147
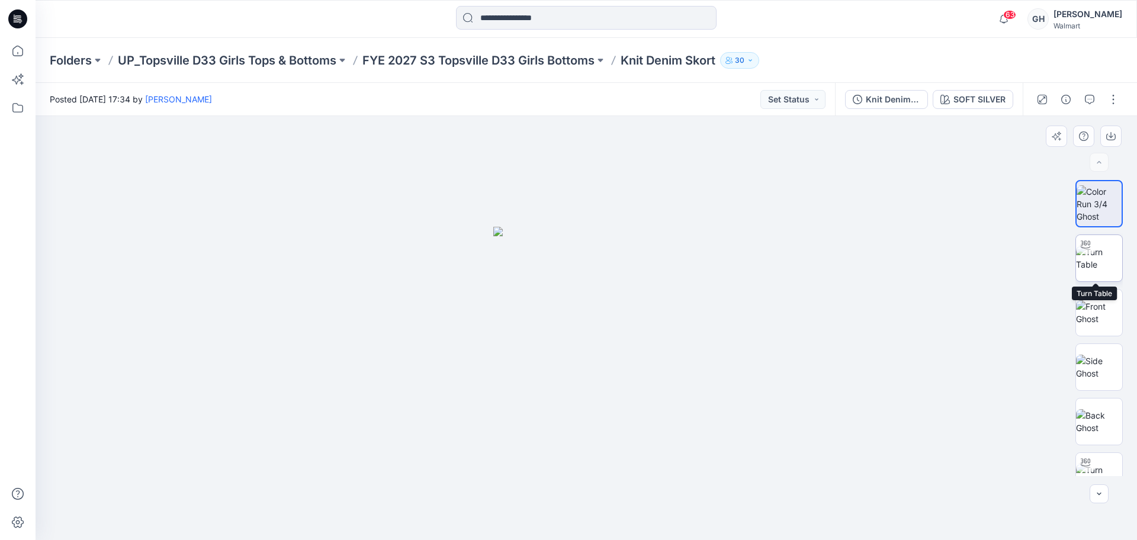
click at [1093, 267] on img at bounding box center [1099, 258] width 46 height 25
drag, startPoint x: 584, startPoint y: 522, endPoint x: 469, endPoint y: 513, distance: 115.8
click at [463, 515] on icon at bounding box center [588, 505] width 358 height 44
drag, startPoint x: 515, startPoint y: 522, endPoint x: 569, endPoint y: 524, distance: 53.9
click at [569, 524] on icon at bounding box center [588, 505] width 358 height 44
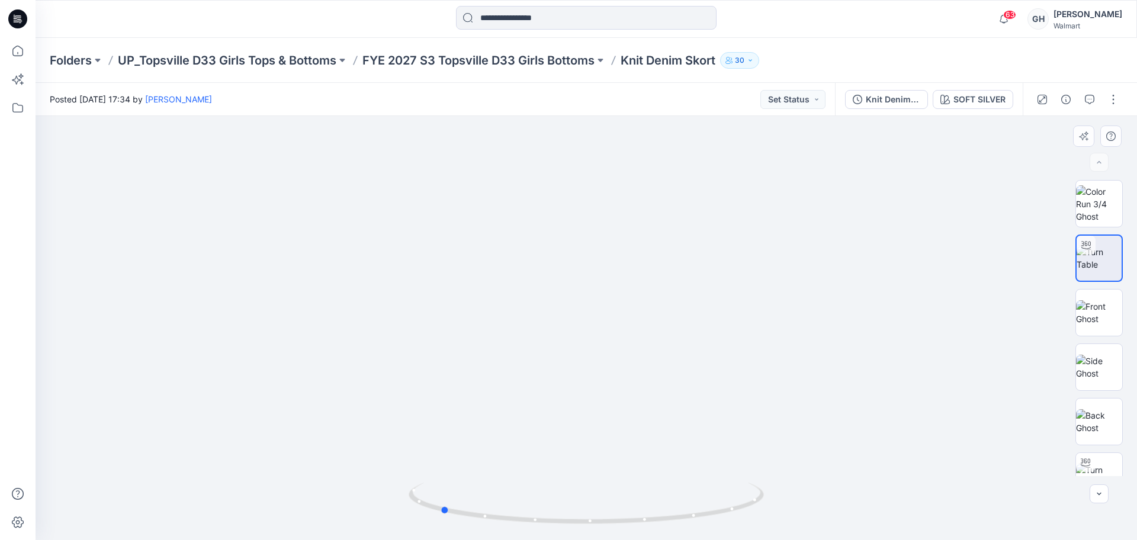
drag, startPoint x: 526, startPoint y: 520, endPoint x: 803, endPoint y: 502, distance: 277.2
click at [803, 502] on div at bounding box center [587, 328] width 1102 height 424
click at [1117, 304] on img at bounding box center [1099, 312] width 46 height 25
click at [1089, 361] on img at bounding box center [1099, 367] width 46 height 25
click at [1096, 420] on img at bounding box center [1099, 421] width 46 height 25
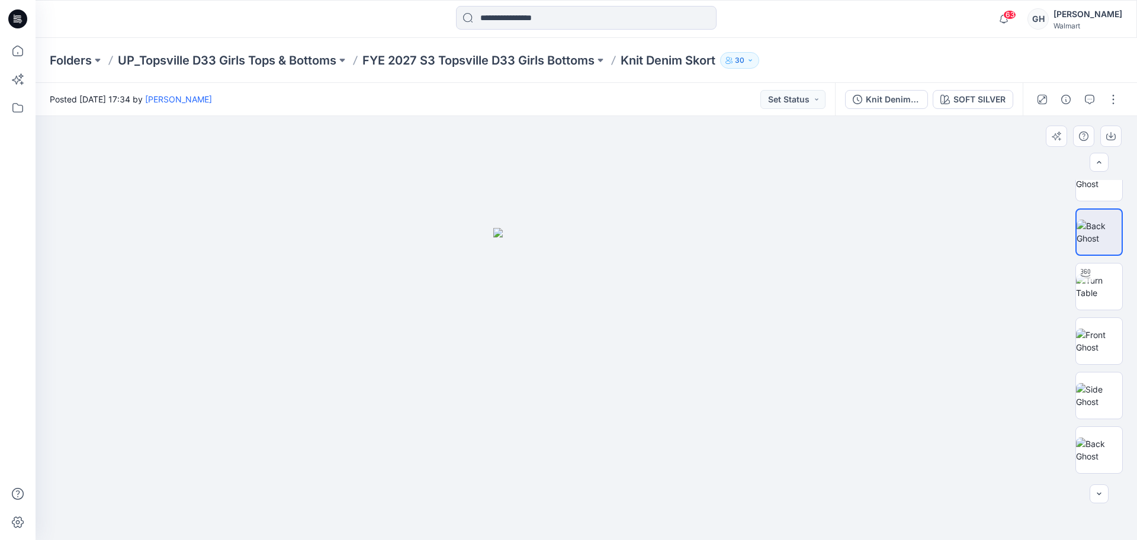
scroll to position [222, 0]
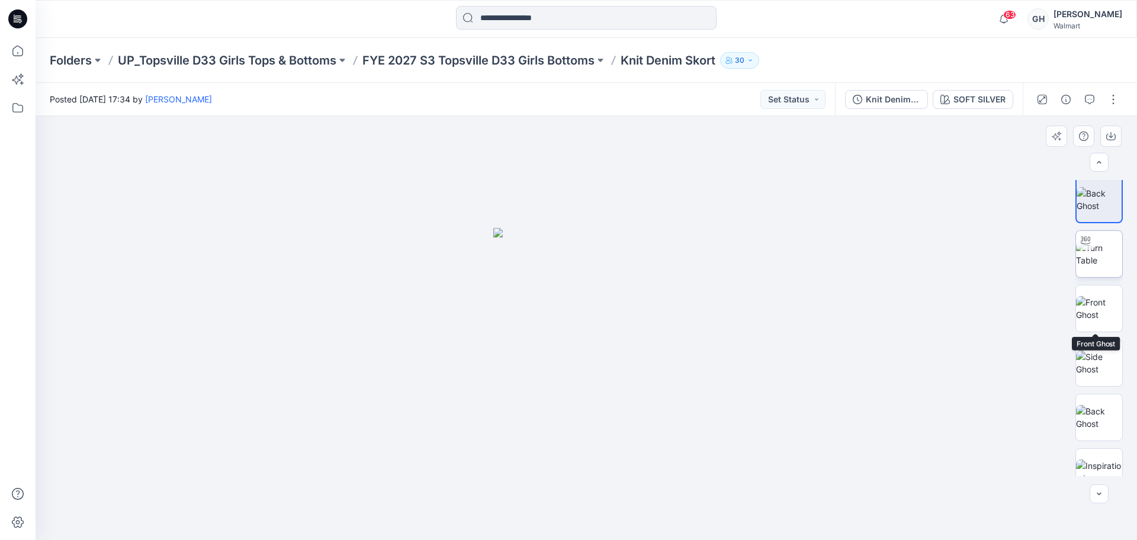
click at [1089, 263] on img at bounding box center [1099, 254] width 46 height 25
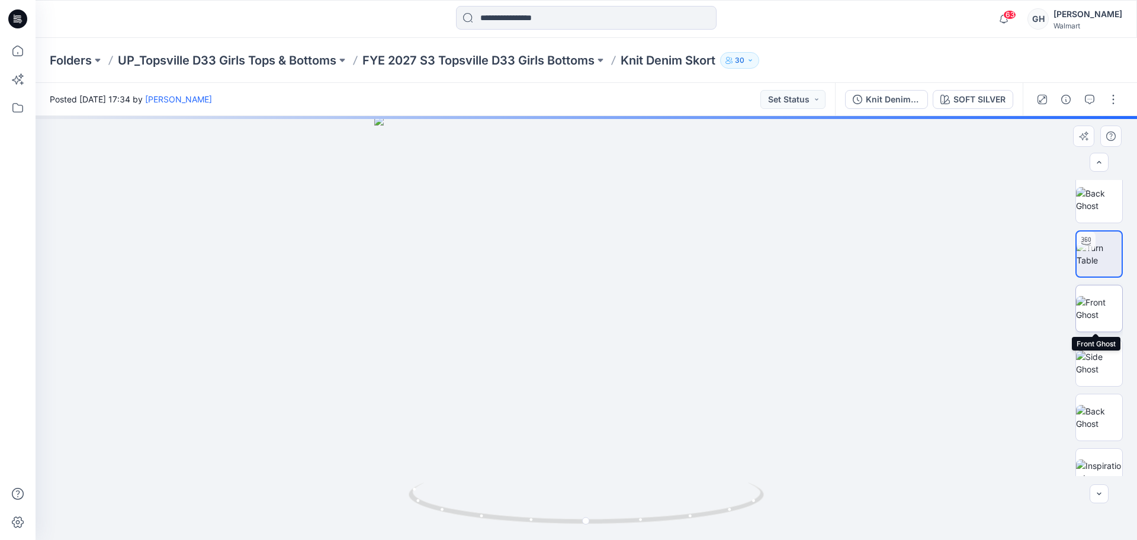
click at [1093, 317] on img at bounding box center [1099, 308] width 46 height 25
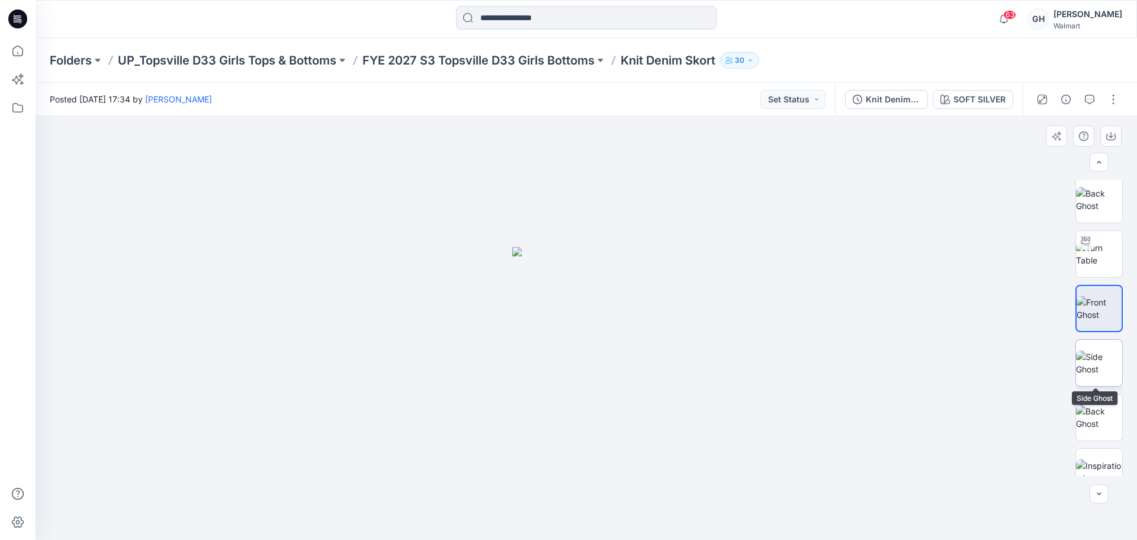
click at [1093, 356] on img at bounding box center [1099, 363] width 46 height 25
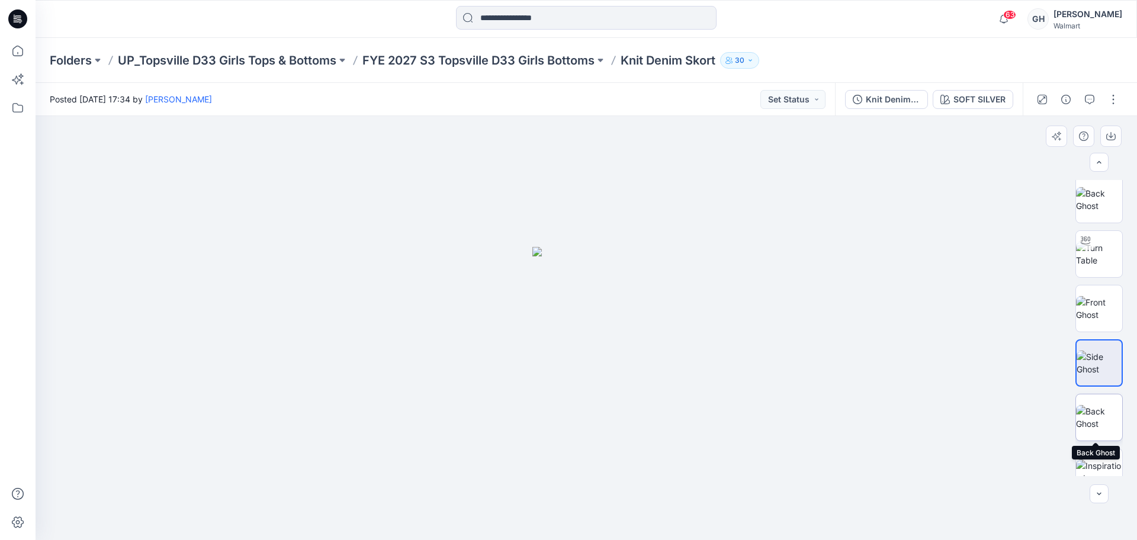
click at [1091, 411] on img at bounding box center [1099, 417] width 46 height 25
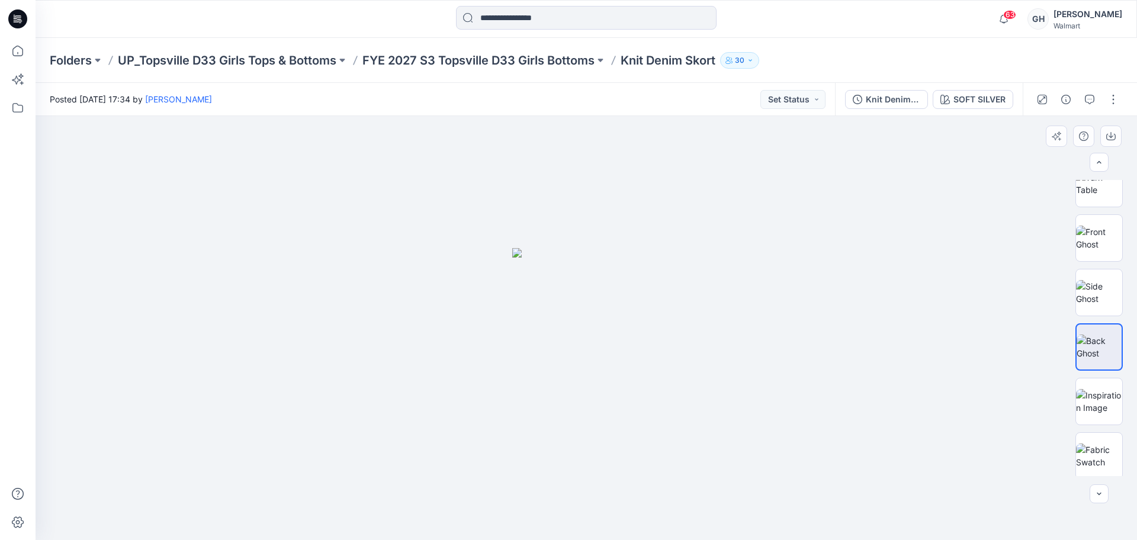
scroll to position [351, 0]
click at [500, 62] on p "FYE 2027 S3 Topsville D33 Girls Bottoms" at bounding box center [478, 60] width 232 height 17
